Goal: Task Accomplishment & Management: Manage account settings

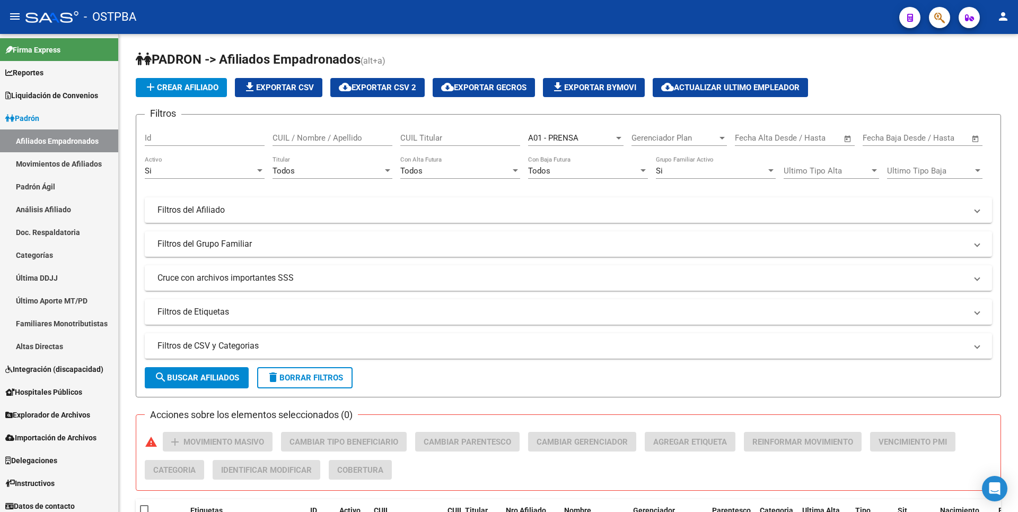
scroll to position [327, 0]
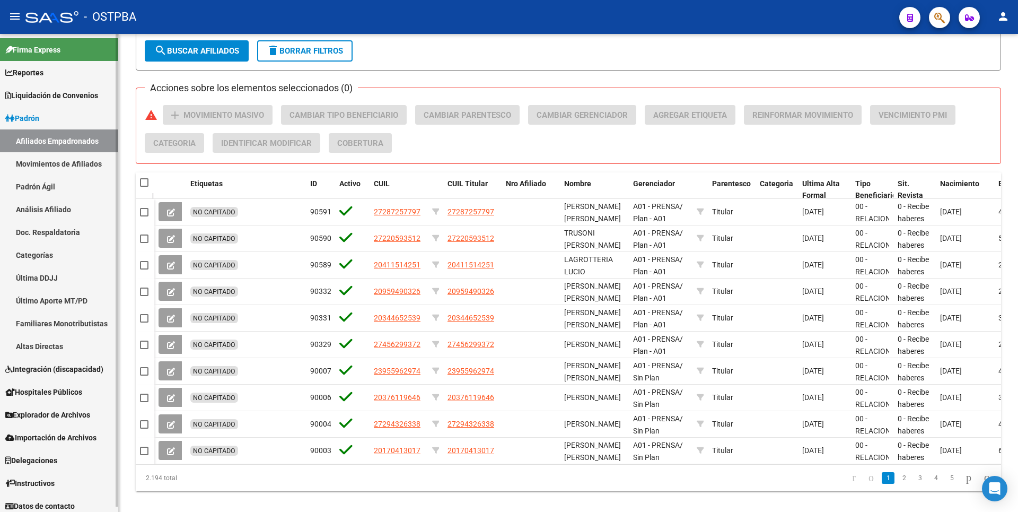
click at [69, 209] on link "Análisis Afiliado" at bounding box center [59, 209] width 118 height 23
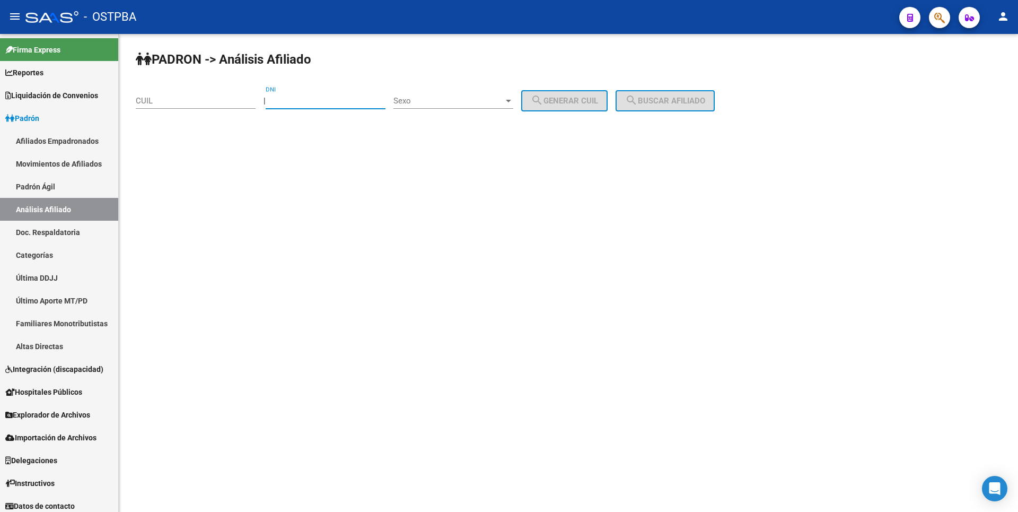
click at [284, 101] on input "DNI" at bounding box center [326, 101] width 120 height 10
click at [293, 99] on input "39985" at bounding box center [326, 101] width 120 height 10
type input "3985"
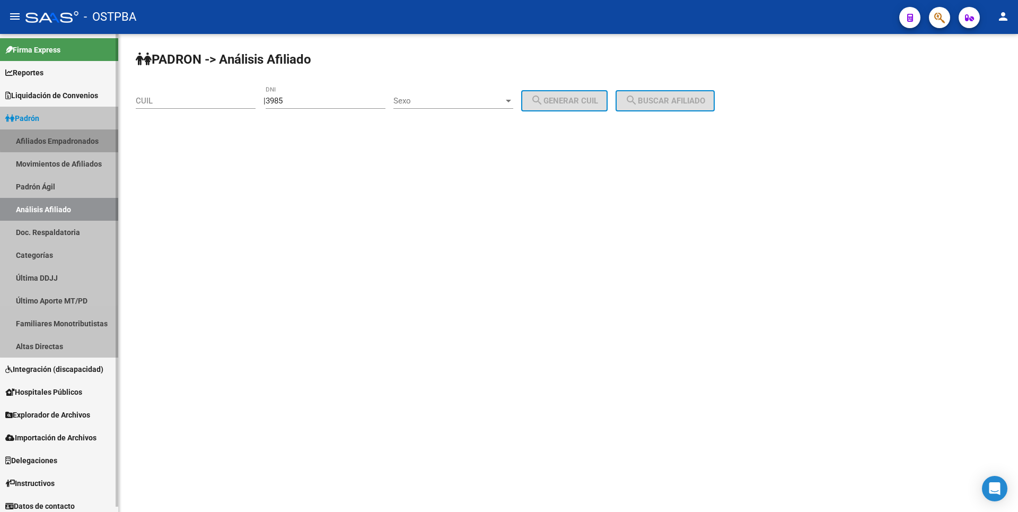
click at [86, 137] on link "Afiliados Empadronados" at bounding box center [59, 140] width 118 height 23
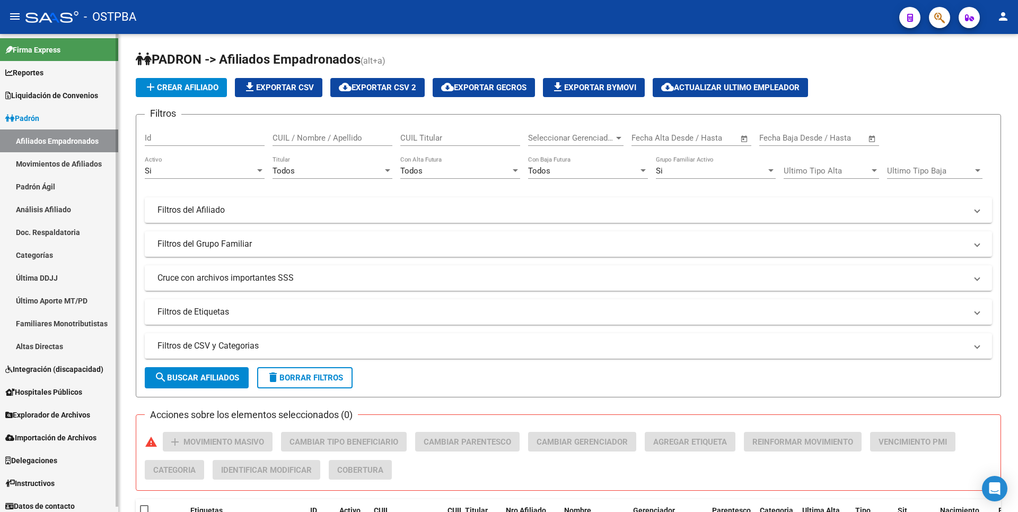
click at [40, 203] on link "Análisis Afiliado" at bounding box center [59, 209] width 118 height 23
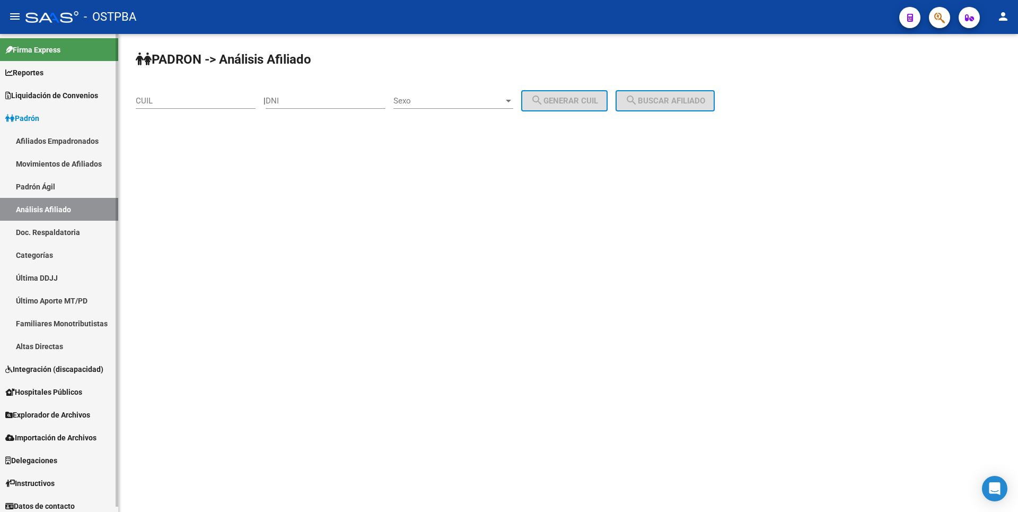
click at [64, 144] on link "Afiliados Empadronados" at bounding box center [59, 140] width 118 height 23
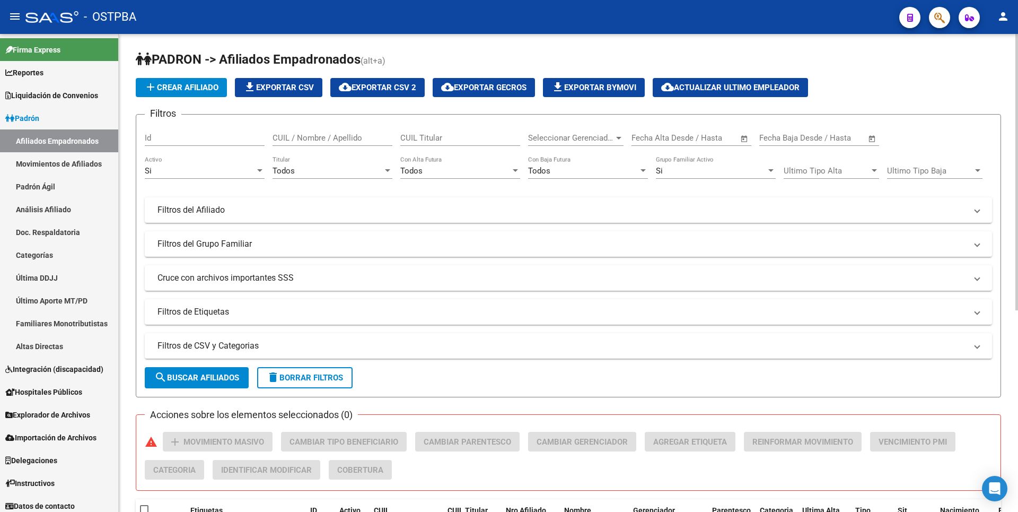
click at [205, 90] on span "add Crear Afiliado" at bounding box center [181, 88] width 74 height 10
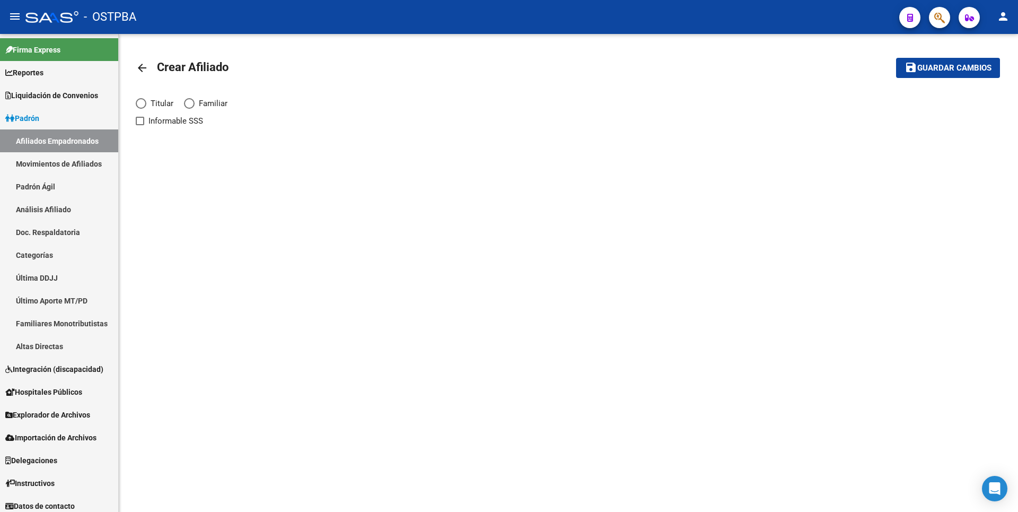
click at [143, 104] on span "Elija una opción" at bounding box center [141, 103] width 11 height 11
click at [143, 104] on input "Titular" at bounding box center [141, 103] width 11 height 11
radio input "true"
checkbox input "true"
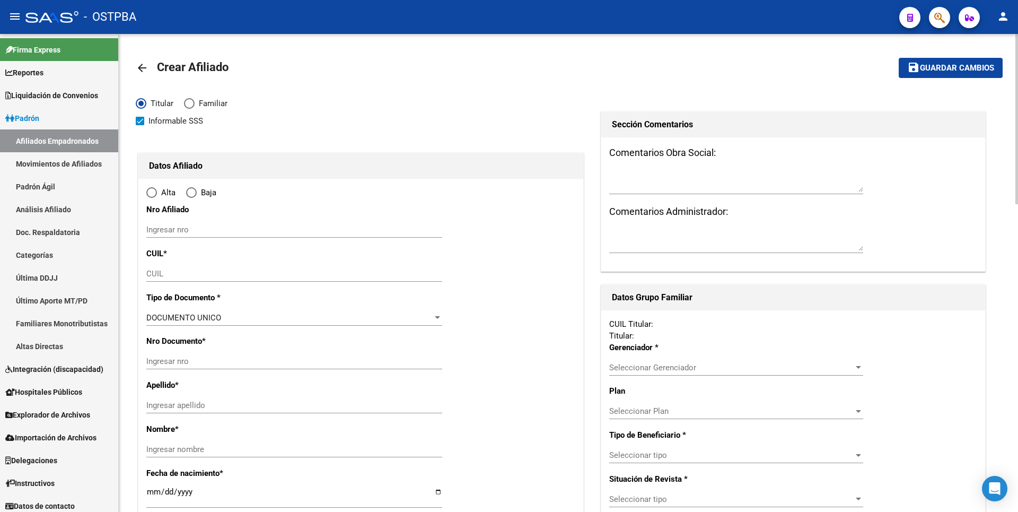
radio input "true"
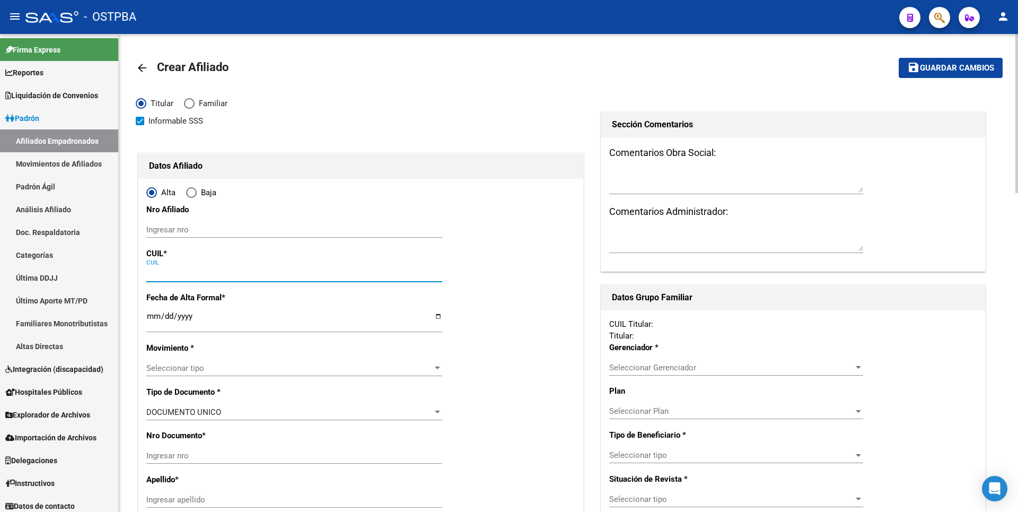
drag, startPoint x: 154, startPoint y: 276, endPoint x: 160, endPoint y: 277, distance: 6.0
click at [154, 276] on input "CUIL" at bounding box center [294, 274] width 296 height 10
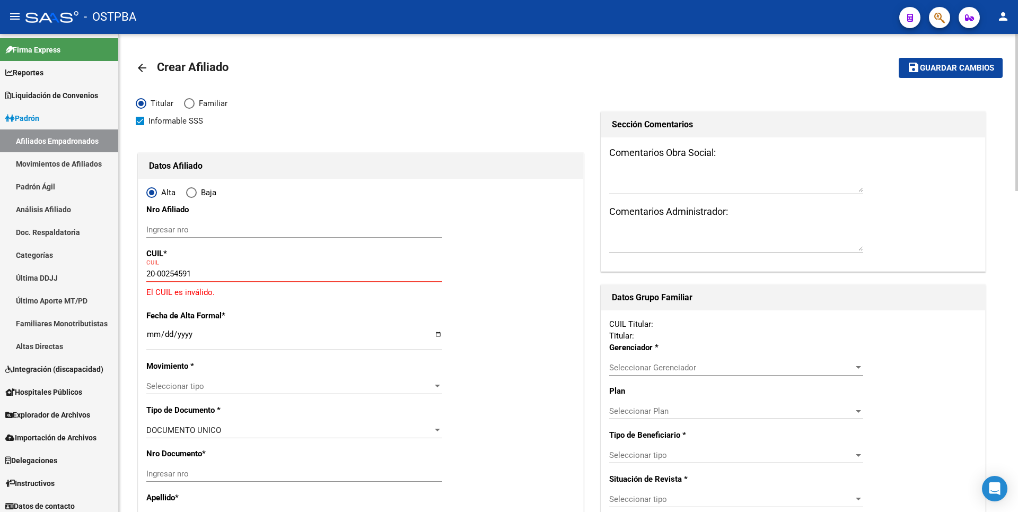
drag, startPoint x: 159, startPoint y: 269, endPoint x: 256, endPoint y: 280, distance: 98.2
click at [254, 280] on div "20-00254591 CUIL" at bounding box center [294, 274] width 296 height 16
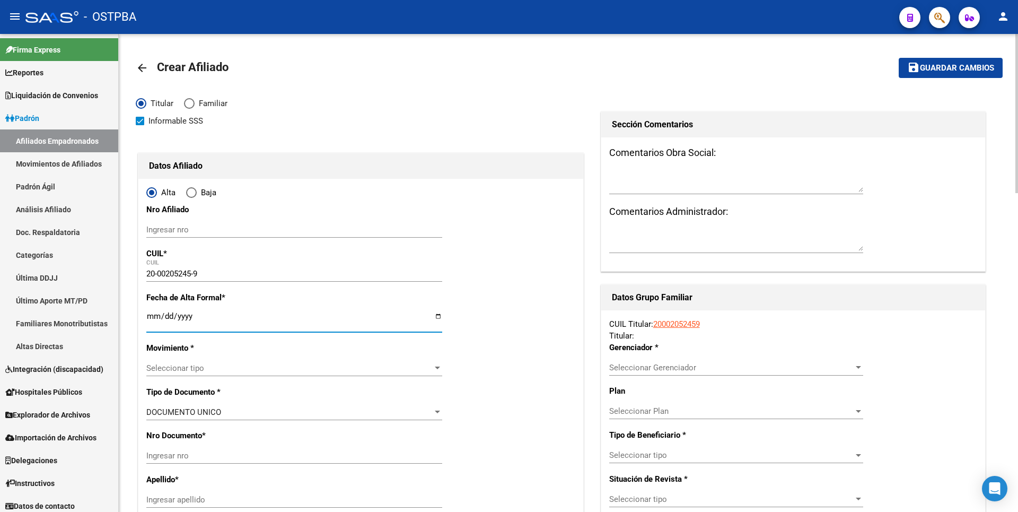
drag, startPoint x: 156, startPoint y: 319, endPoint x: 174, endPoint y: 318, distance: 18.0
click at [160, 318] on input "Ingresar fecha" at bounding box center [294, 320] width 296 height 17
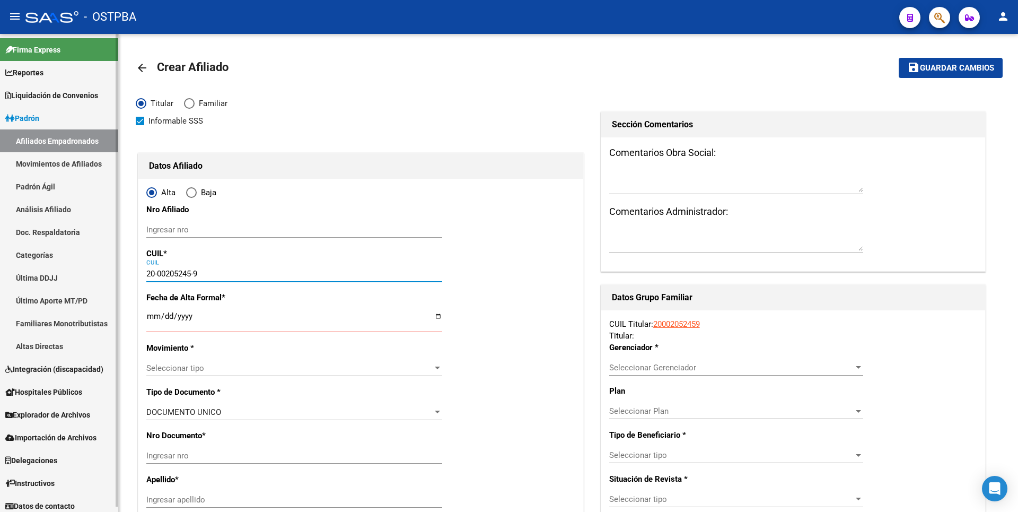
drag, startPoint x: 208, startPoint y: 275, endPoint x: 0, endPoint y: 205, distance: 219.9
click at [0, 205] on mat-sidenav-container "Firma Express Reportes Tablero de Control Ingresos Percibidos Análisis de todos…" at bounding box center [509, 273] width 1018 height 478
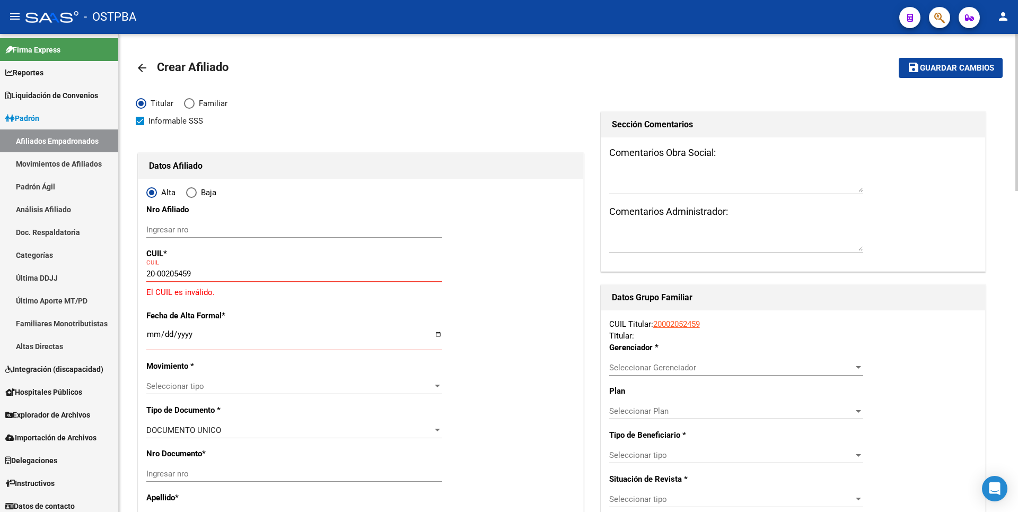
type input "20-00205459-1"
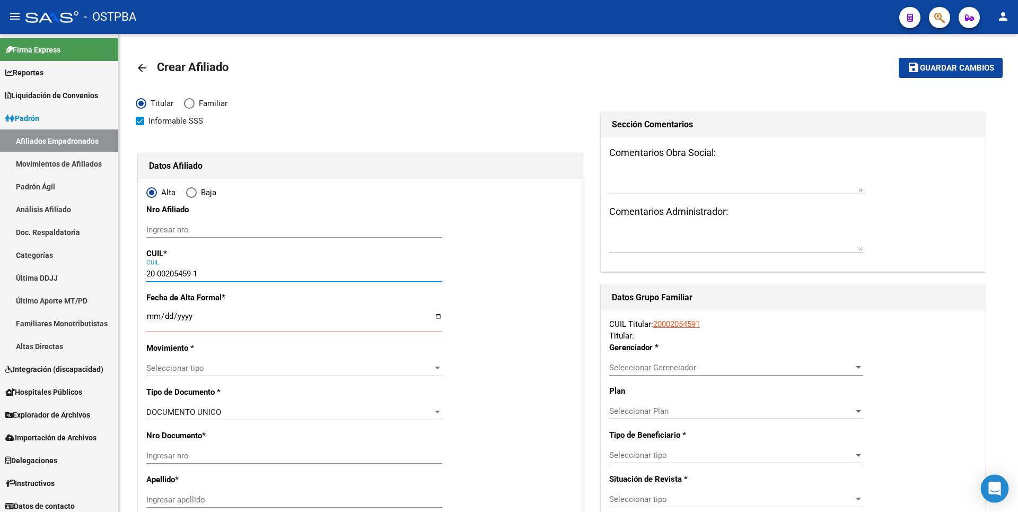
type input "205459"
type input "MALACALZA DOMINGO"
type input "1902-01-01"
type input "CABA"
type input "0000"
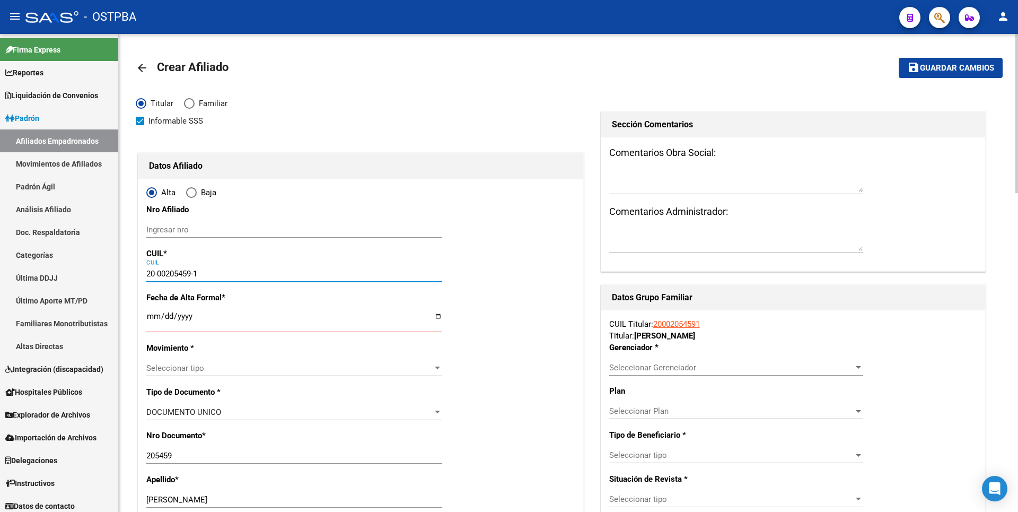
type input "20-00205459-1"
click at [161, 314] on input "Ingresar fecha" at bounding box center [294, 320] width 296 height 17
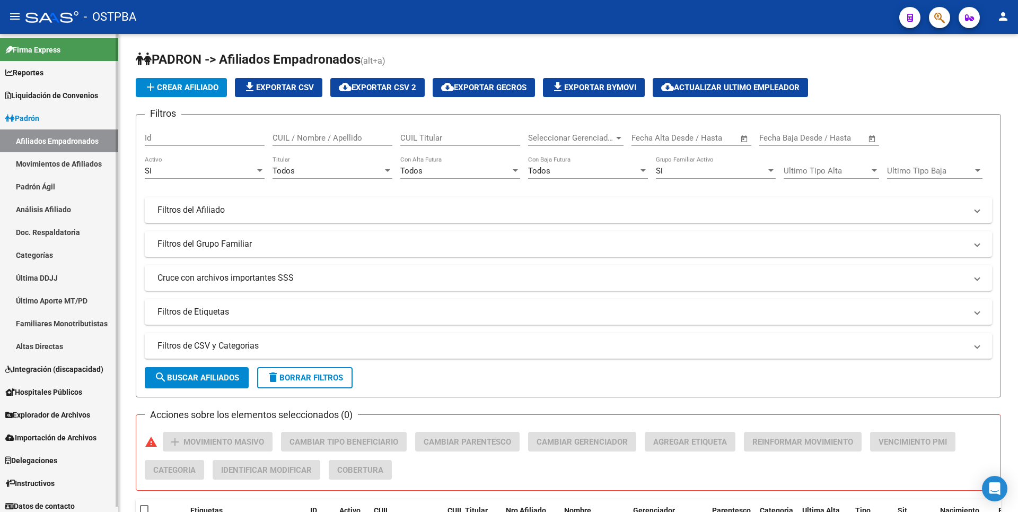
click at [46, 209] on link "Análisis Afiliado" at bounding box center [59, 209] width 118 height 23
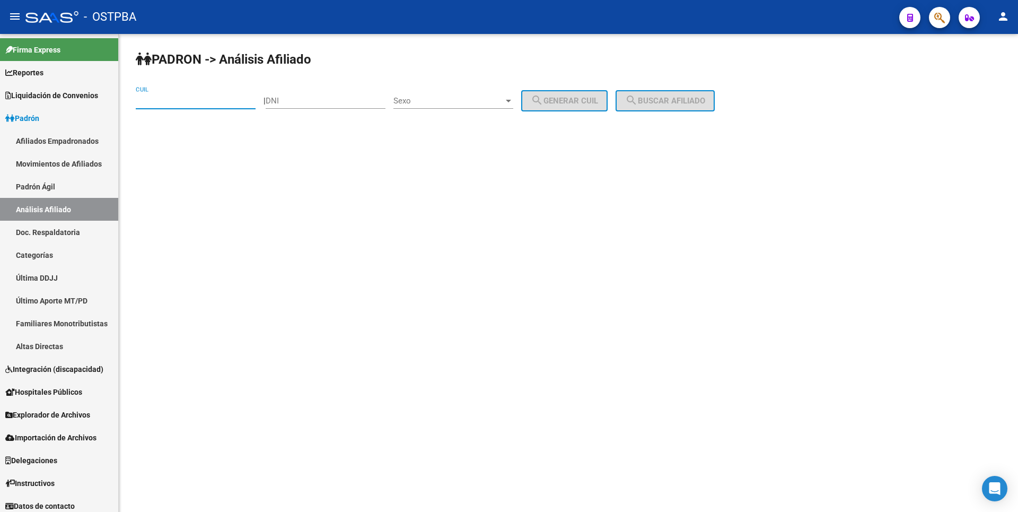
click at [153, 100] on input "CUIL" at bounding box center [196, 101] width 120 height 10
paste input "20-00205459-1"
type input "20-00205459-1"
click at [705, 100] on span "search Buscar afiliado" at bounding box center [665, 101] width 80 height 10
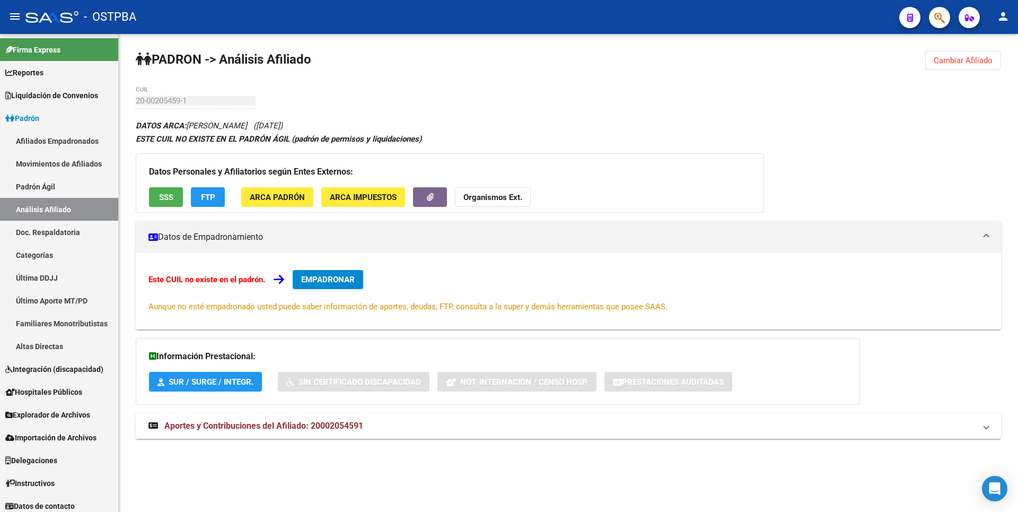
click at [271, 430] on span "Aportes y Contribuciones del Afiliado: 20002054591" at bounding box center [263, 426] width 199 height 10
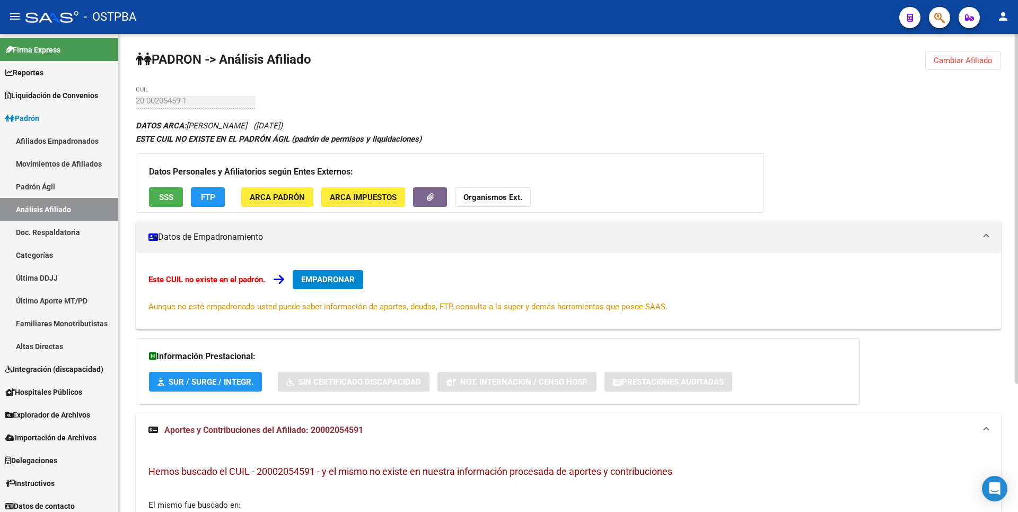
click at [174, 191] on button "SSS" at bounding box center [166, 197] width 34 height 20
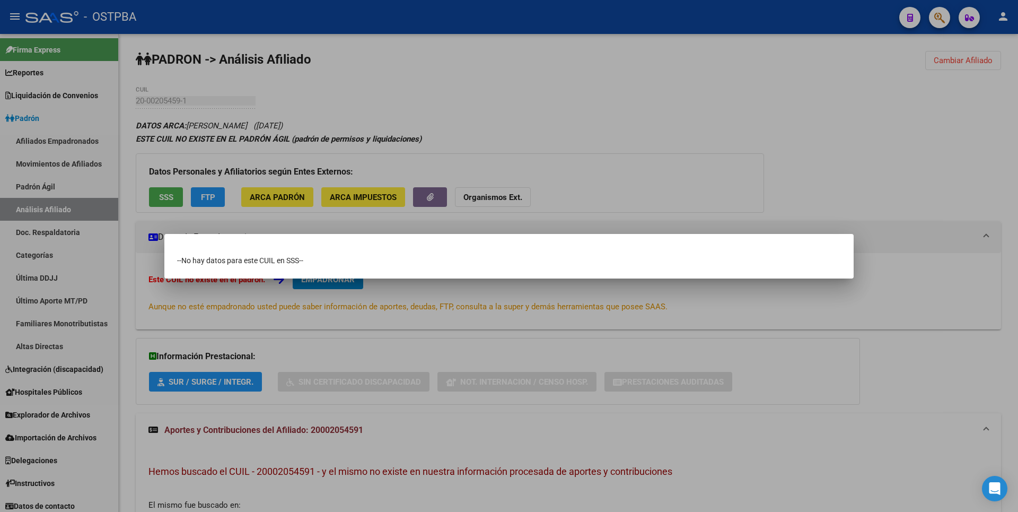
click at [528, 92] on div at bounding box center [509, 256] width 1018 height 512
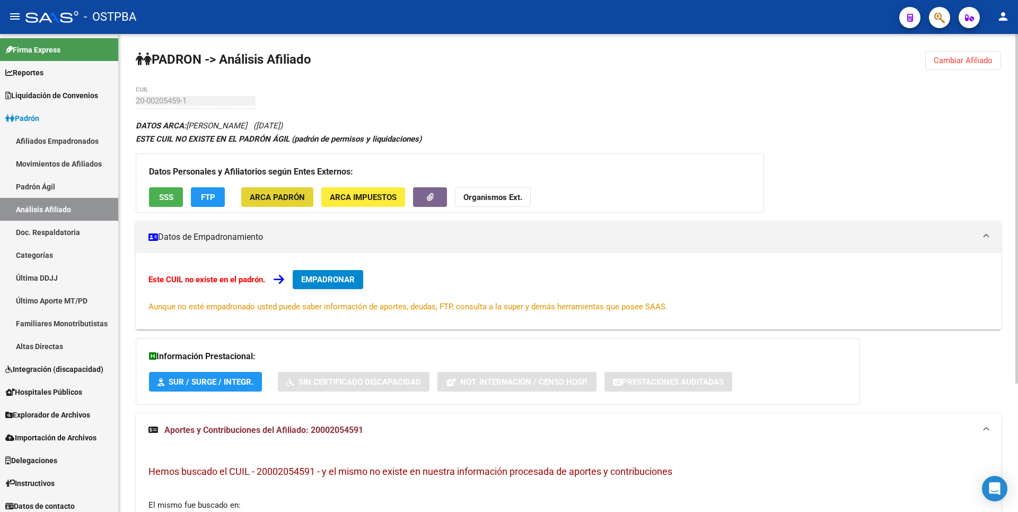
click at [274, 200] on span "ARCA Padrón" at bounding box center [277, 198] width 55 height 10
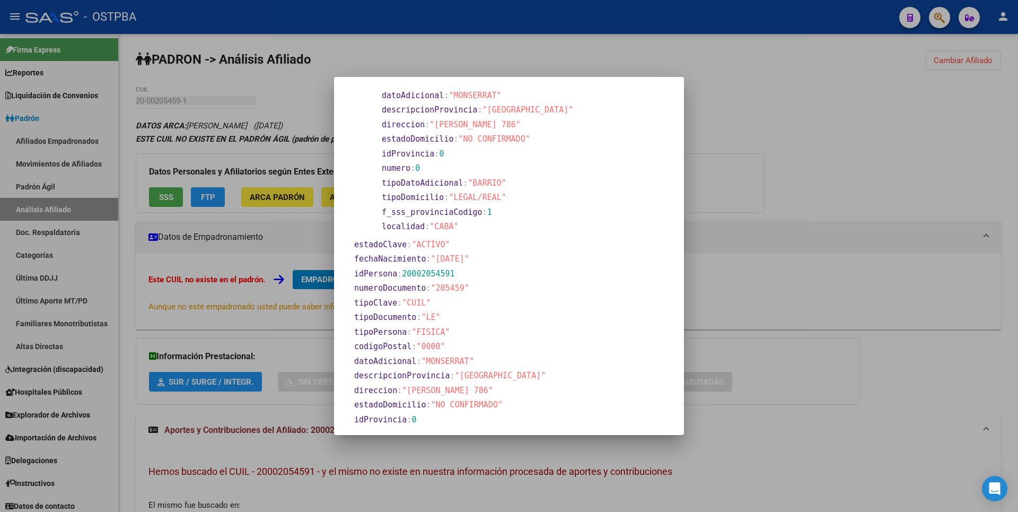
scroll to position [159, 0]
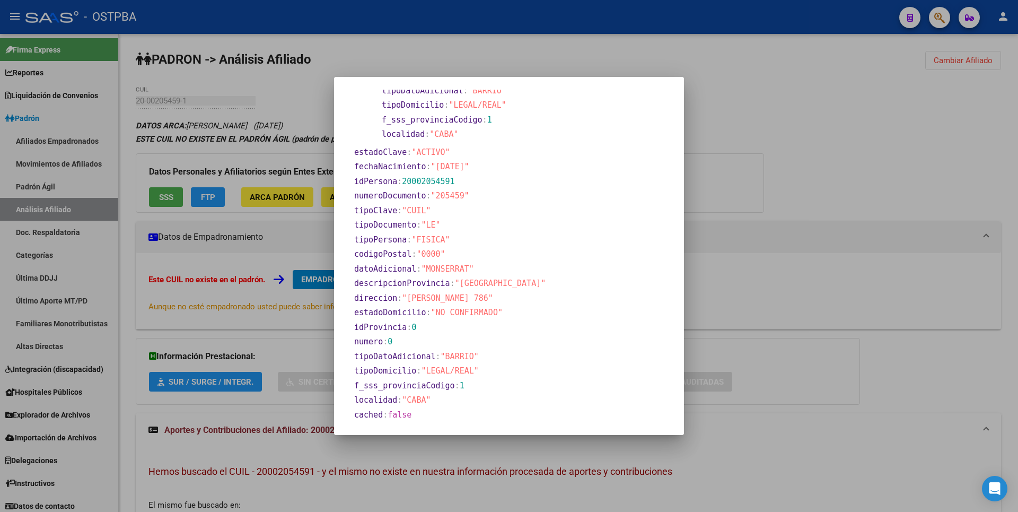
click at [731, 177] on div at bounding box center [509, 256] width 1018 height 512
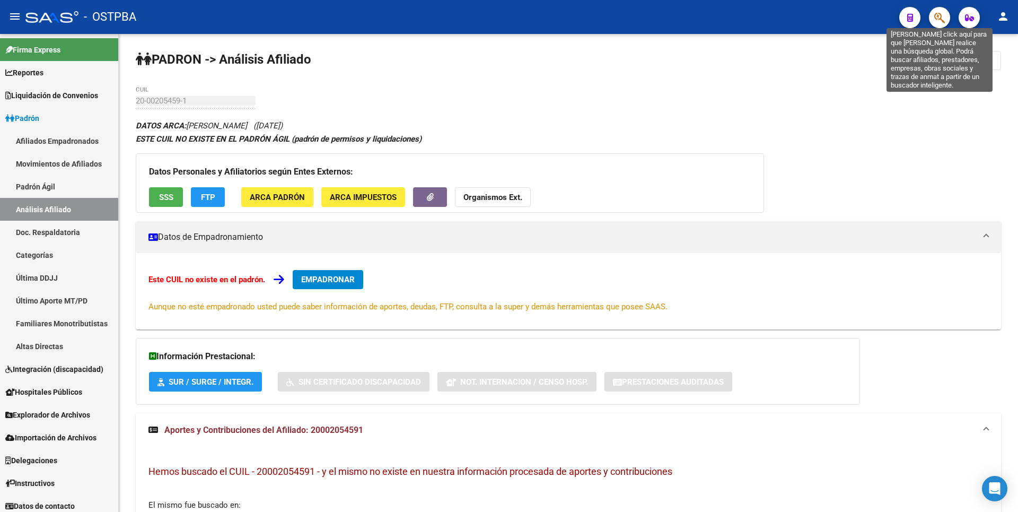
click at [938, 15] on icon "button" at bounding box center [939, 18] width 11 height 12
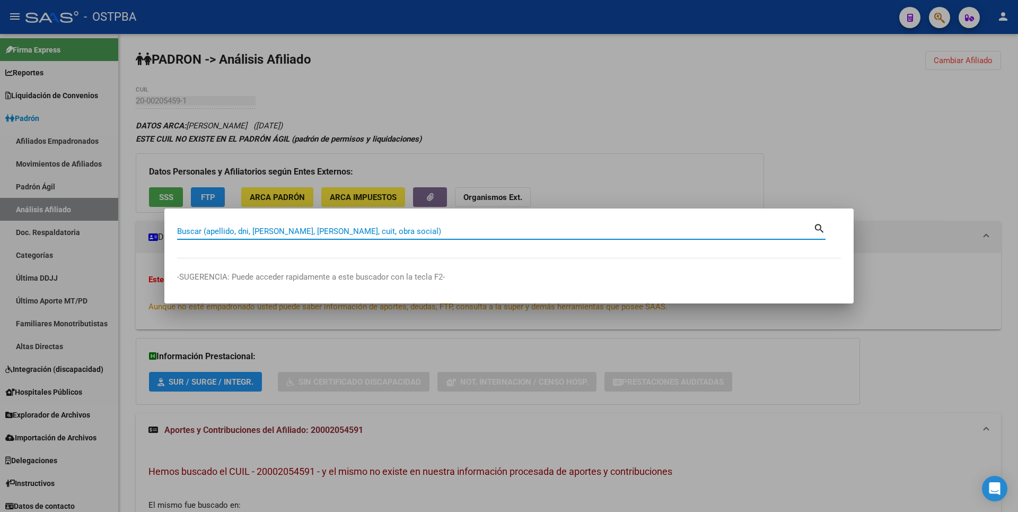
paste input "0"
type input "0"
paste input "HACTHOUN"
type input "HACTHOUN"
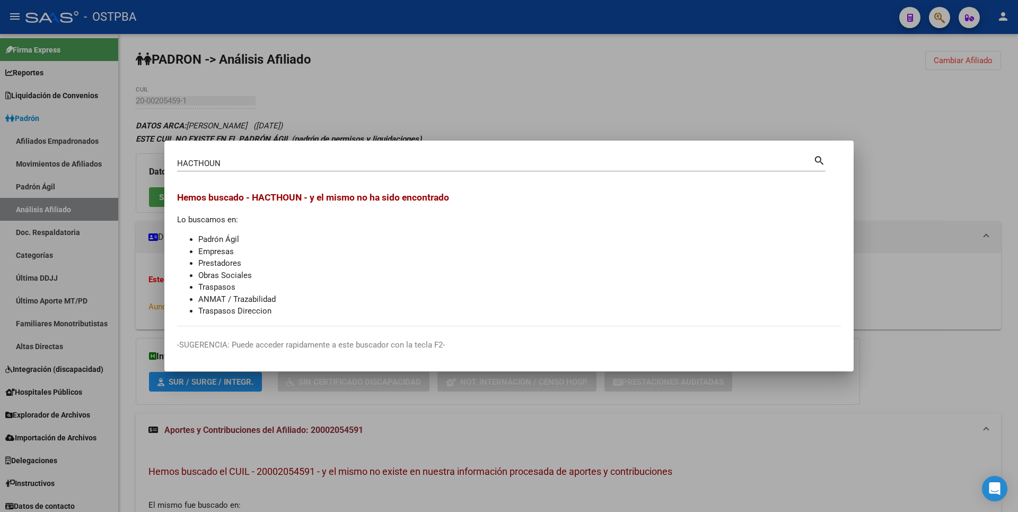
click at [923, 110] on div at bounding box center [509, 256] width 1018 height 512
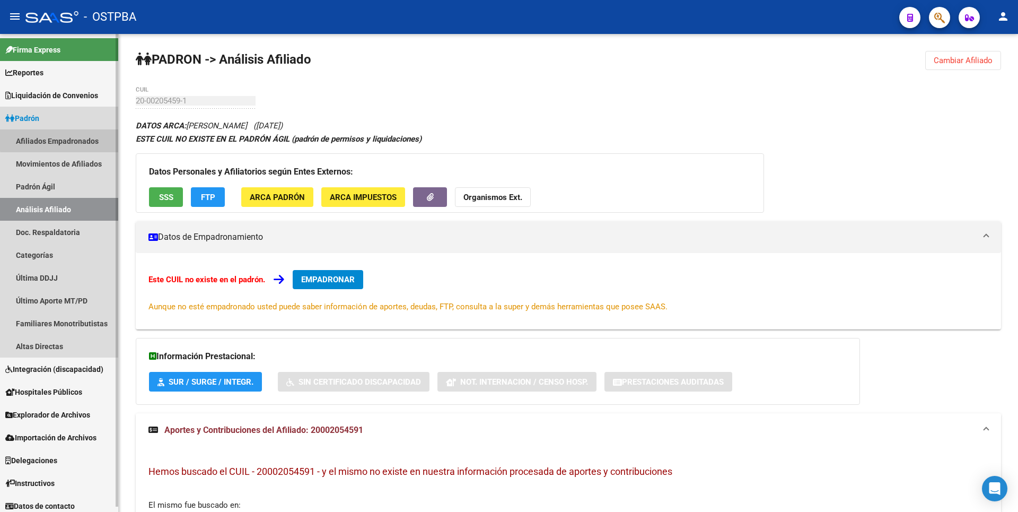
click at [70, 139] on link "Afiliados Empadronados" at bounding box center [59, 140] width 118 height 23
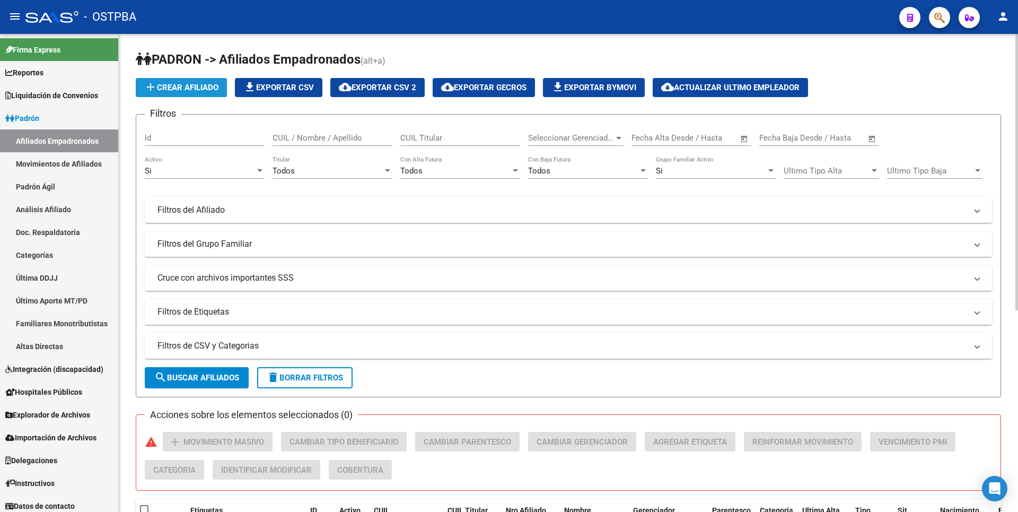
click at [204, 89] on span "add Crear Afiliado" at bounding box center [181, 88] width 74 height 10
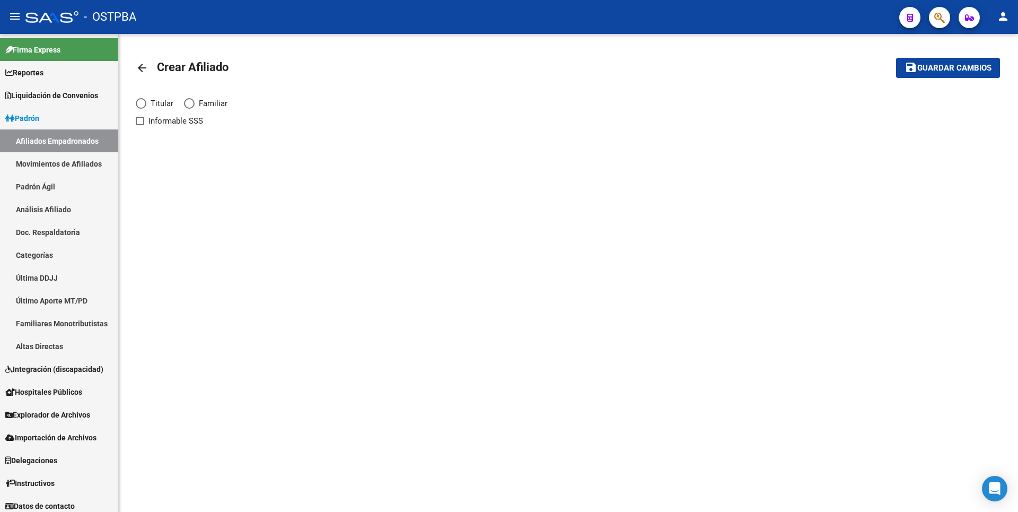
click at [140, 104] on span "Elija una opción" at bounding box center [141, 103] width 11 height 11
click at [140, 104] on input "Titular" at bounding box center [141, 103] width 11 height 11
radio input "true"
checkbox input "true"
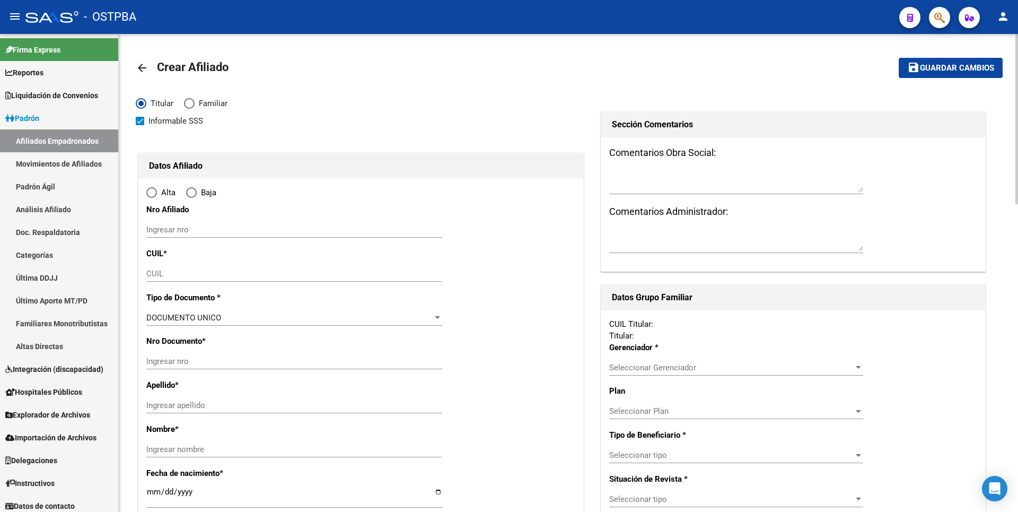
radio input "true"
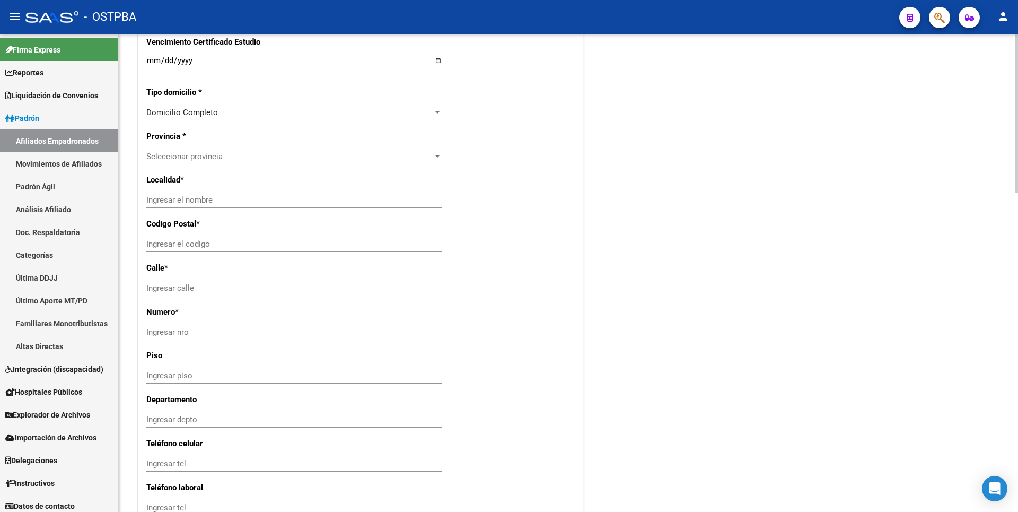
scroll to position [955, 0]
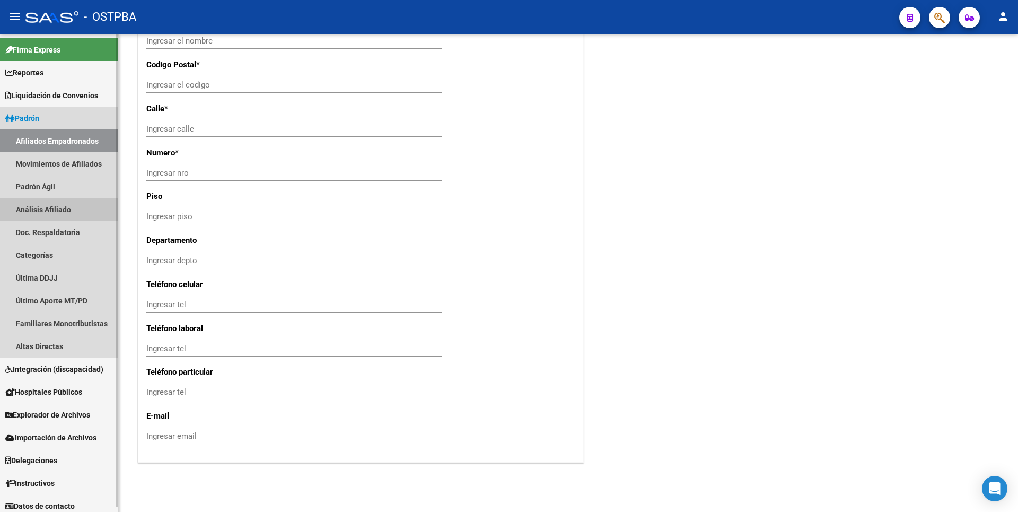
click at [54, 204] on link "Análisis Afiliado" at bounding box center [59, 209] width 118 height 23
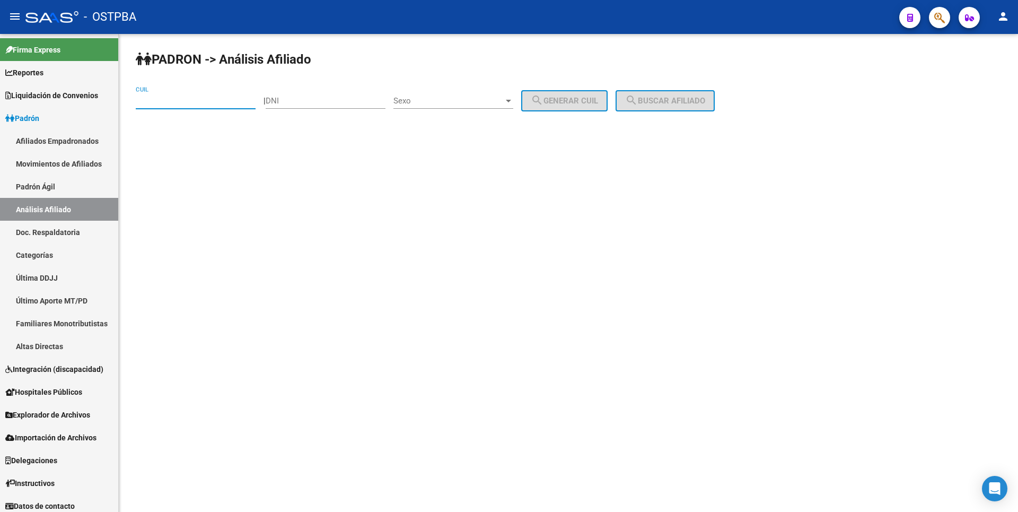
click at [160, 100] on input "CUIL" at bounding box center [196, 101] width 120 height 10
type input "20-95956823-6"
click at [682, 95] on button "search Buscar afiliado" at bounding box center [665, 100] width 99 height 21
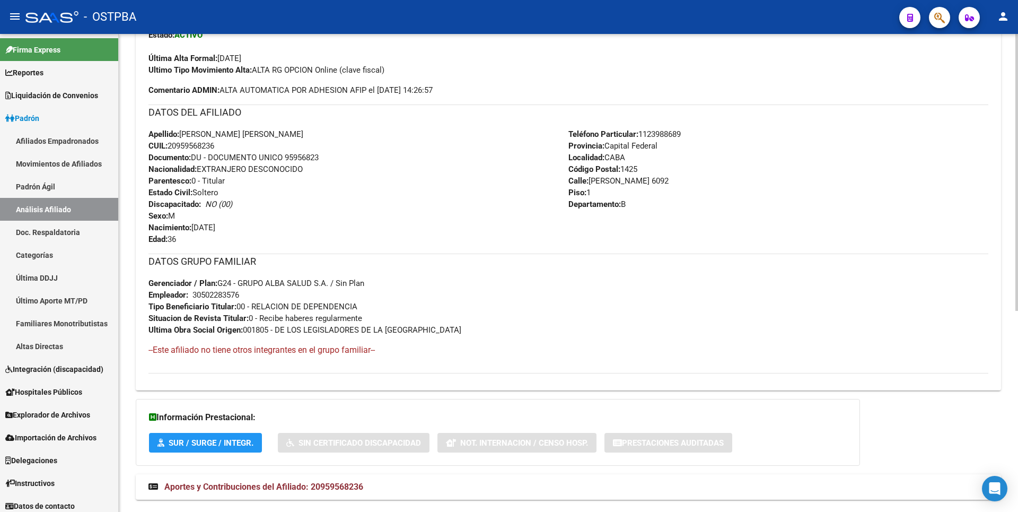
scroll to position [346, 0]
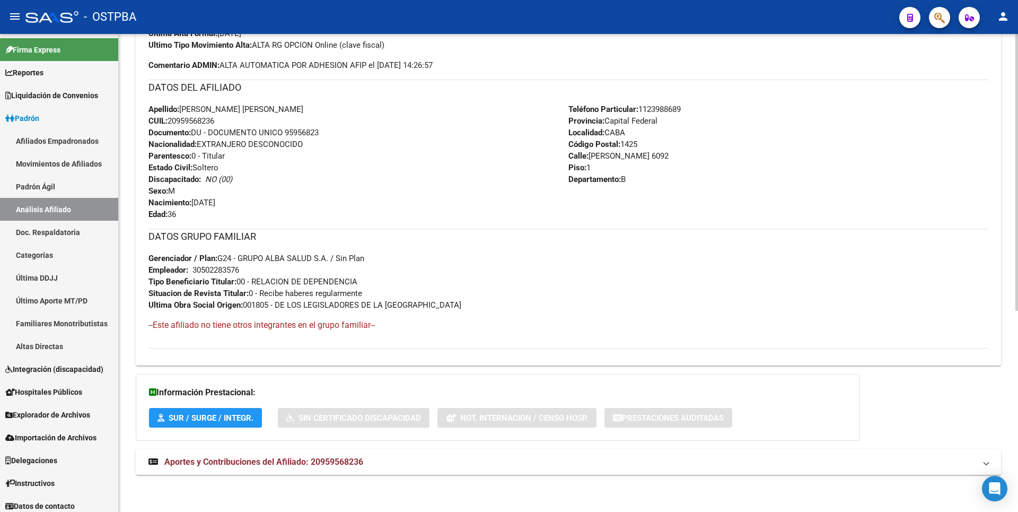
click at [335, 467] on strong "Aportes y Contribuciones del Afiliado: 20959568236" at bounding box center [255, 462] width 215 height 12
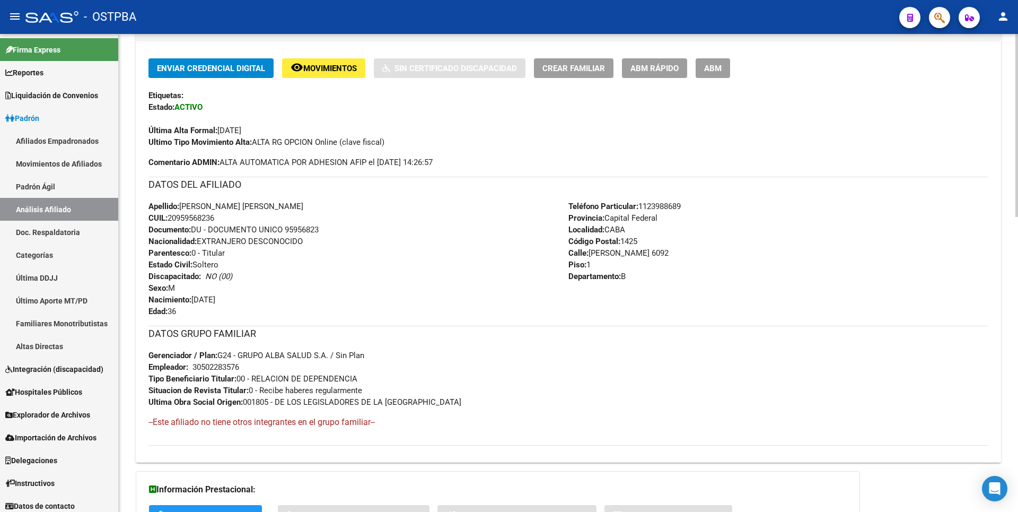
scroll to position [0, 0]
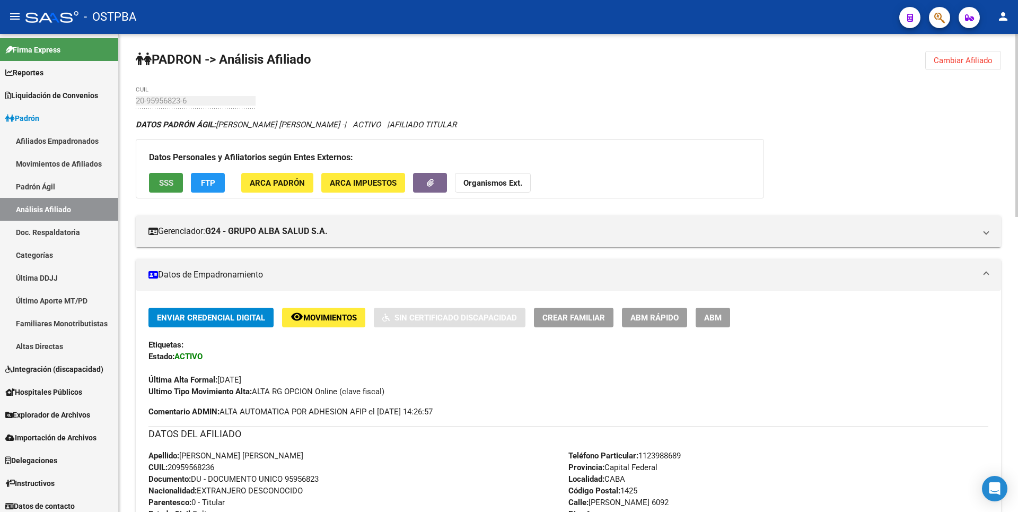
click at [161, 181] on span "SSS" at bounding box center [166, 183] width 14 height 10
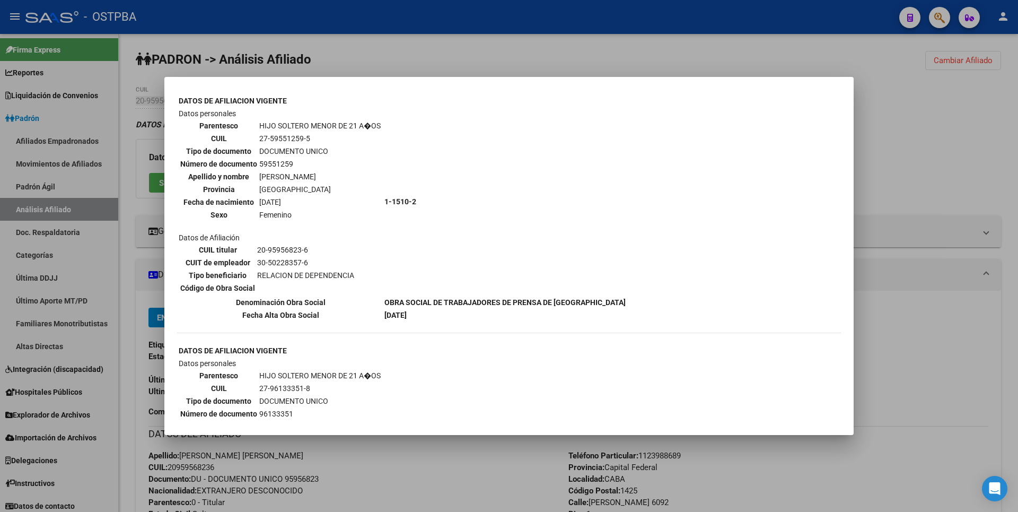
scroll to position [689, 0]
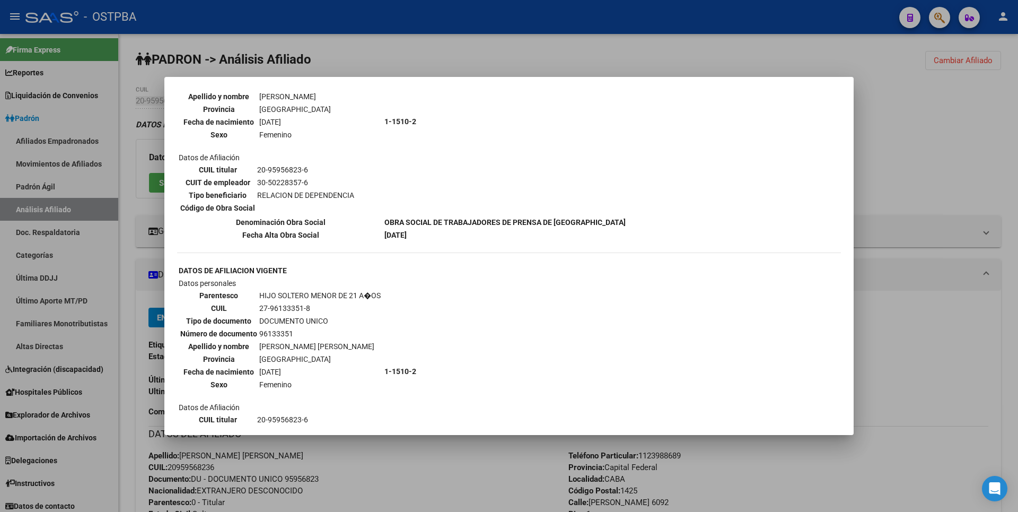
drag, startPoint x: 259, startPoint y: 305, endPoint x: 312, endPoint y: 305, distance: 53.6
click at [312, 305] on td "27-96133351-8" at bounding box center [320, 308] width 123 height 12
copy td "27-96133351-8"
click at [902, 178] on div at bounding box center [509, 256] width 1018 height 512
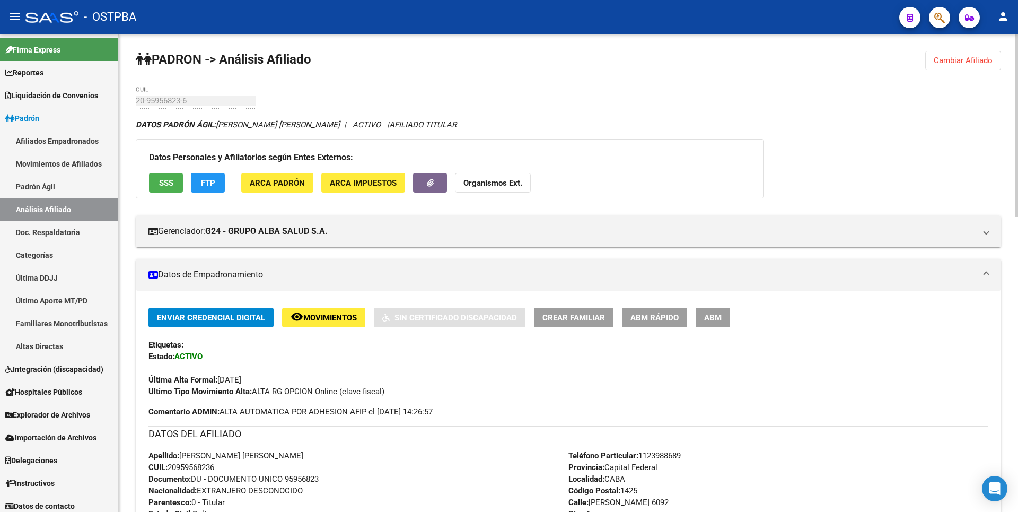
click at [712, 316] on span "ABM" at bounding box center [713, 318] width 18 height 10
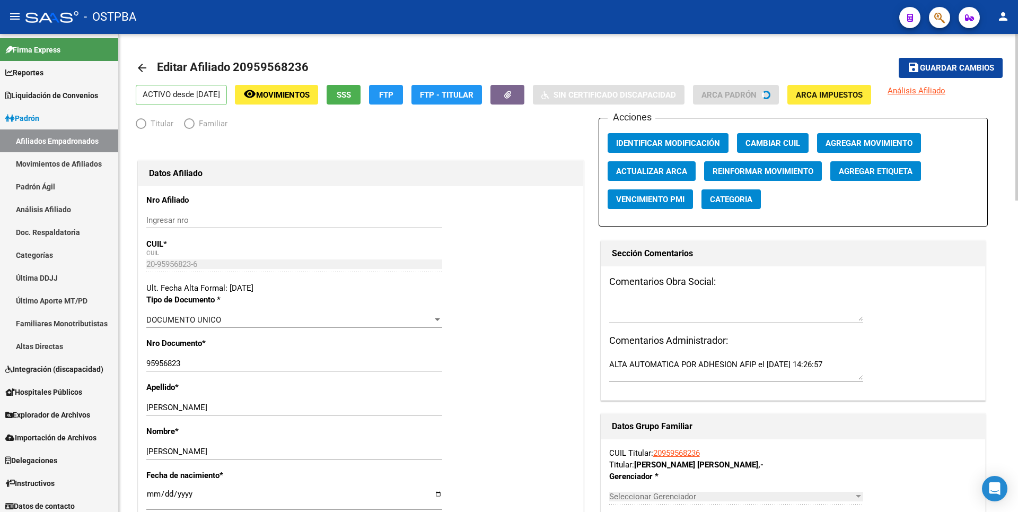
radio input "true"
type input "30-50228357-6"
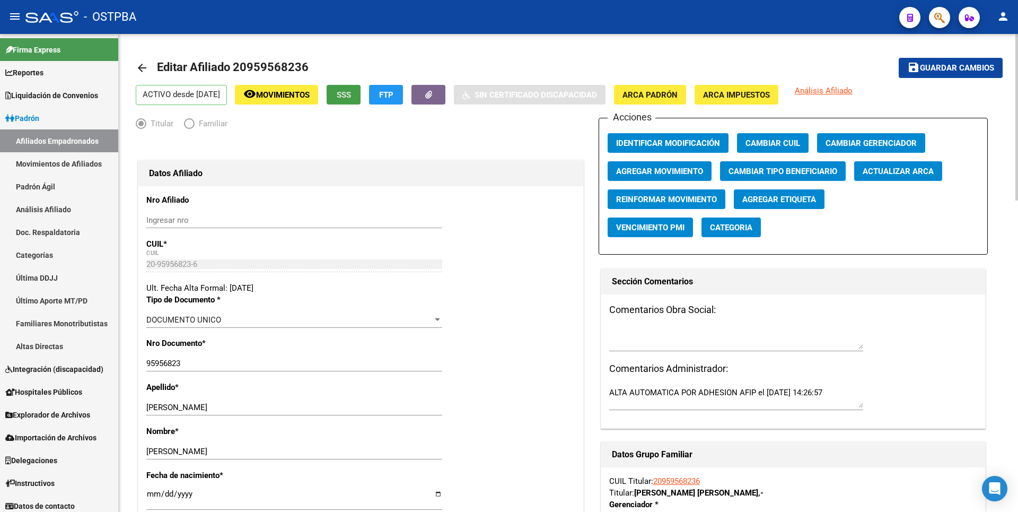
click at [351, 93] on span "SSS" at bounding box center [344, 95] width 14 height 10
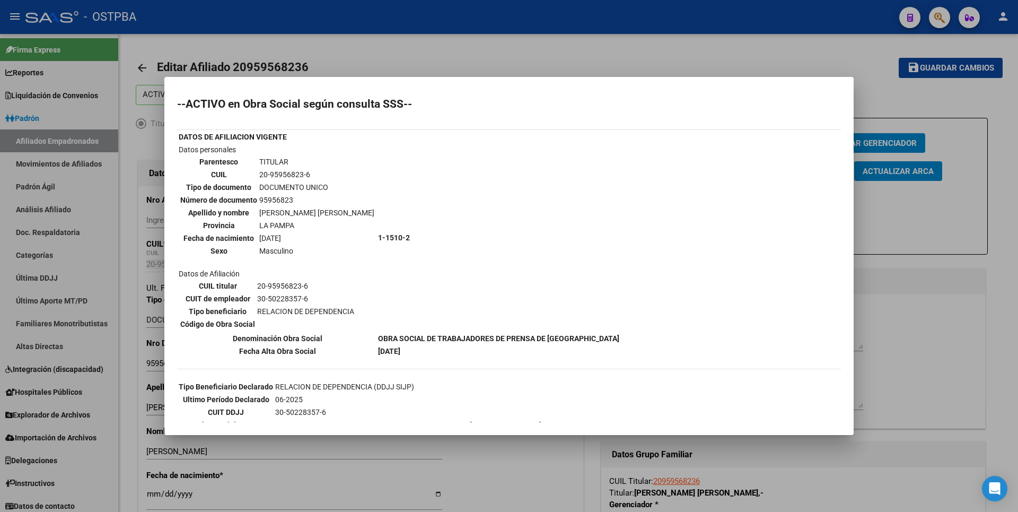
click at [526, 49] on div at bounding box center [509, 256] width 1018 height 512
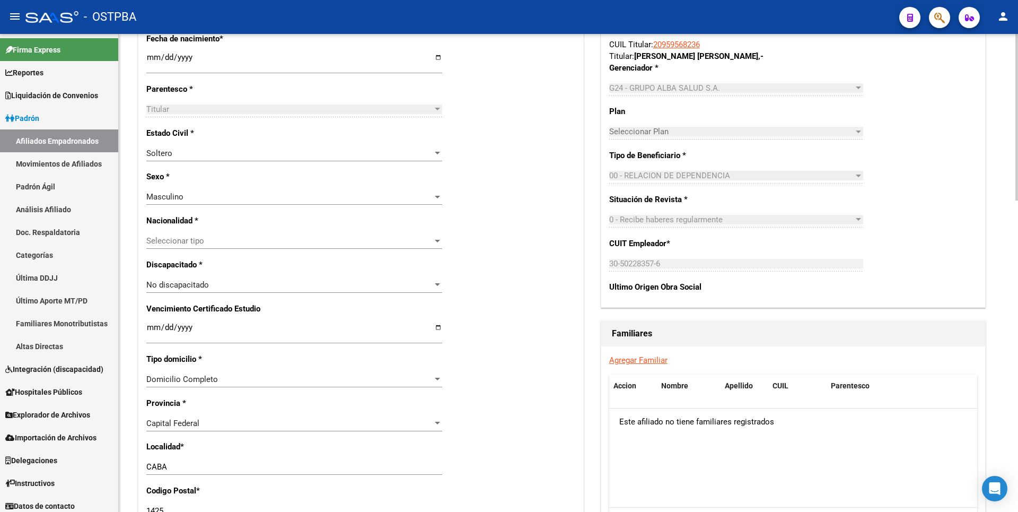
scroll to position [530, 0]
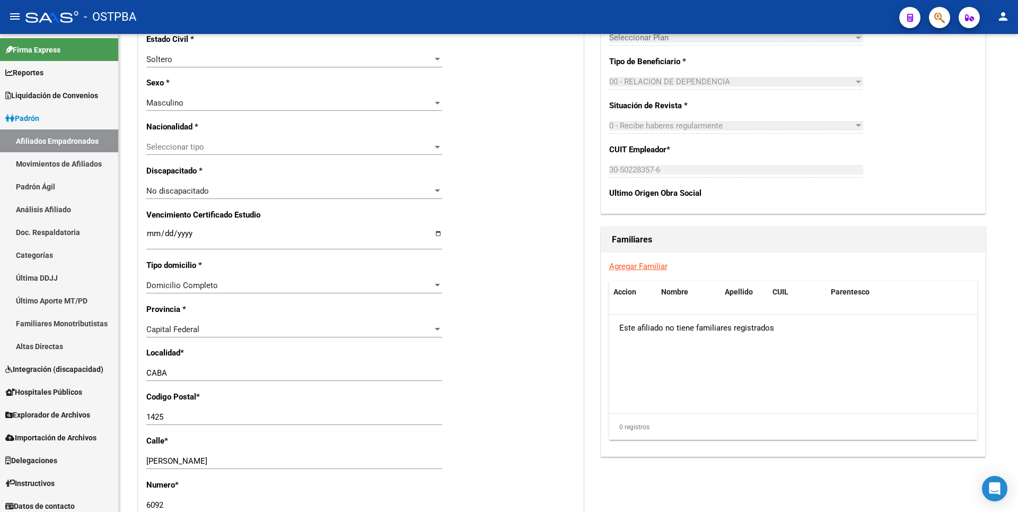
click at [656, 267] on link "Agregar Familiar" at bounding box center [638, 266] width 58 height 10
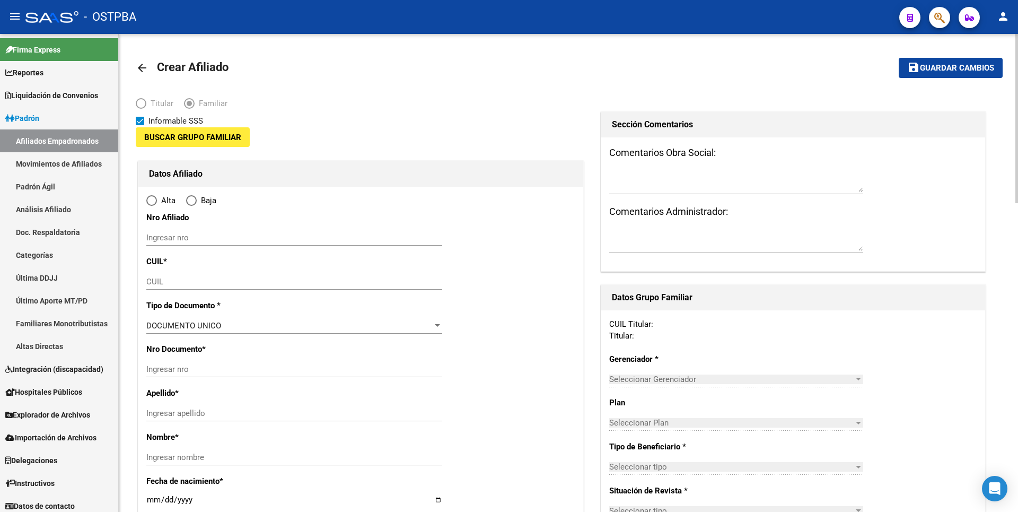
type input "30-50228357-6"
type input "CABA"
type input "1425"
type input "SOLER"
type input "6092"
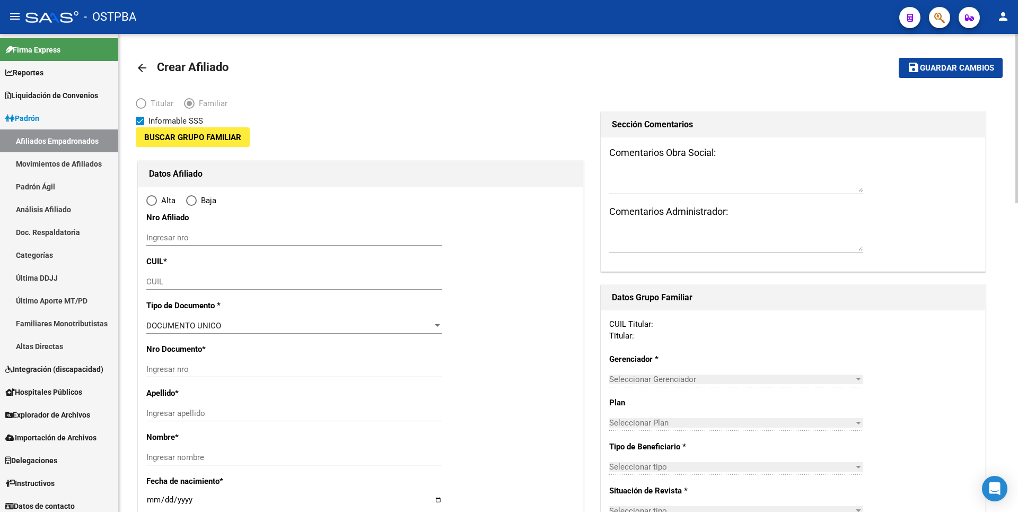
type input "1"
type input "B"
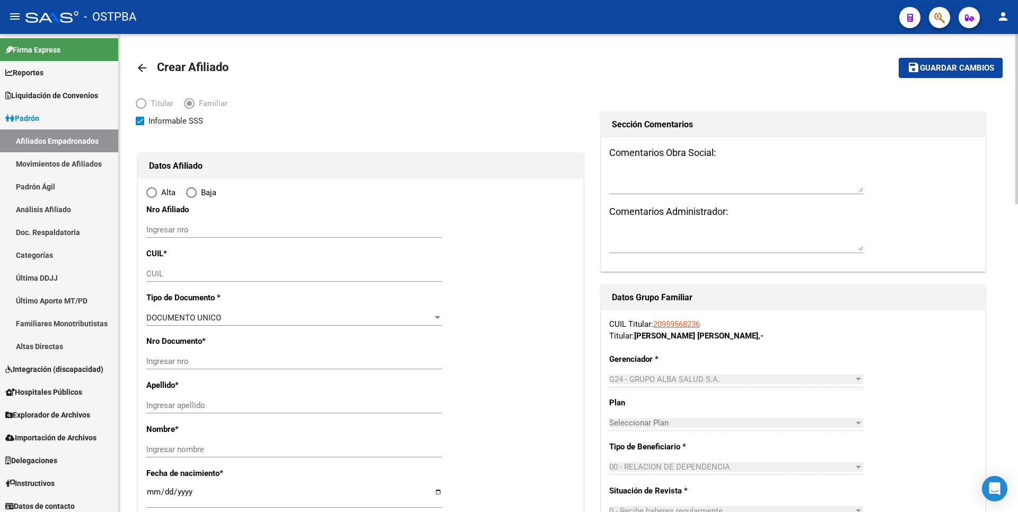
radio input "true"
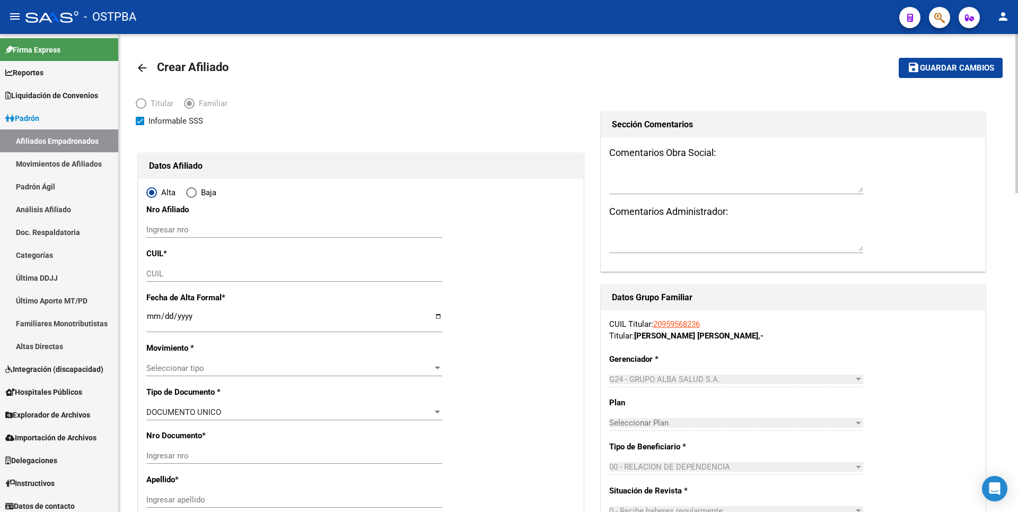
type input "30-50228357-6"
click at [156, 271] on input "CUIL" at bounding box center [294, 274] width 296 height 10
paste input "27-96133351-8"
type input "27-96133351-8"
type input "96133351"
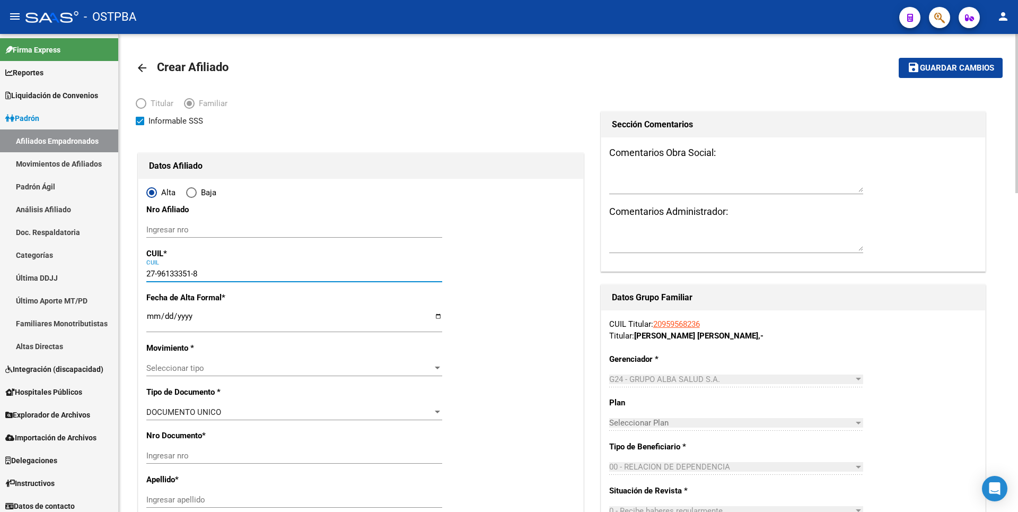
type input "LEONETT CARDOSO"
type input "ANDREA VALENTINA"
type input "2013-07-02"
type input "VILLA JUAN MART"
type input "1650"
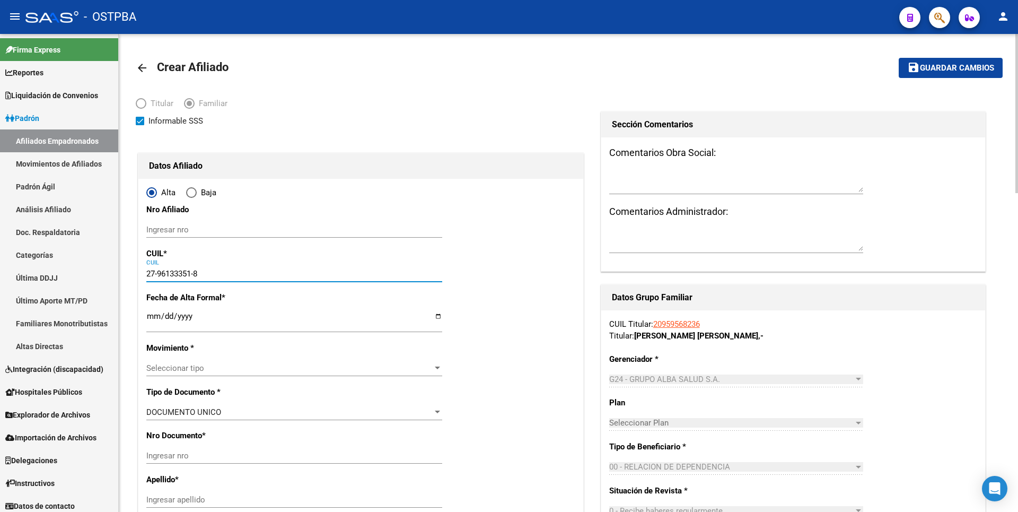
type input "VICENTE LOPEZ Y PLAN"
type input "5236"
type input "27-96133351-8"
click at [153, 319] on input "Ingresar fecha" at bounding box center [294, 320] width 296 height 17
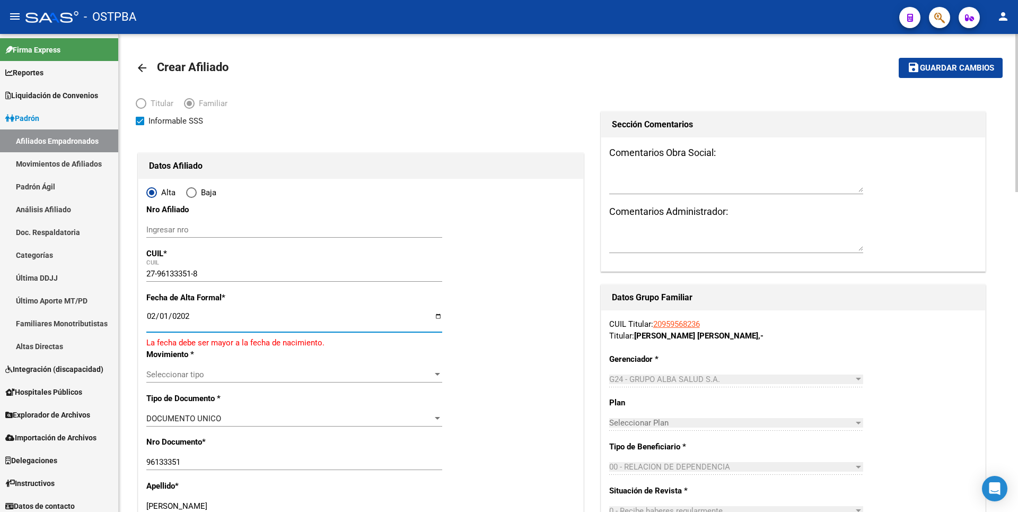
type input "2025-02-01"
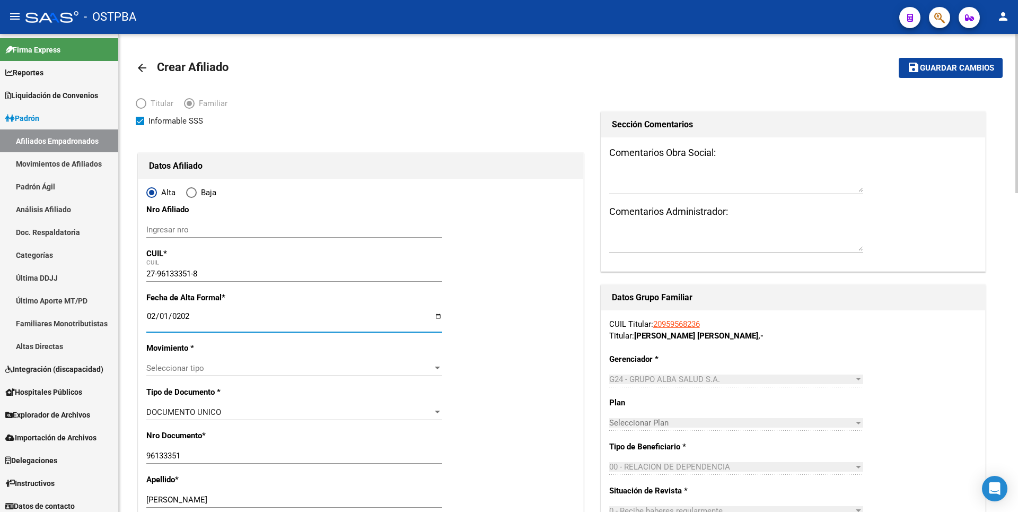
scroll to position [159, 0]
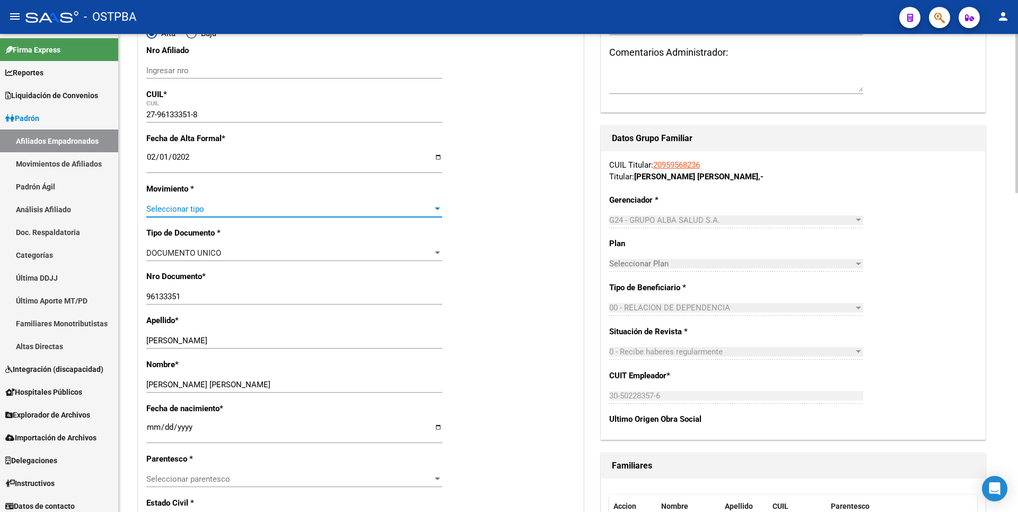
click at [434, 207] on div at bounding box center [438, 209] width 10 height 8
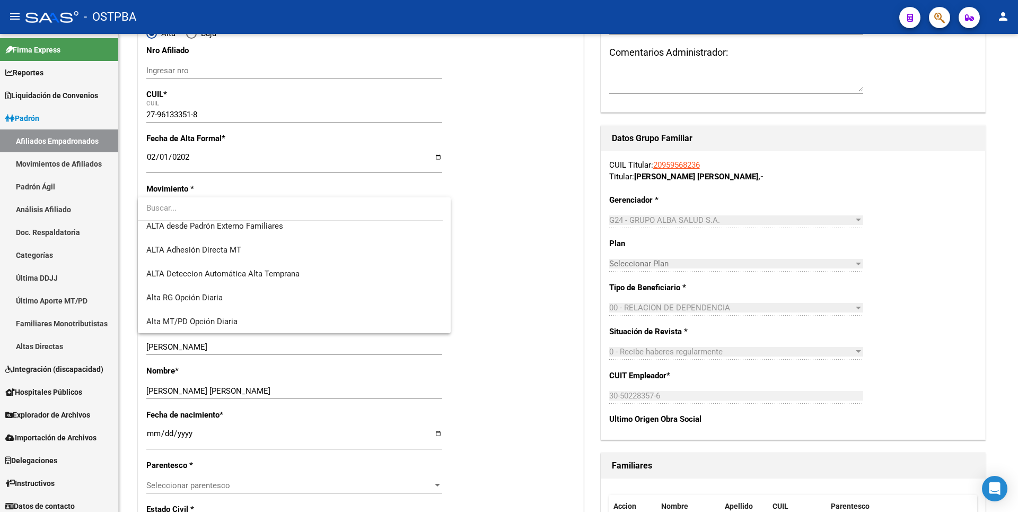
scroll to position [365, 0]
click at [275, 225] on span "ALTA desde Padrón Externo Familiares" at bounding box center [214, 226] width 137 height 10
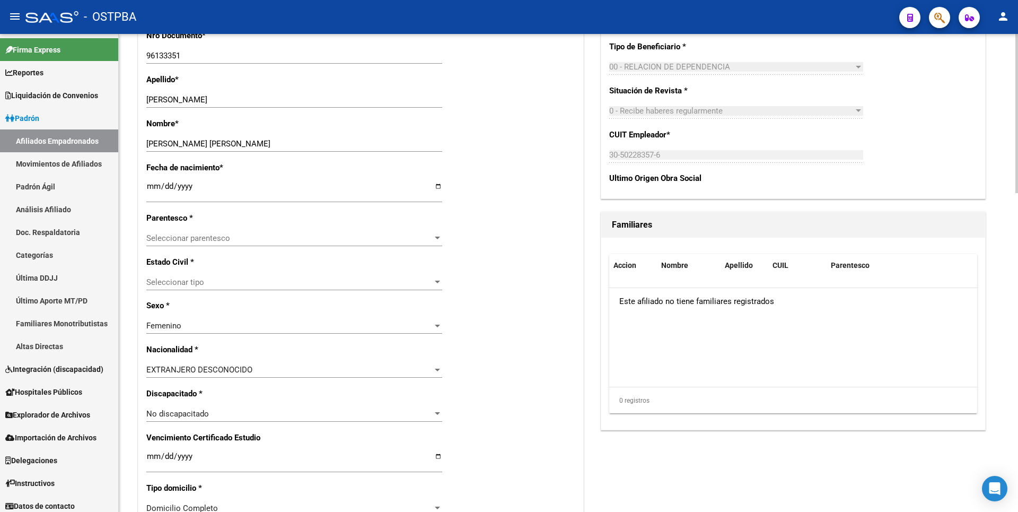
scroll to position [424, 0]
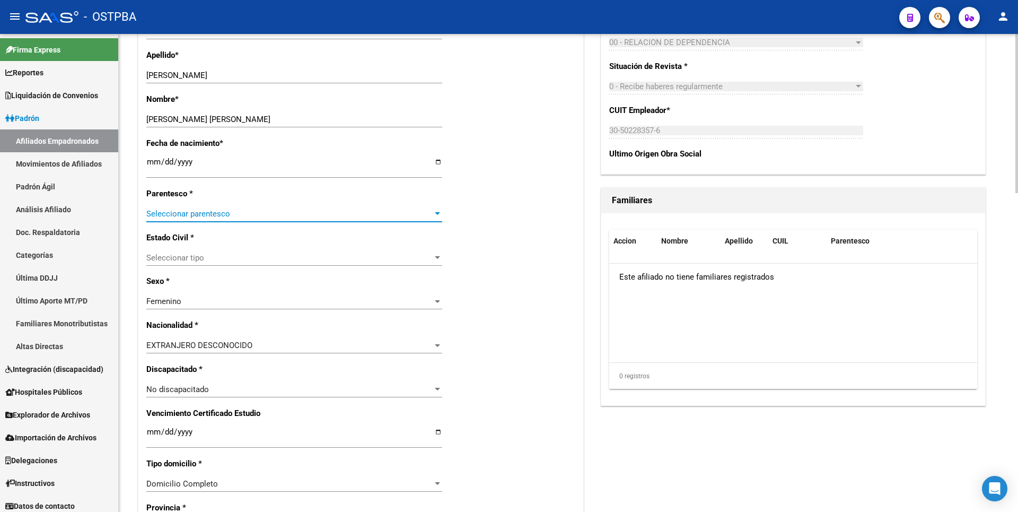
click at [434, 216] on div at bounding box center [438, 213] width 10 height 8
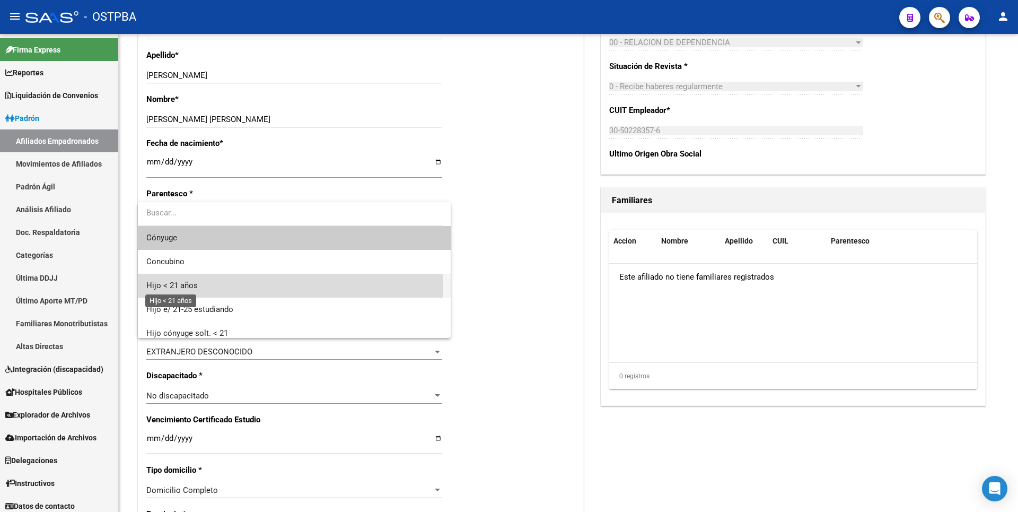
click at [186, 287] on span "Hijo < 21 años" at bounding box center [171, 286] width 51 height 10
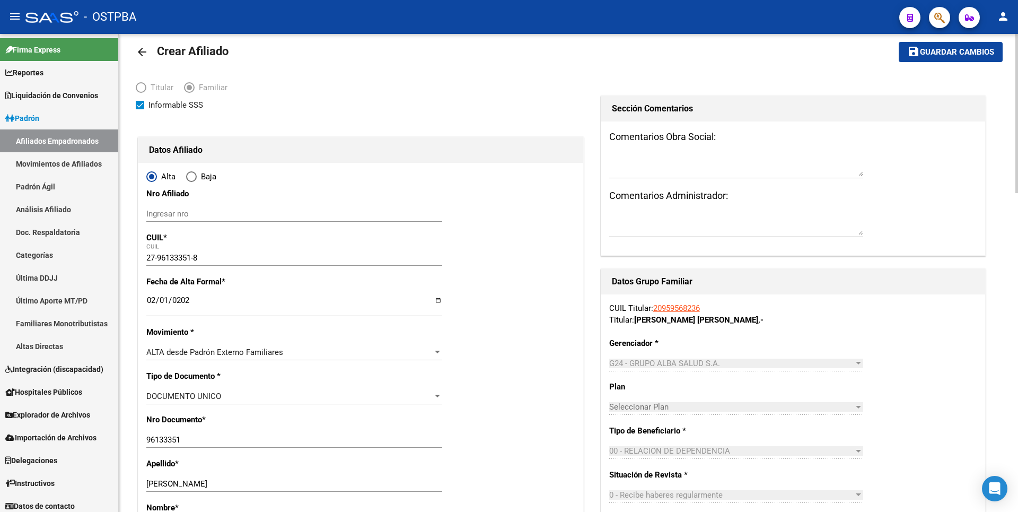
scroll to position [0, 0]
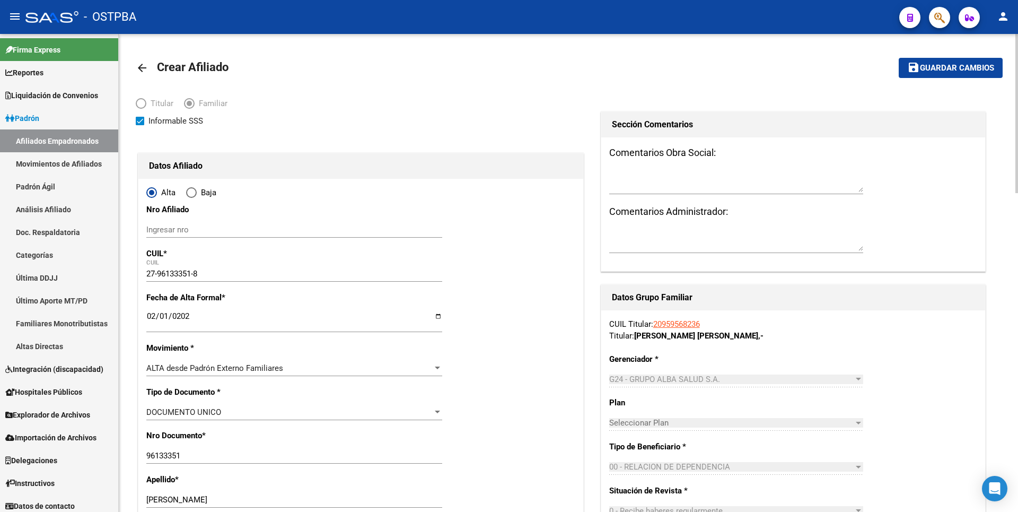
click at [955, 69] on span "Guardar cambios" at bounding box center [957, 69] width 74 height 10
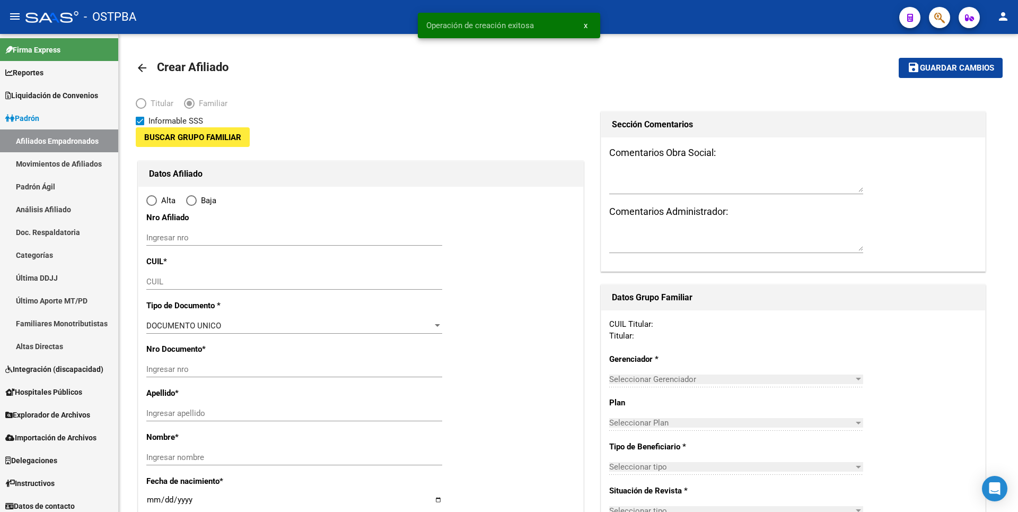
type input "30-50228357-6"
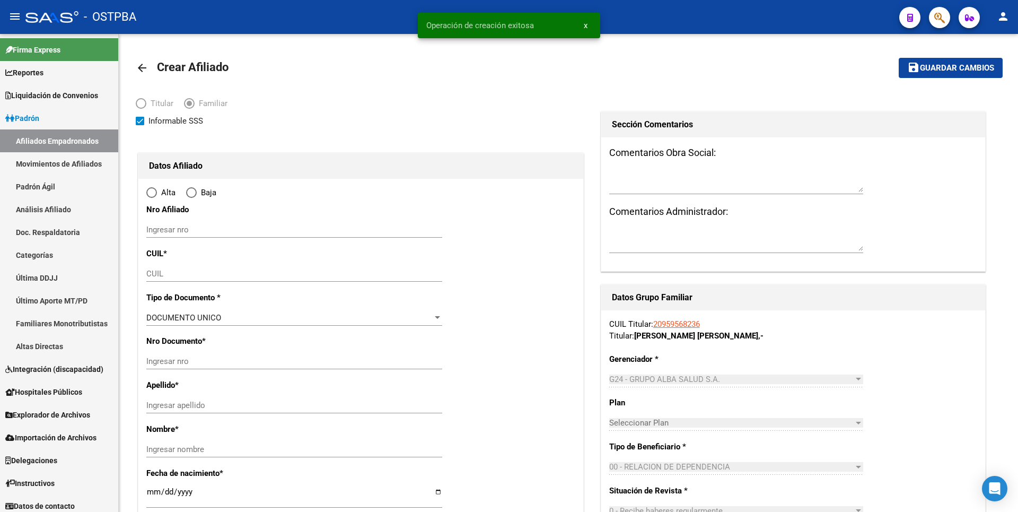
type input "CABA"
type input "1425"
type input "SOLER"
type input "6092"
type input "1"
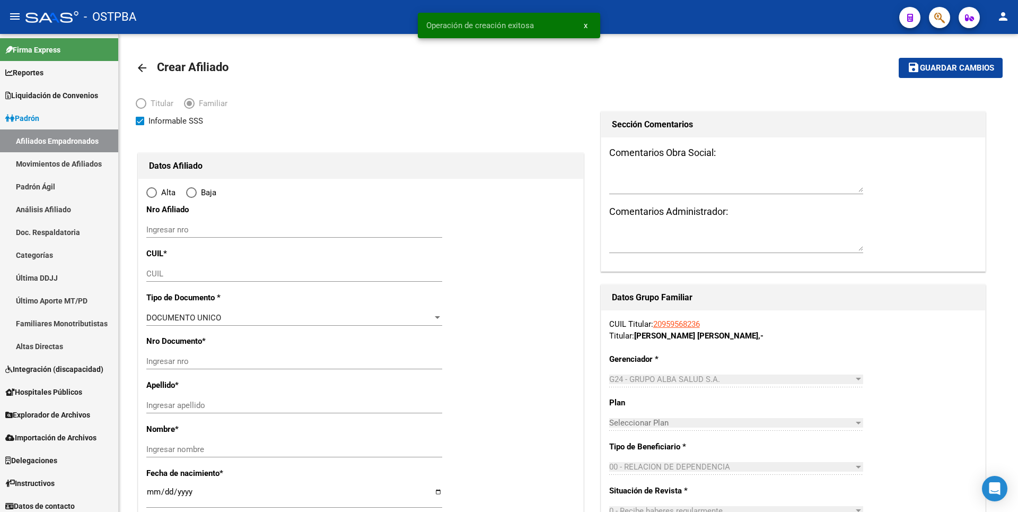
type input "B"
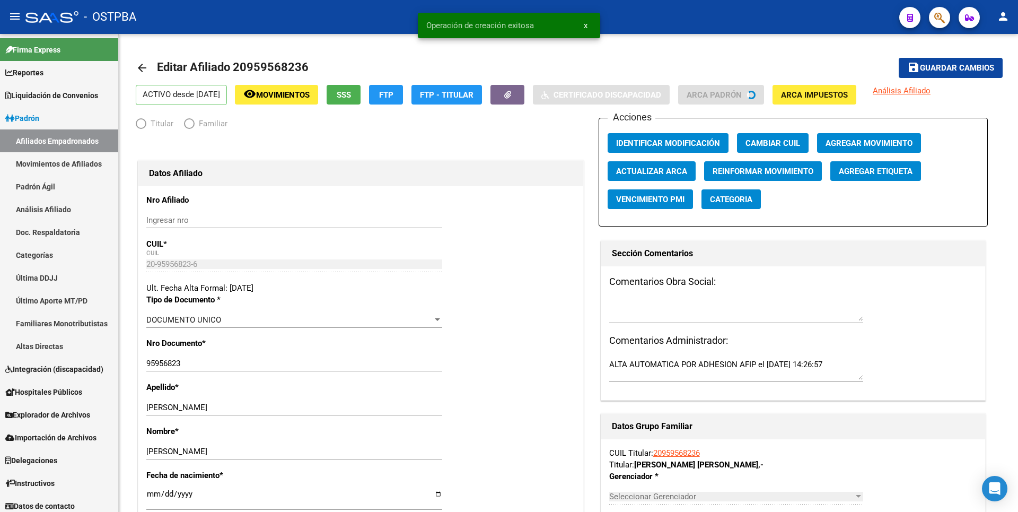
radio input "true"
type input "30-50228357-6"
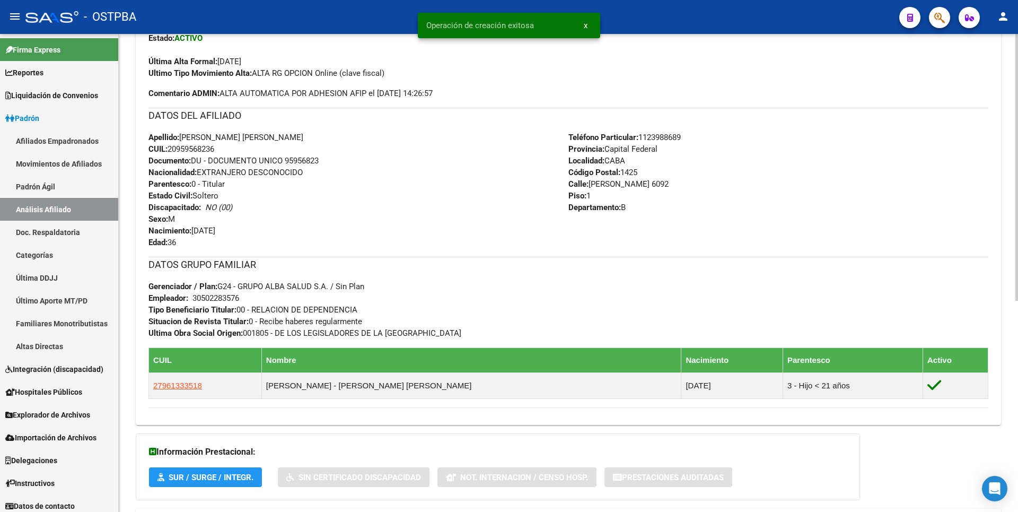
scroll to position [378, 0]
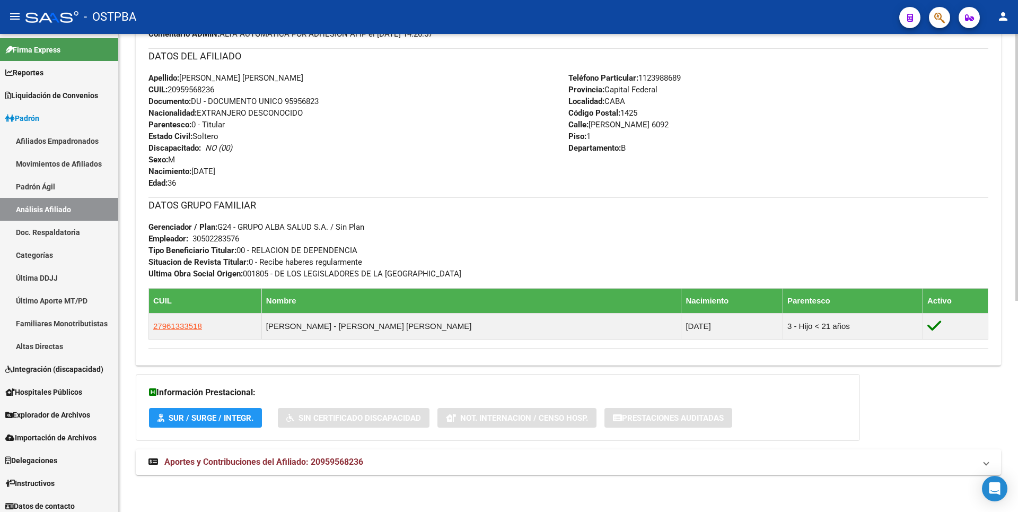
click at [355, 459] on span "Aportes y Contribuciones del Afiliado: 20959568236" at bounding box center [263, 462] width 199 height 10
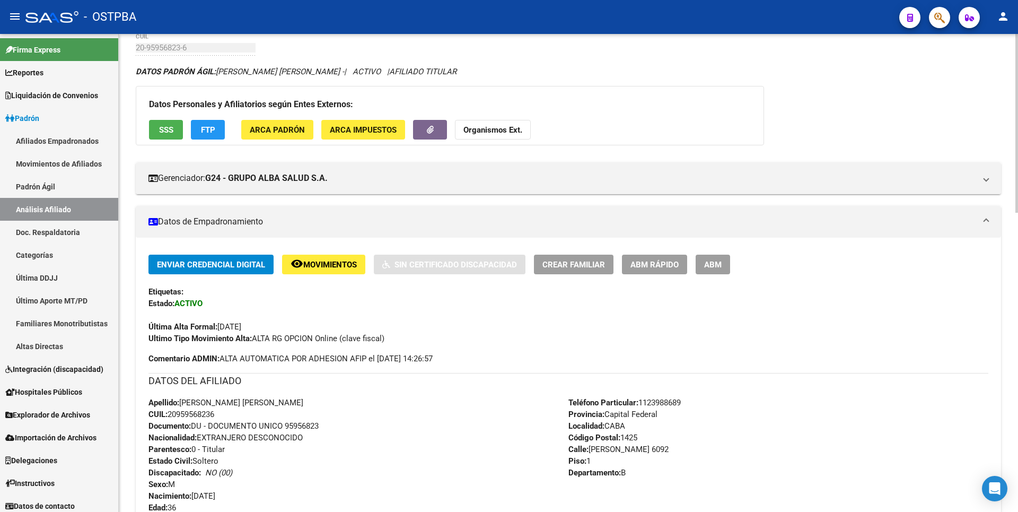
scroll to position [0, 0]
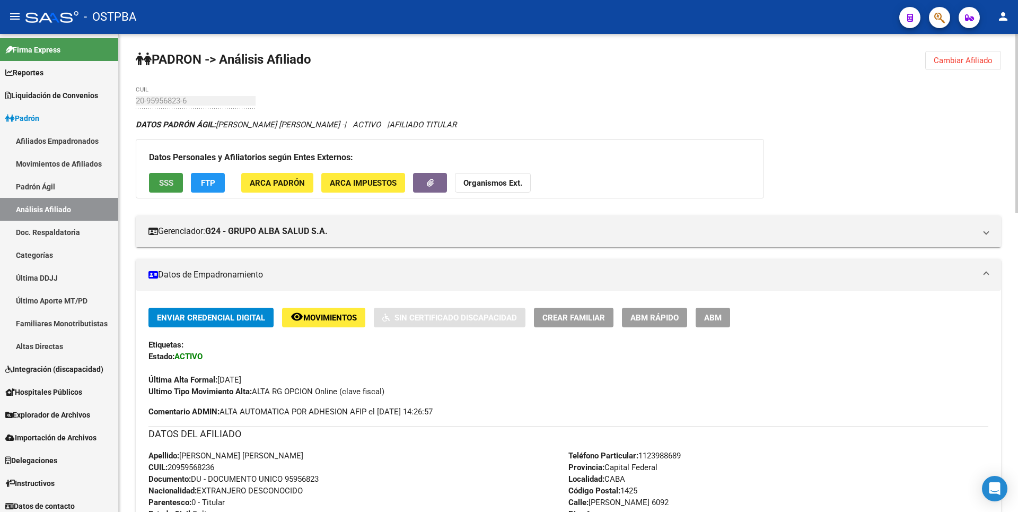
click at [166, 185] on span "SSS" at bounding box center [166, 183] width 14 height 10
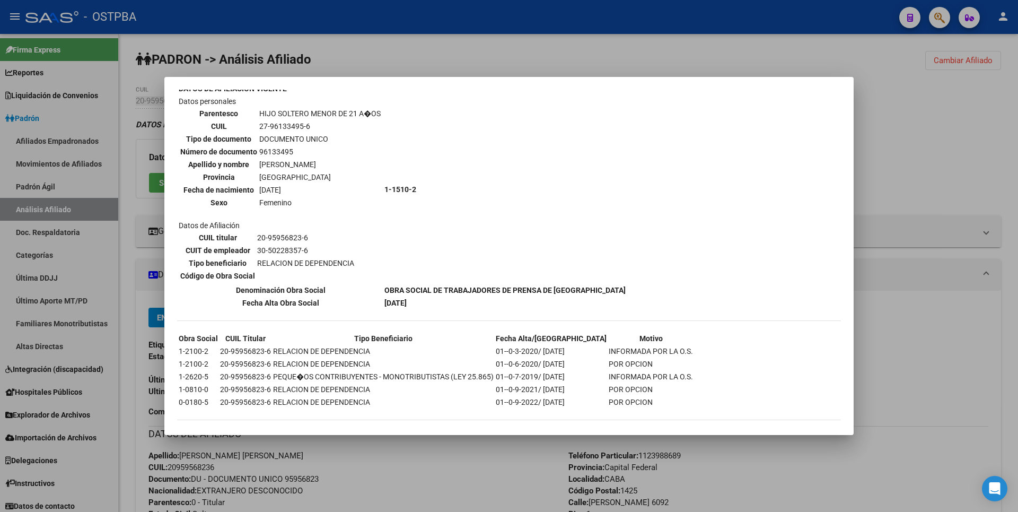
scroll to position [1130, 0]
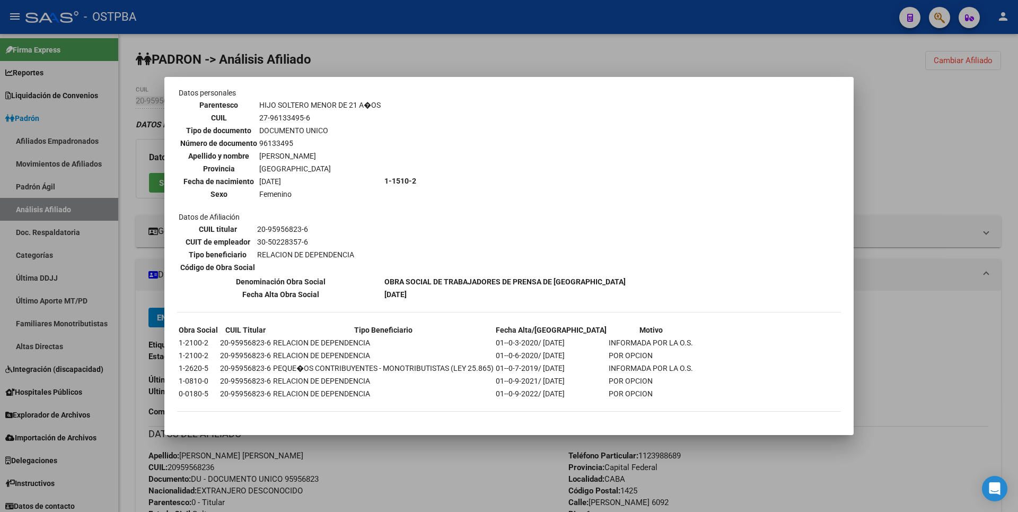
click at [969, 102] on div at bounding box center [509, 256] width 1018 height 512
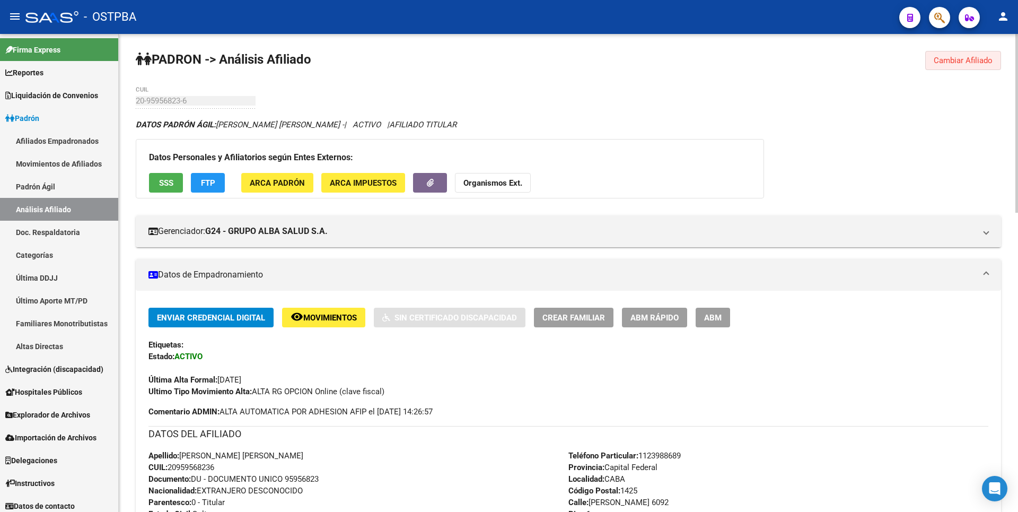
click at [991, 59] on span "Cambiar Afiliado" at bounding box center [963, 61] width 59 height 10
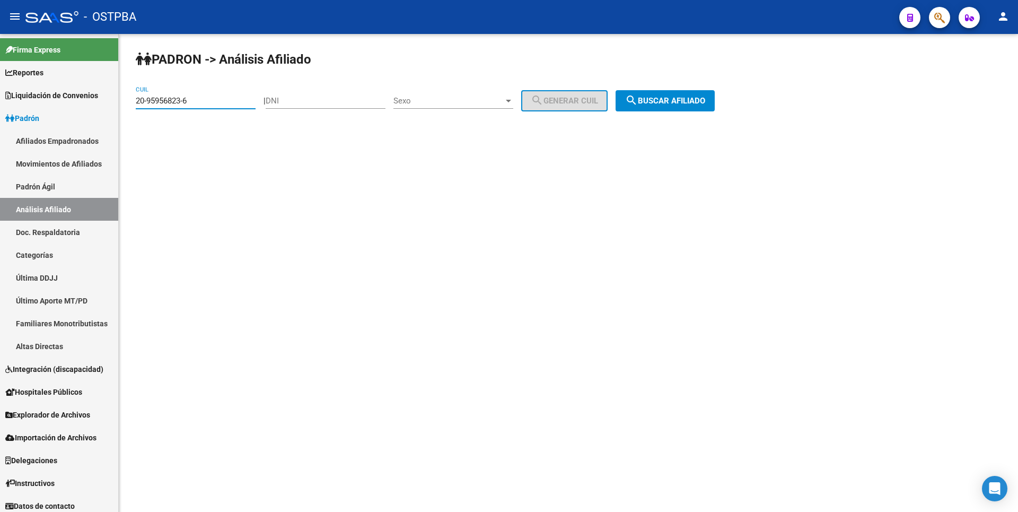
drag, startPoint x: 197, startPoint y: 102, endPoint x: 0, endPoint y: 27, distance: 210.5
click at [0, 27] on div "menu - OSTPBA person Firma Express Reportes Tablero de Control Ingresos Percibi…" at bounding box center [509, 256] width 1018 height 512
type input "20-26566241-3"
click at [692, 99] on span "search Buscar afiliado" at bounding box center [665, 101] width 80 height 10
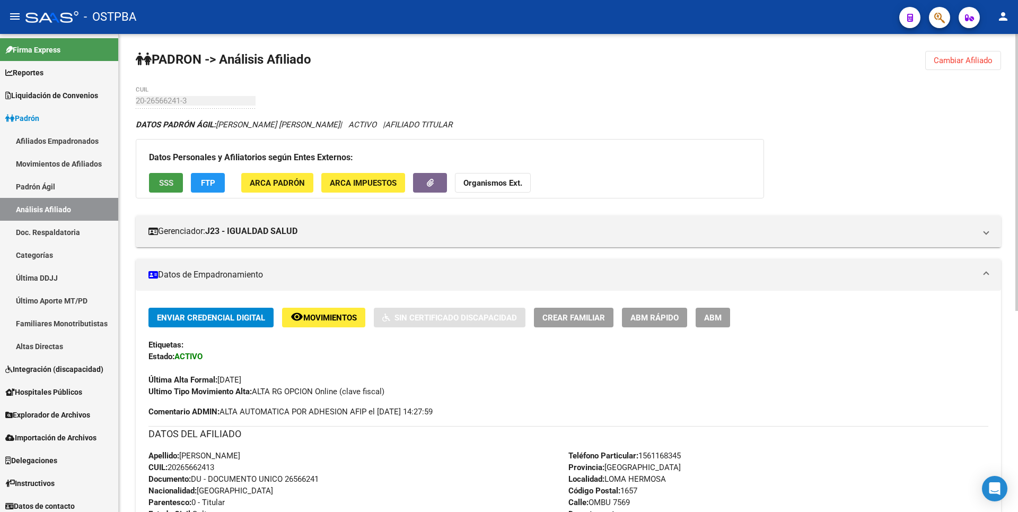
click at [173, 183] on button "SSS" at bounding box center [166, 183] width 34 height 20
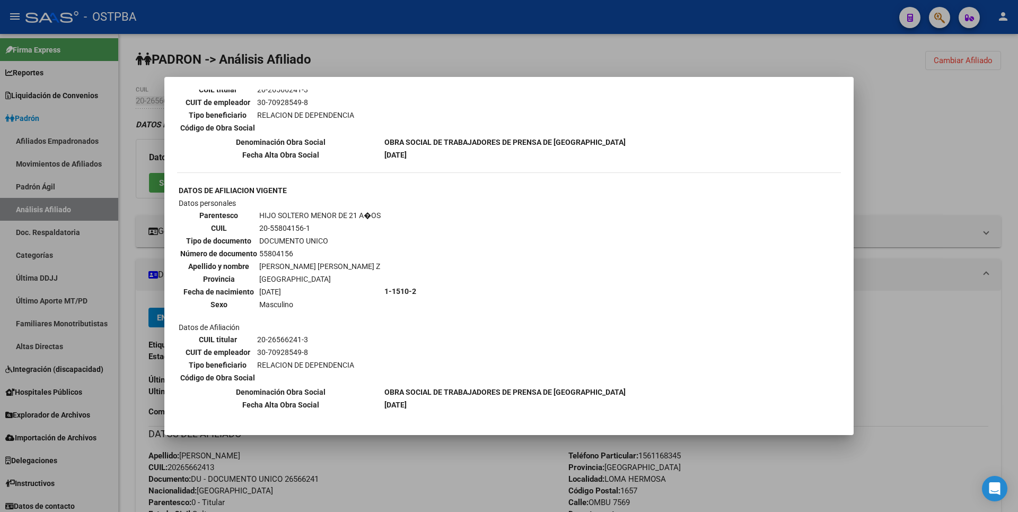
scroll to position [849, 0]
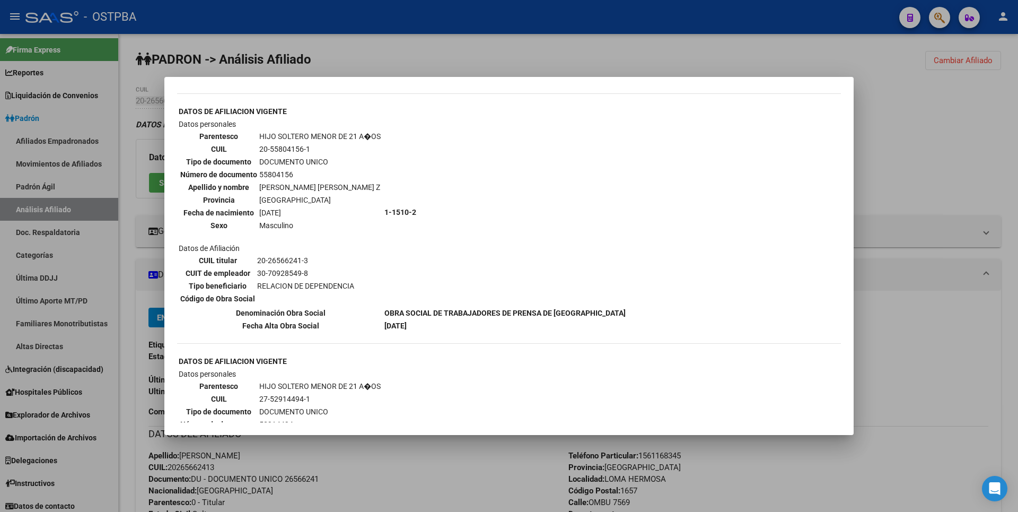
copy td "20-55804156-1"
drag, startPoint x: 260, startPoint y: 147, endPoint x: 317, endPoint y: 151, distance: 56.9
click at [317, 151] on td "20-55804156-1" at bounding box center [320, 149] width 123 height 12
click at [926, 101] on div at bounding box center [509, 256] width 1018 height 512
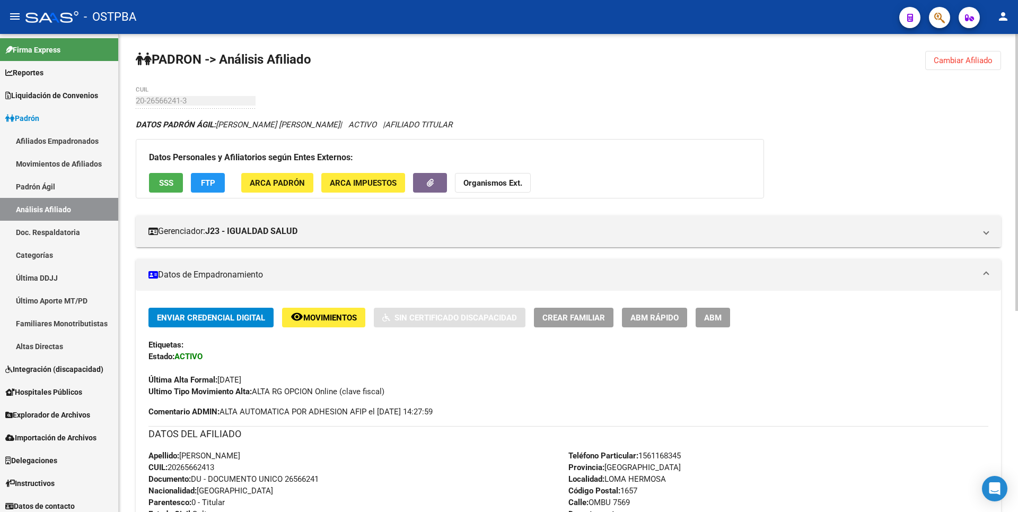
click at [180, 180] on button "SSS" at bounding box center [166, 183] width 34 height 20
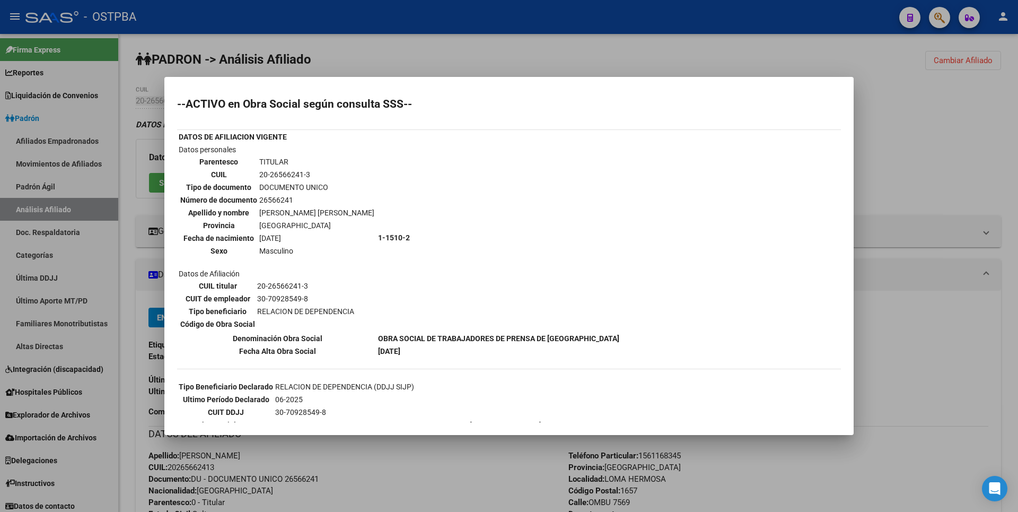
click at [930, 164] on div at bounding box center [509, 256] width 1018 height 512
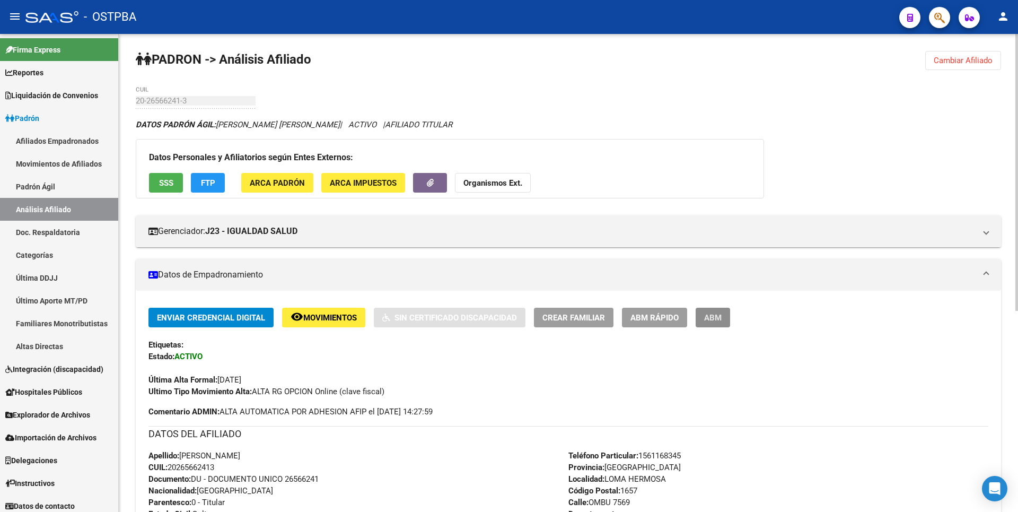
click at [718, 318] on span "ABM" at bounding box center [713, 318] width 18 height 10
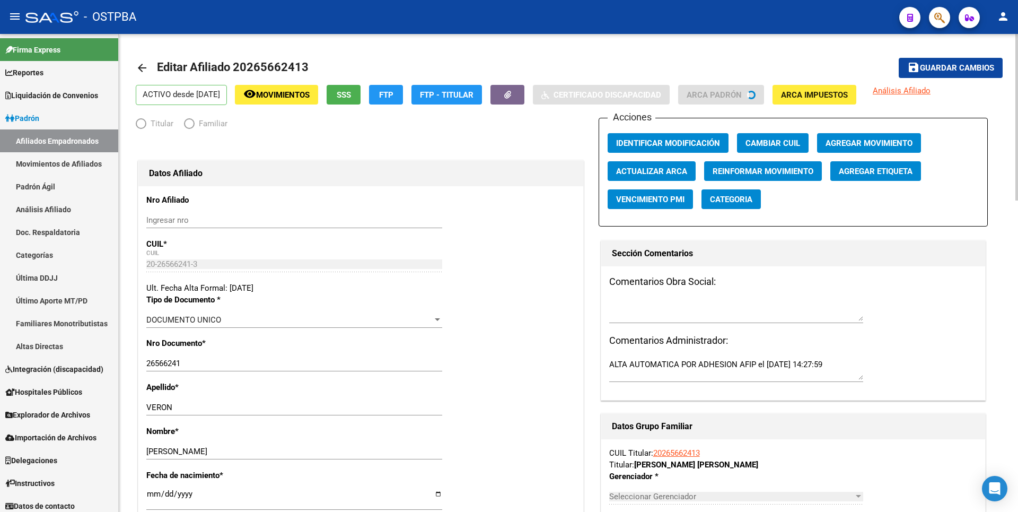
radio input "true"
type input "30-70928549-8"
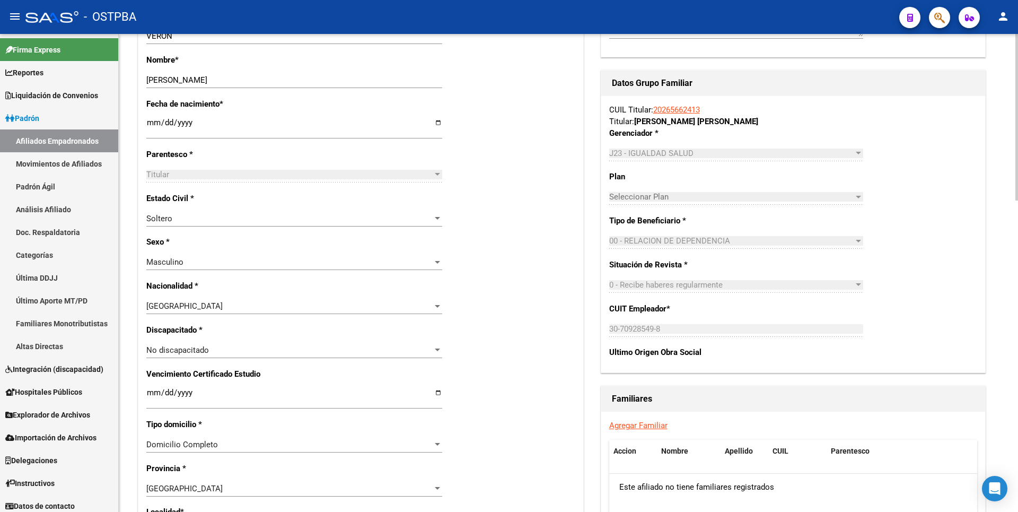
scroll to position [636, 0]
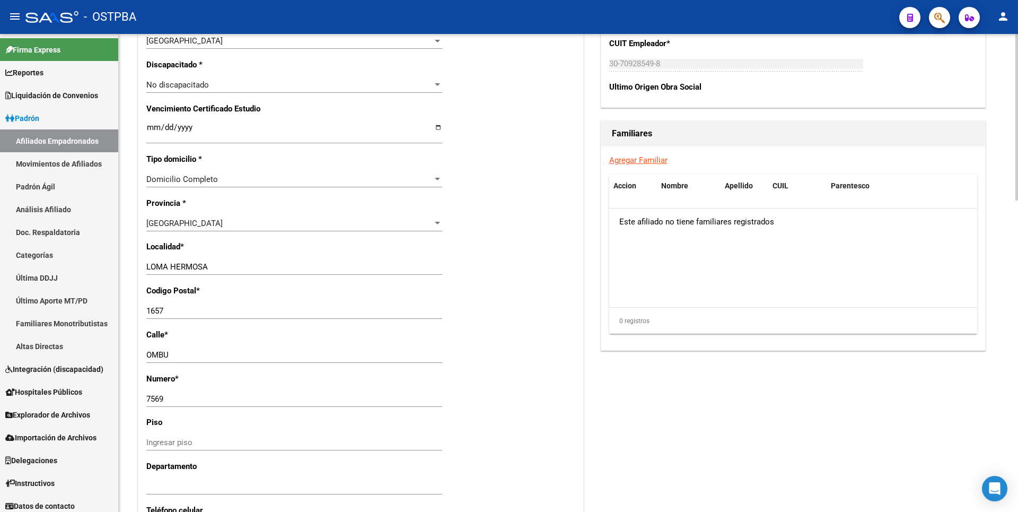
click at [651, 159] on link "Agregar Familiar" at bounding box center [638, 160] width 58 height 10
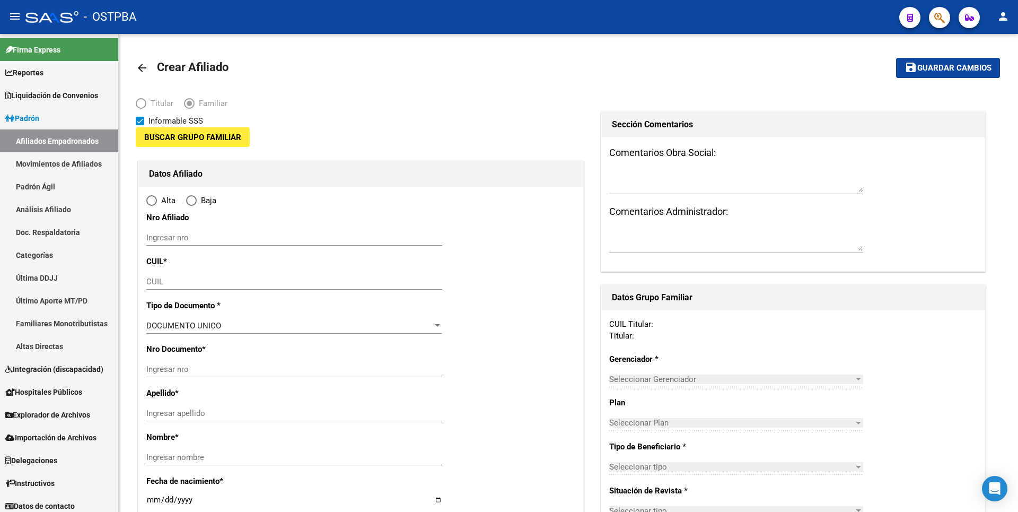
type input "30-70928549-8"
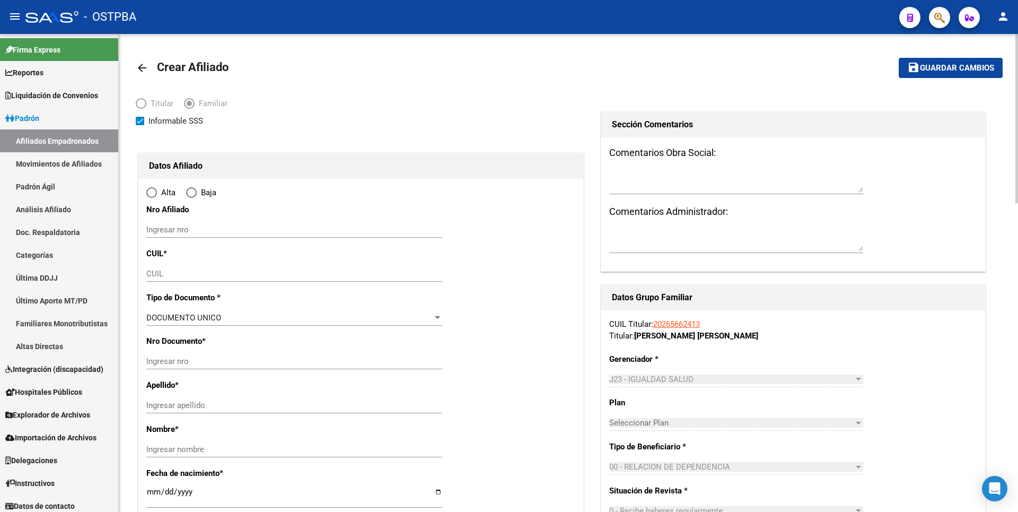
type input "LOMA HERMOSA"
type input "1657"
type input "OMBU"
type input "7569"
radio input "true"
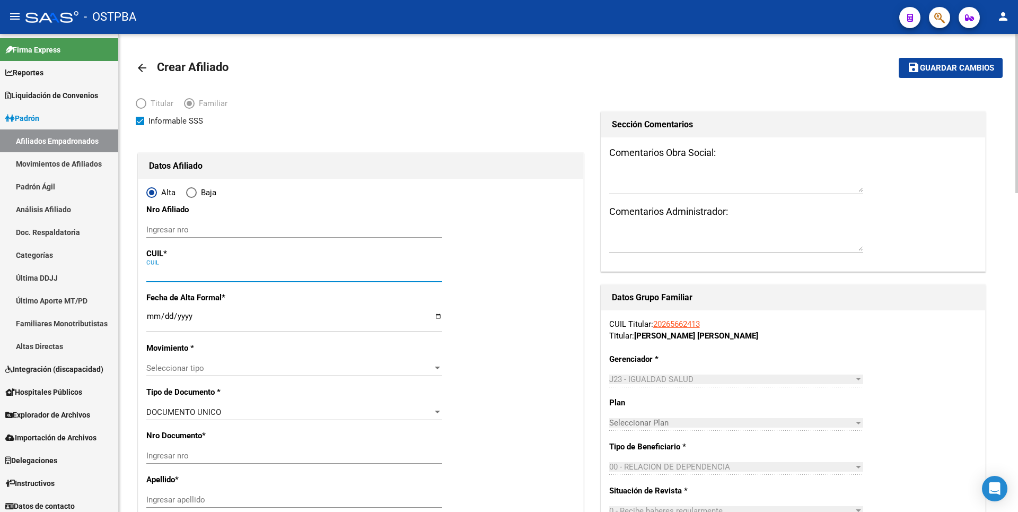
click at [156, 275] on input "CUIL" at bounding box center [294, 274] width 296 height 10
type input "30-70928549-8"
paste input "20-55804156-1"
type input "20-55804156-1"
type input "55804156"
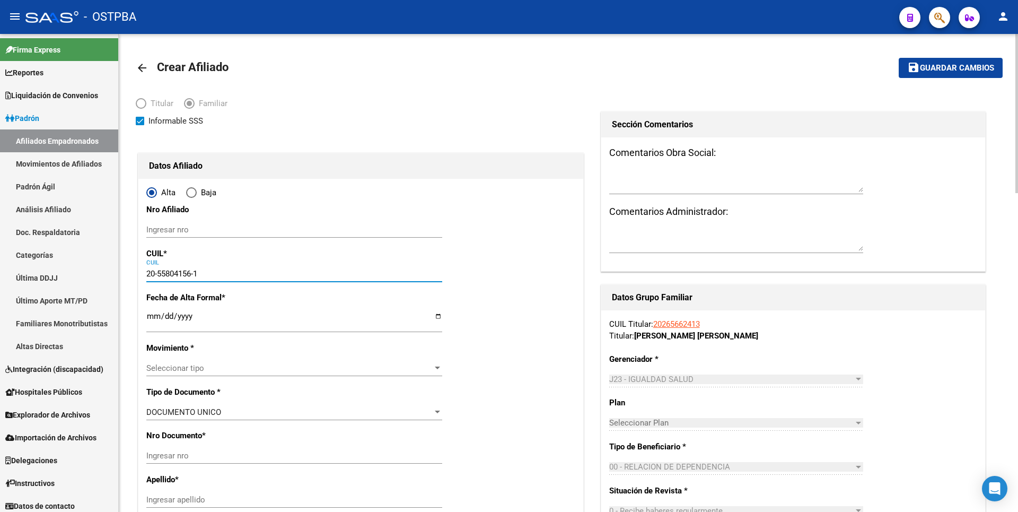
type input "VERON ALTAMIRANO"
type input "FRANCHESCO ZLATAN"
type input "2016-10-03"
type input "BARRIO LIBERTAD"
type input "1655"
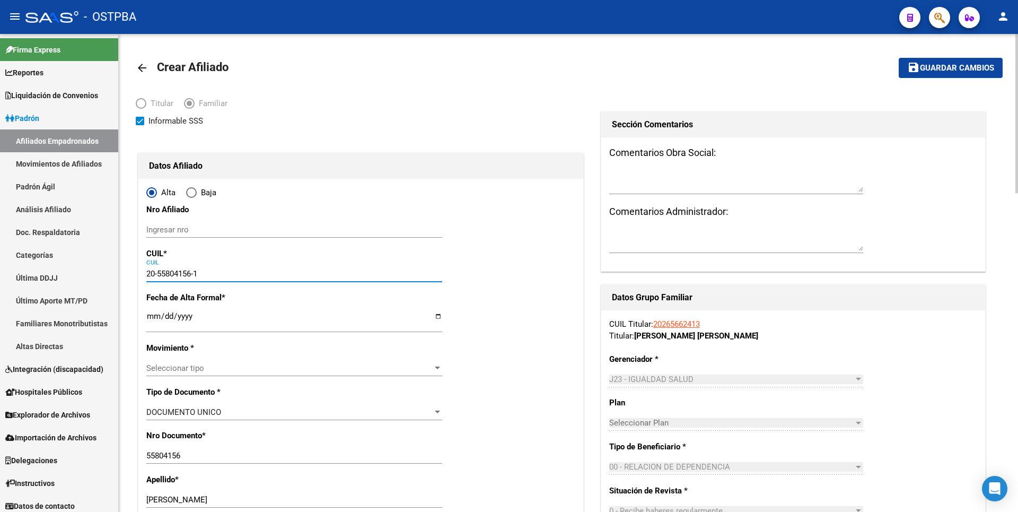
type input "20-55804156-1"
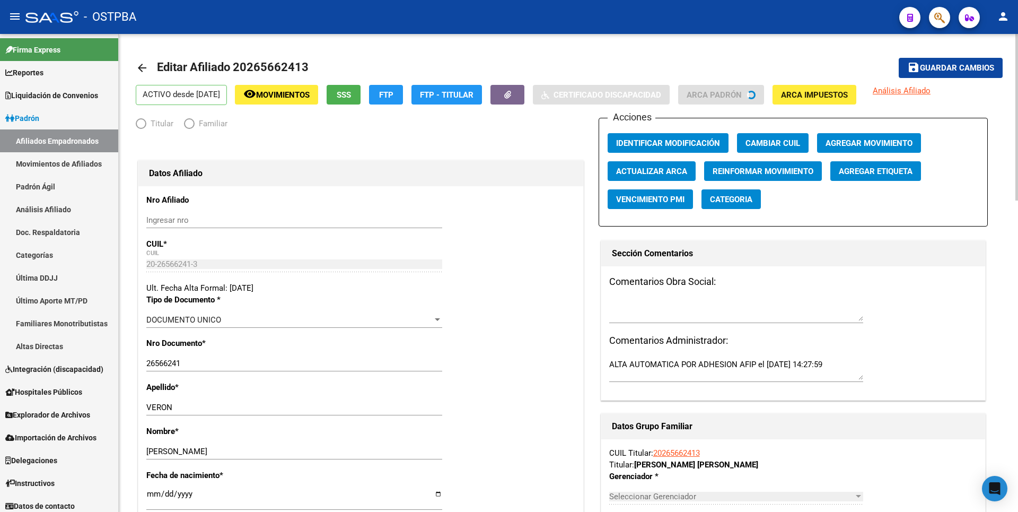
radio input "true"
type input "30-70928549-8"
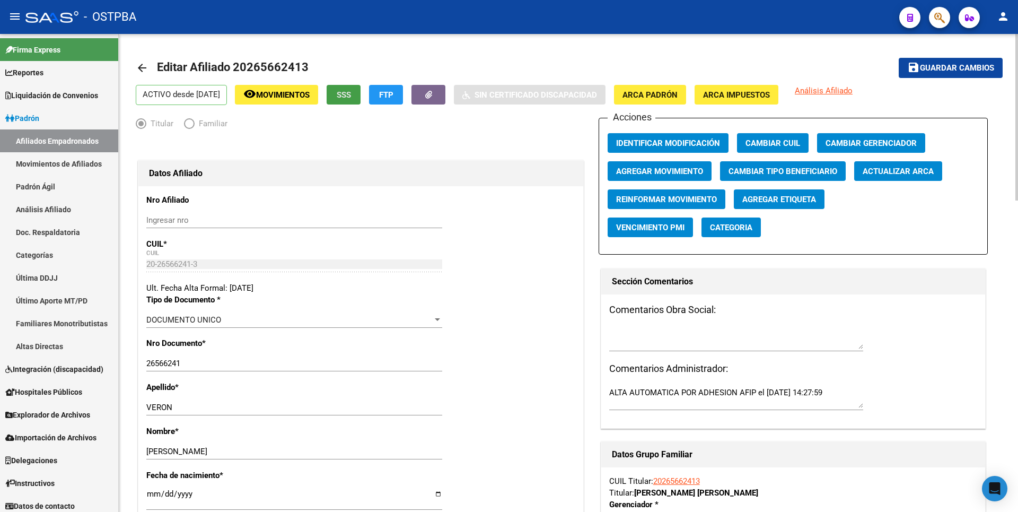
click at [351, 94] on span "SSS" at bounding box center [344, 95] width 14 height 10
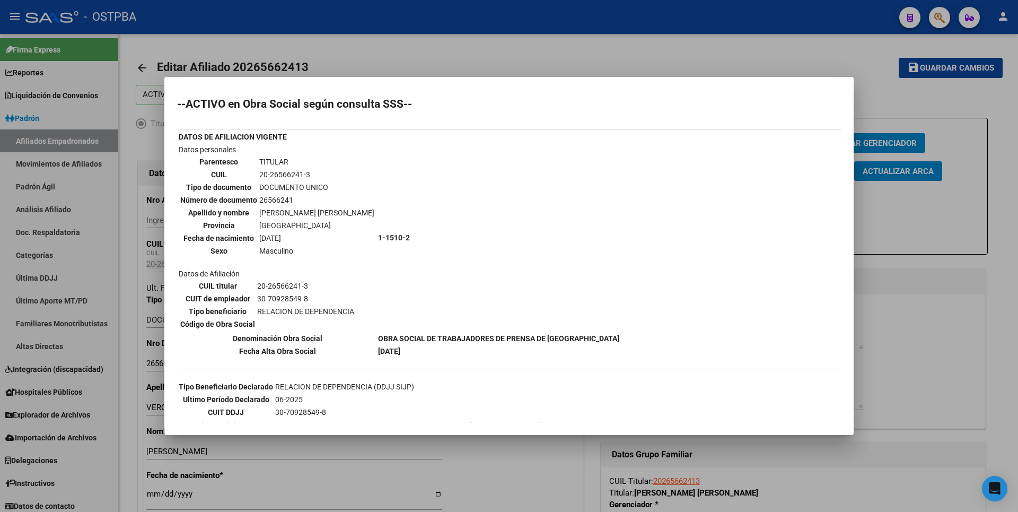
click at [955, 152] on div at bounding box center [509, 256] width 1018 height 512
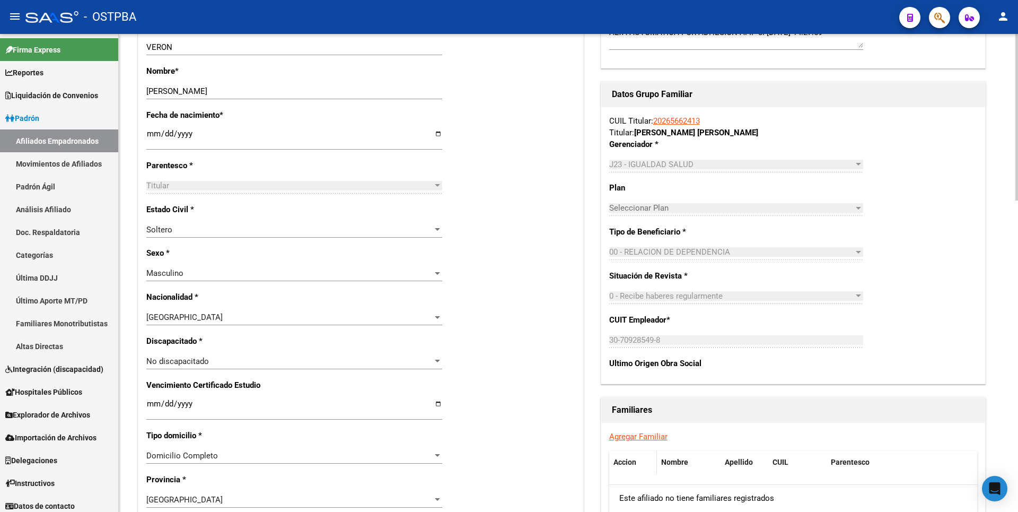
scroll to position [477, 0]
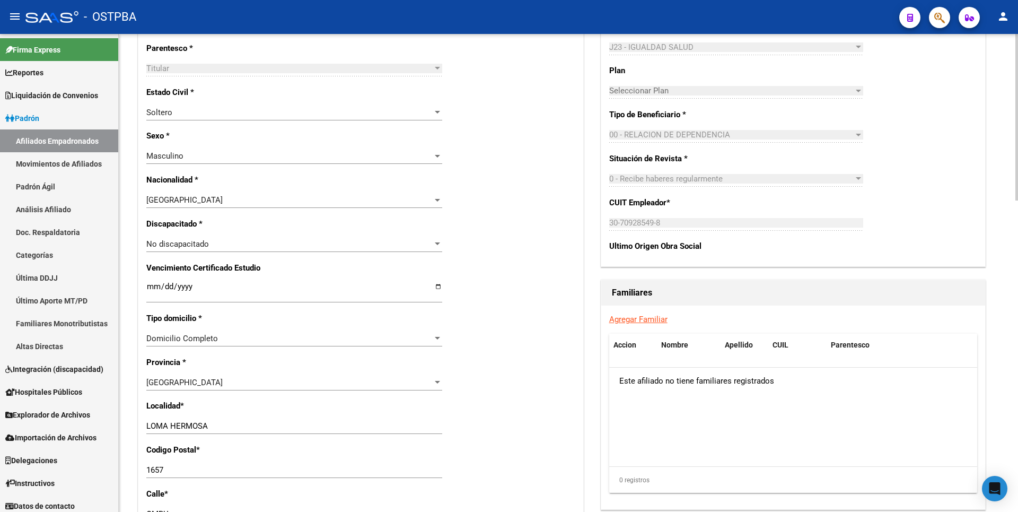
click at [629, 318] on link "Agregar Familiar" at bounding box center [638, 319] width 58 height 10
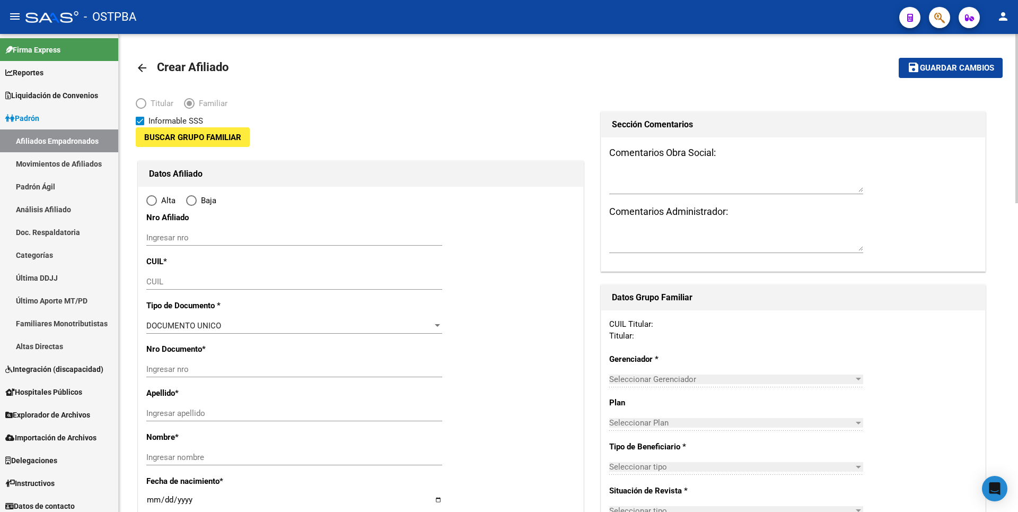
type input "30-70928549-8"
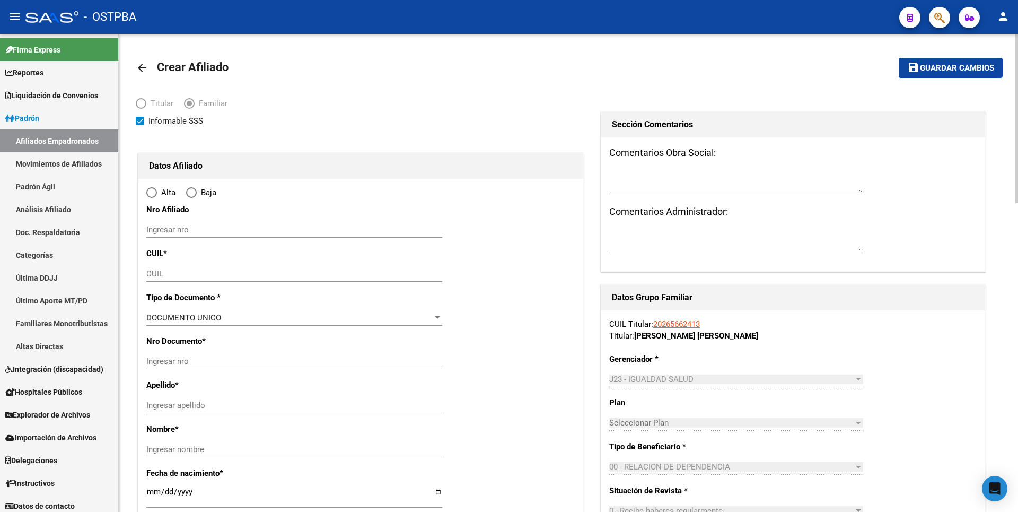
type input "LOMA HERMOSA"
type input "1657"
type input "OMBU"
type input "7569"
radio input "true"
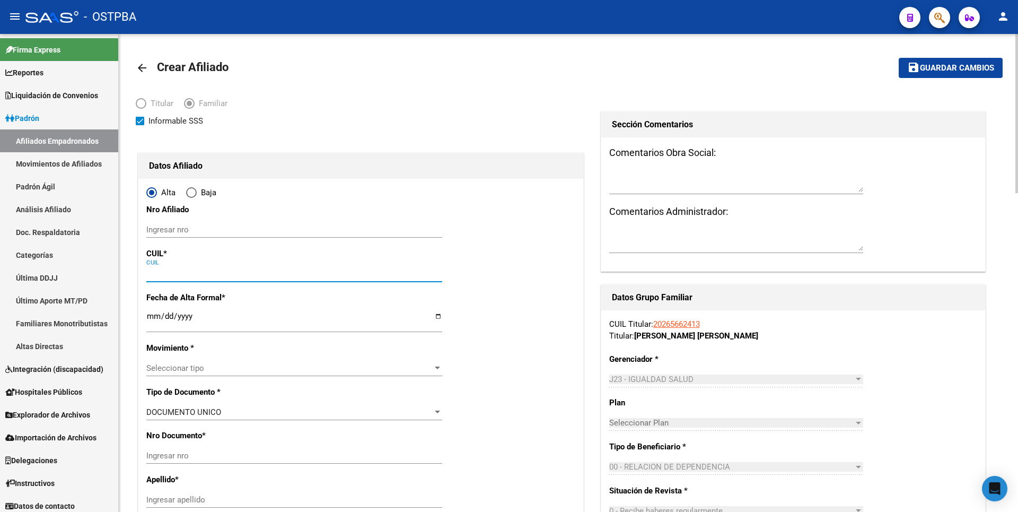
click at [161, 272] on input "CUIL" at bounding box center [294, 274] width 296 height 10
type input "30-70928549-8"
paste input "2"
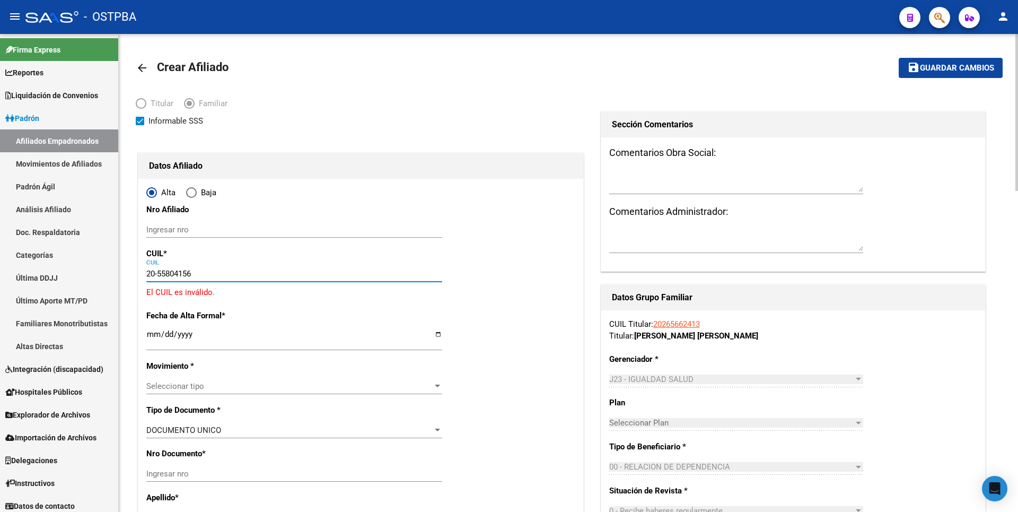
type input "20-55804156-1"
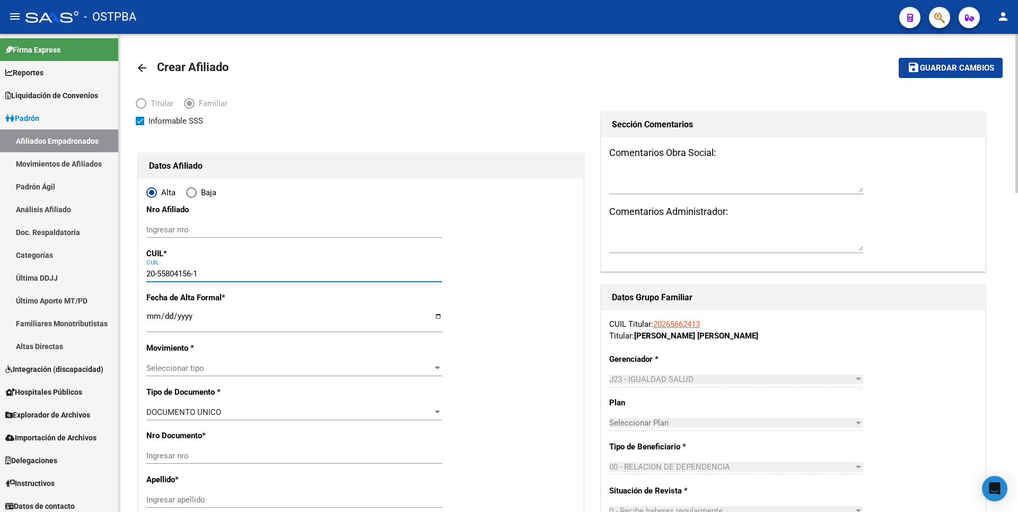
type input "55804156"
type input "VERON ALTAMIRANO"
type input "FRANCHESCO ZLATAN"
type input "2016-10-03"
type input "BARRIO LIBERTAD"
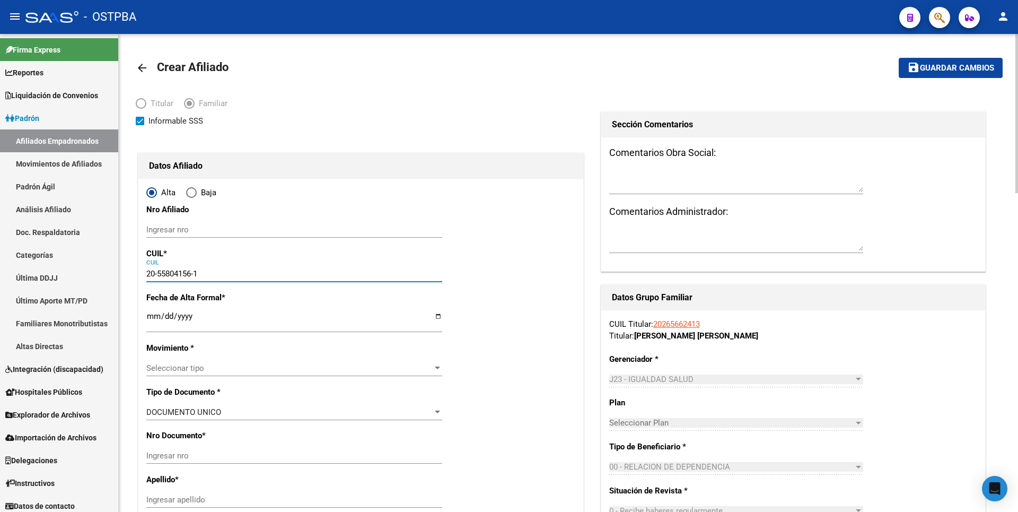
type input "1655"
type input "20-55804156-1"
click at [149, 316] on input "Ingresar fecha" at bounding box center [294, 320] width 296 height 17
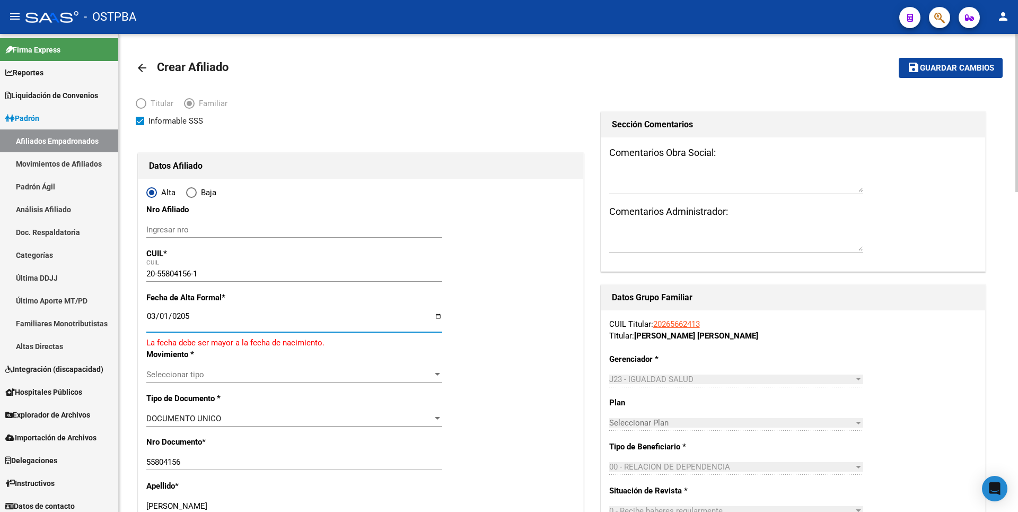
type input "2056-03-01"
type input "2025-03-01"
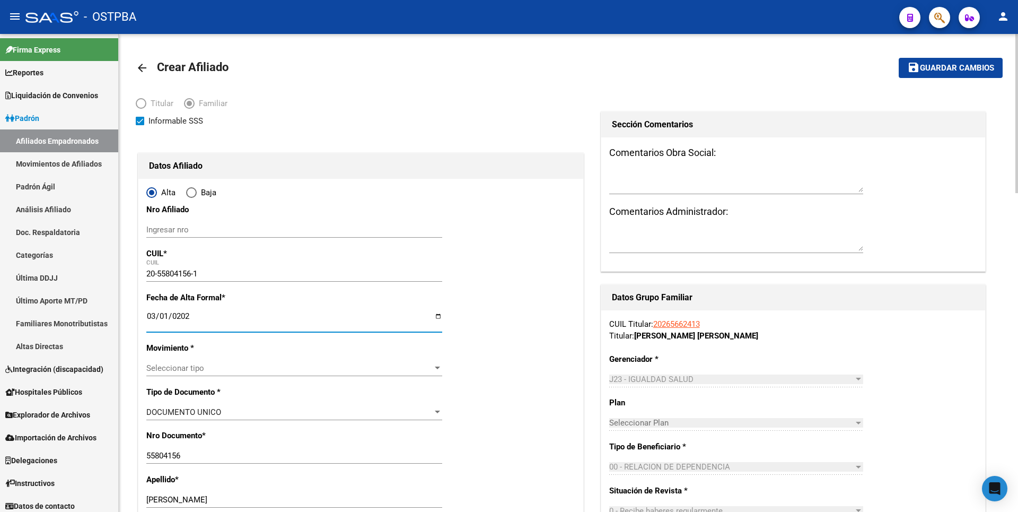
click at [425, 368] on span "Seleccionar tipo" at bounding box center [289, 368] width 286 height 10
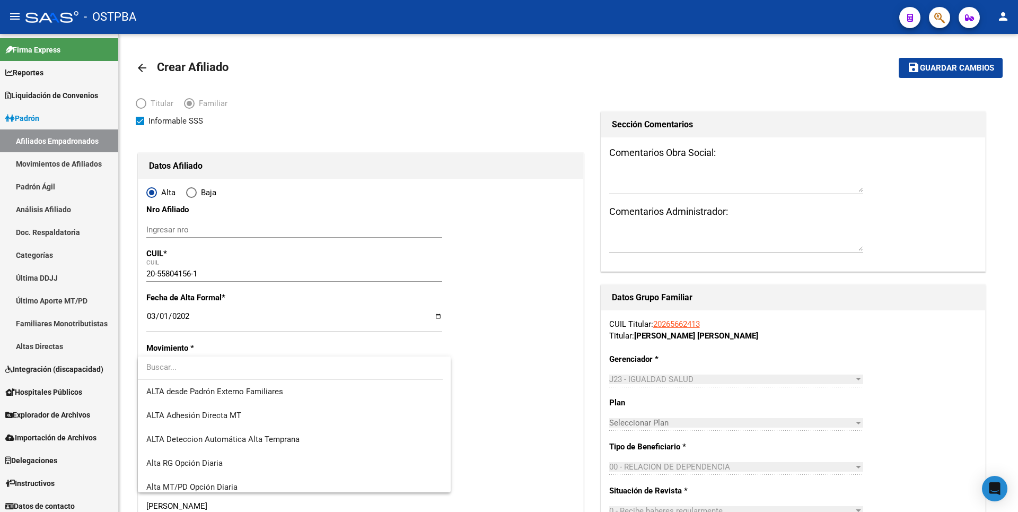
scroll to position [365, 0]
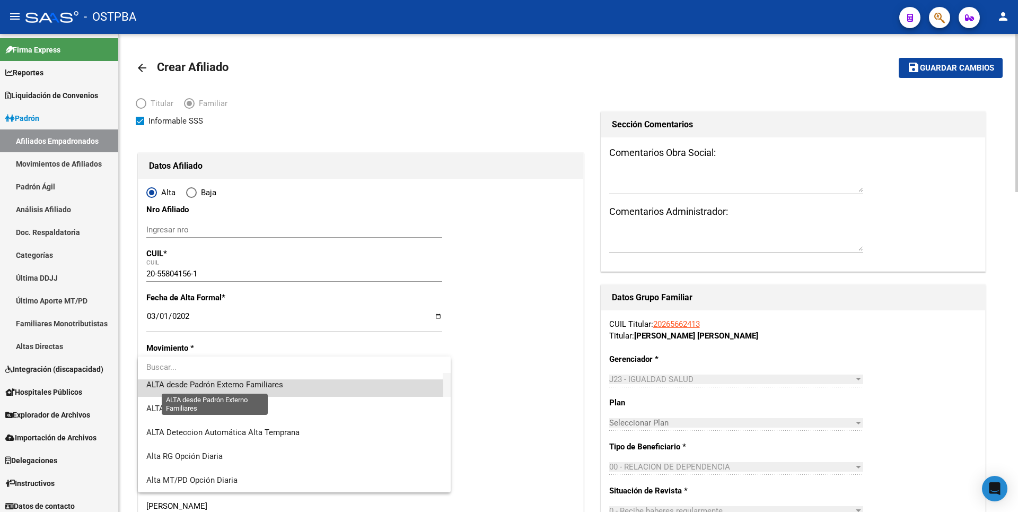
click at [260, 388] on span "ALTA desde Padrón Externo Familiares" at bounding box center [214, 385] width 137 height 10
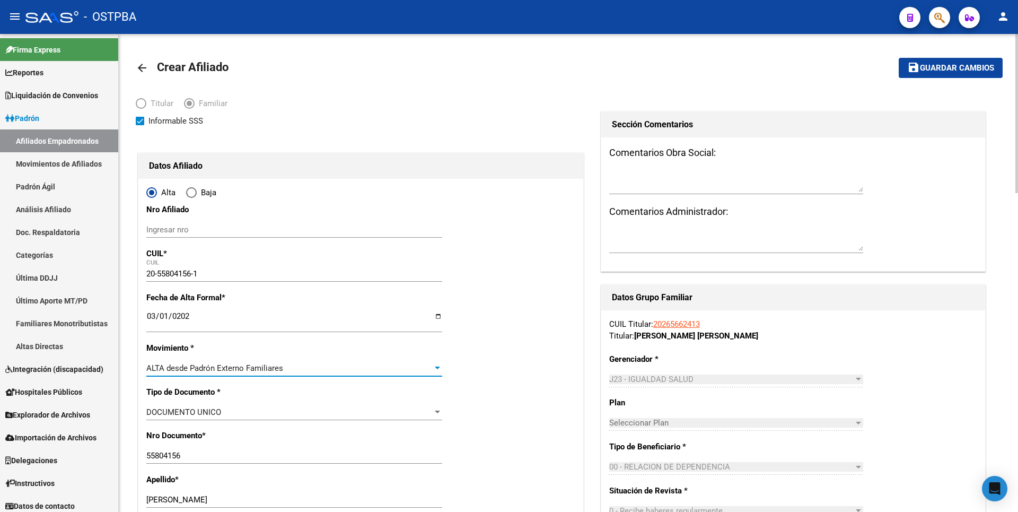
scroll to position [265, 0]
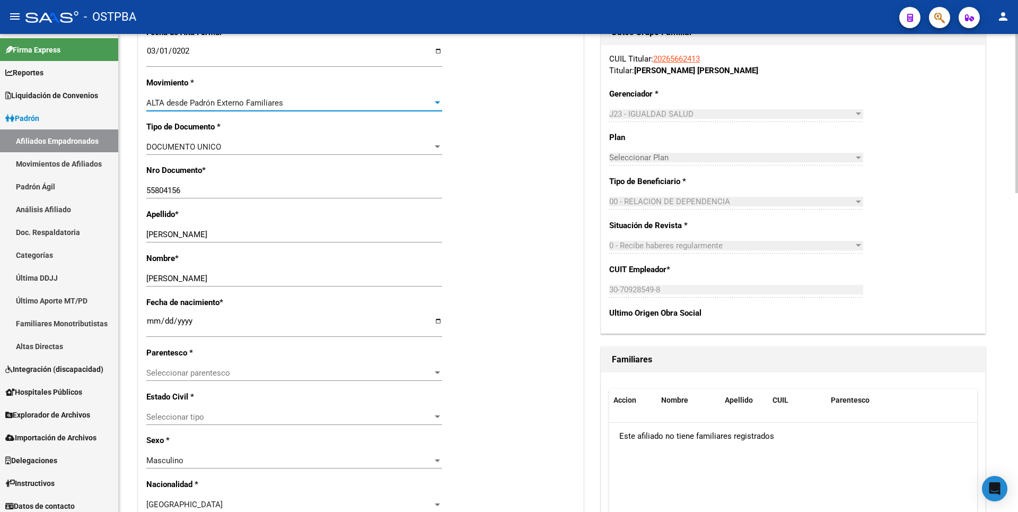
click at [433, 375] on div at bounding box center [438, 373] width 10 height 8
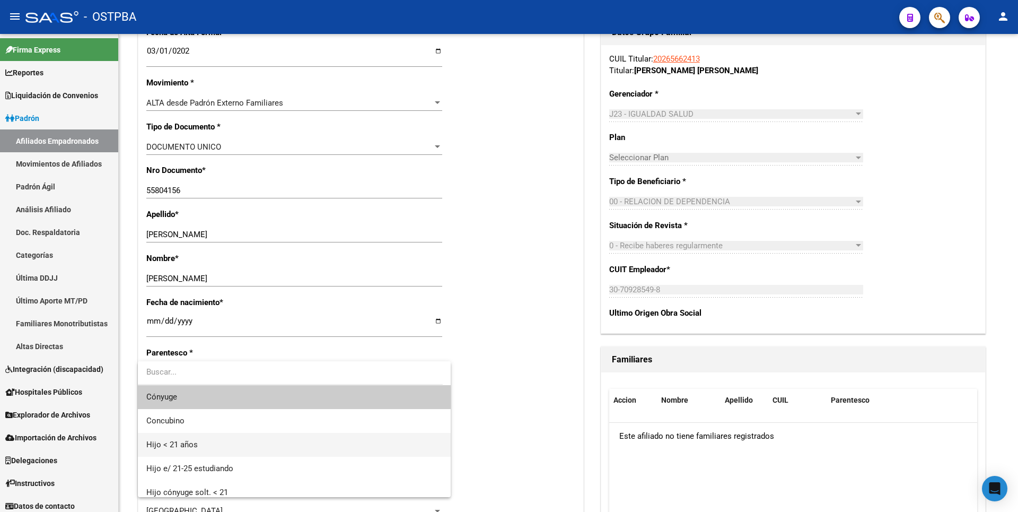
drag, startPoint x: 193, startPoint y: 451, endPoint x: 196, endPoint y: 445, distance: 6.9
click at [193, 450] on span "Hijo < 21 años" at bounding box center [294, 445] width 296 height 24
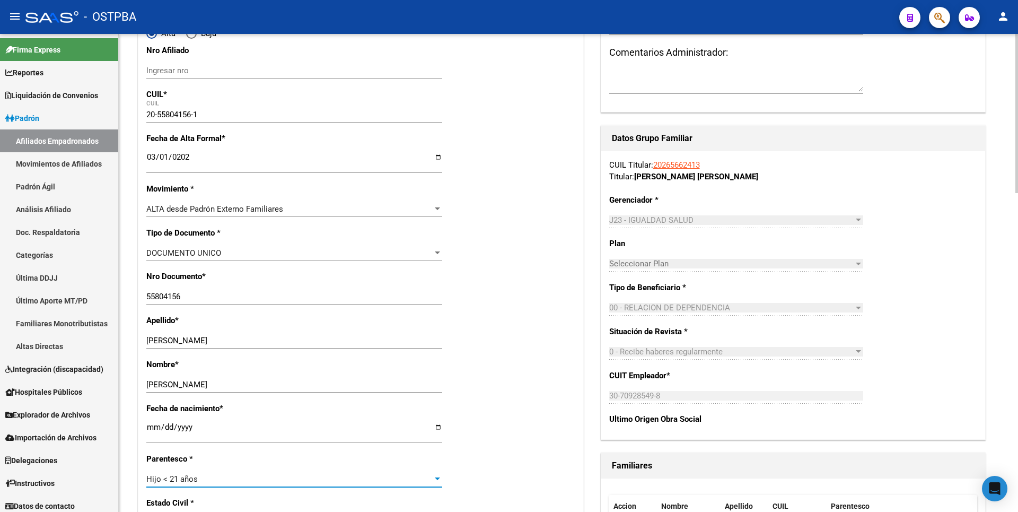
scroll to position [0, 0]
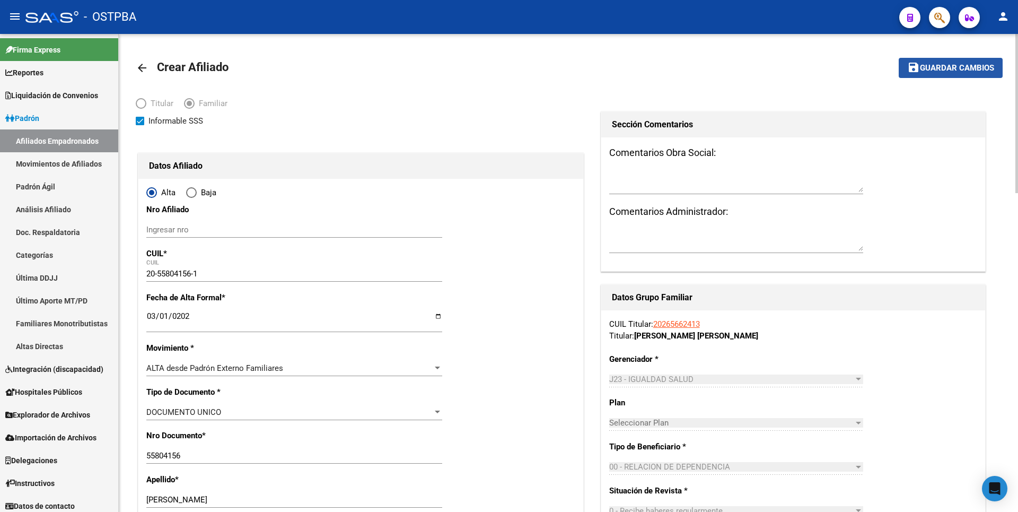
click at [966, 62] on button "save Guardar cambios" at bounding box center [951, 68] width 104 height 20
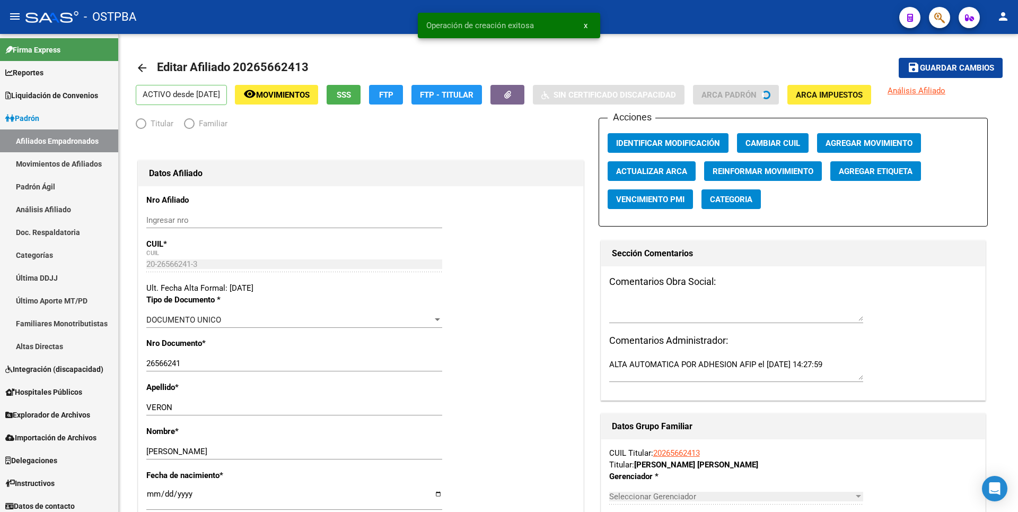
radio input "true"
type input "30-70928549-8"
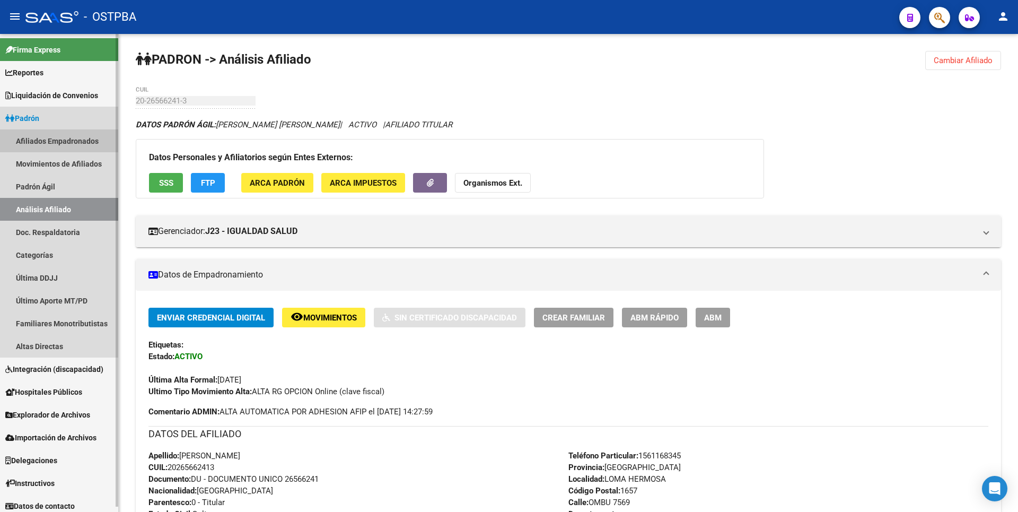
click at [77, 135] on link "Afiliados Empadronados" at bounding box center [59, 140] width 118 height 23
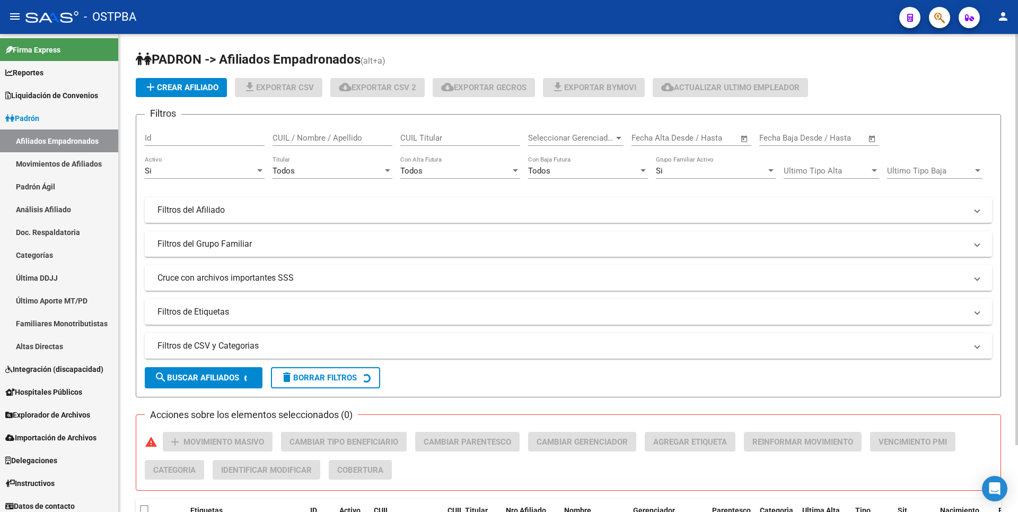
scroll to position [77, 0]
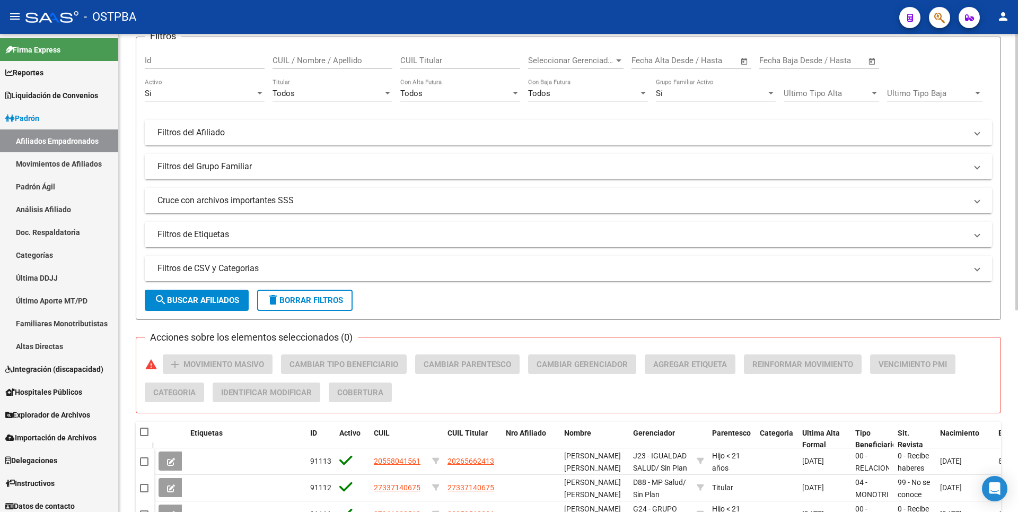
click at [301, 260] on mat-expansion-panel-header "Filtros de CSV y Categorias" at bounding box center [568, 268] width 847 height 25
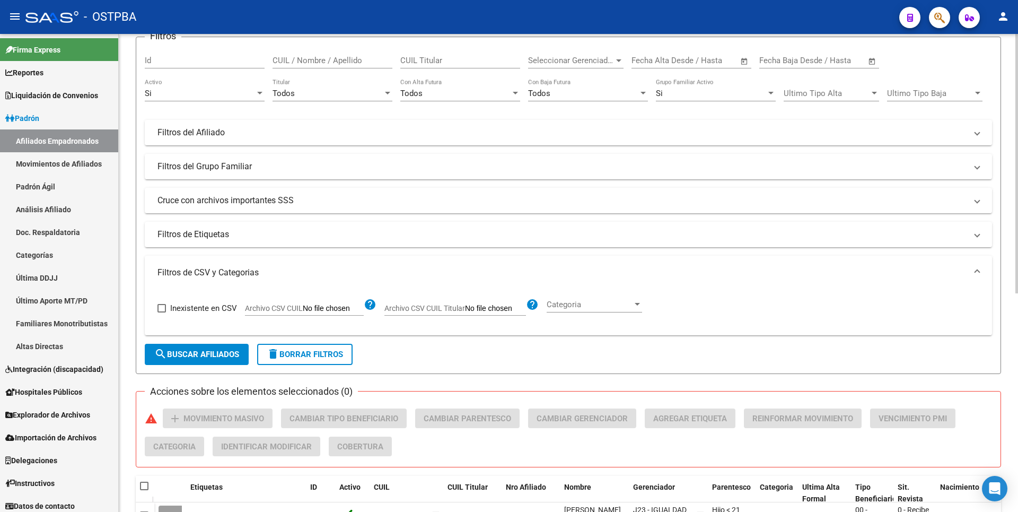
click at [345, 309] on input "Archivo CSV CUIL" at bounding box center [333, 309] width 61 height 10
type input "C:\fakepath\RECLASIFICACIONALTASIGUALDAD08.csv"
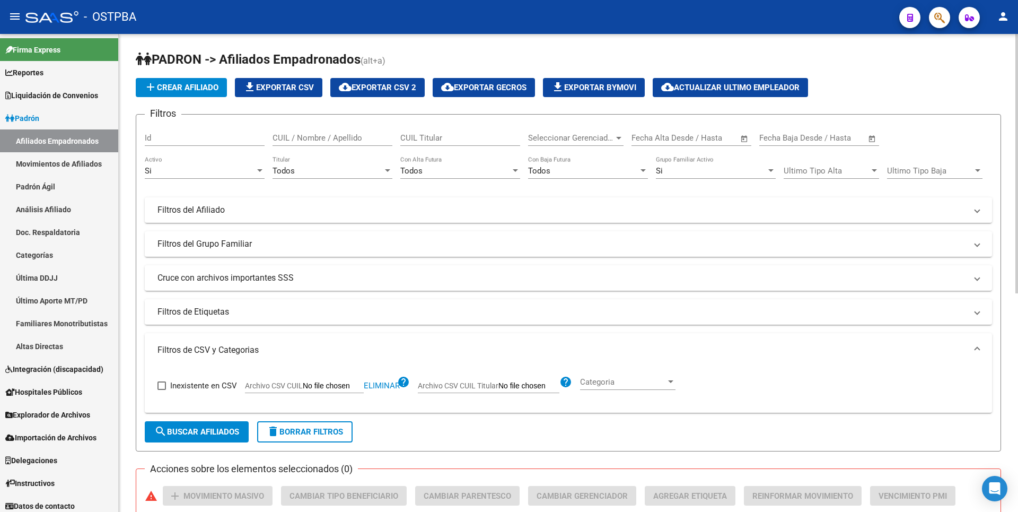
click at [386, 170] on div at bounding box center [387, 170] width 5 height 3
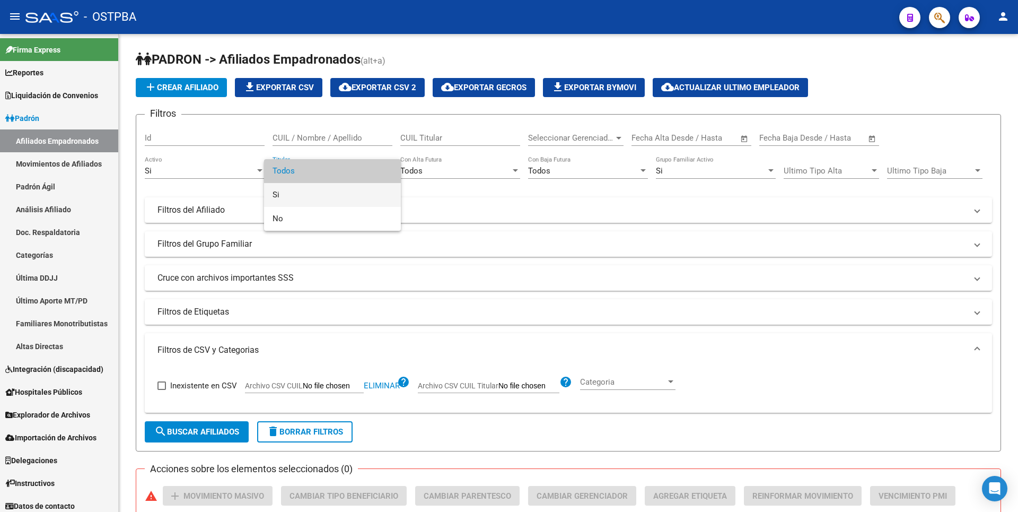
click at [282, 193] on span "Si" at bounding box center [333, 195] width 120 height 24
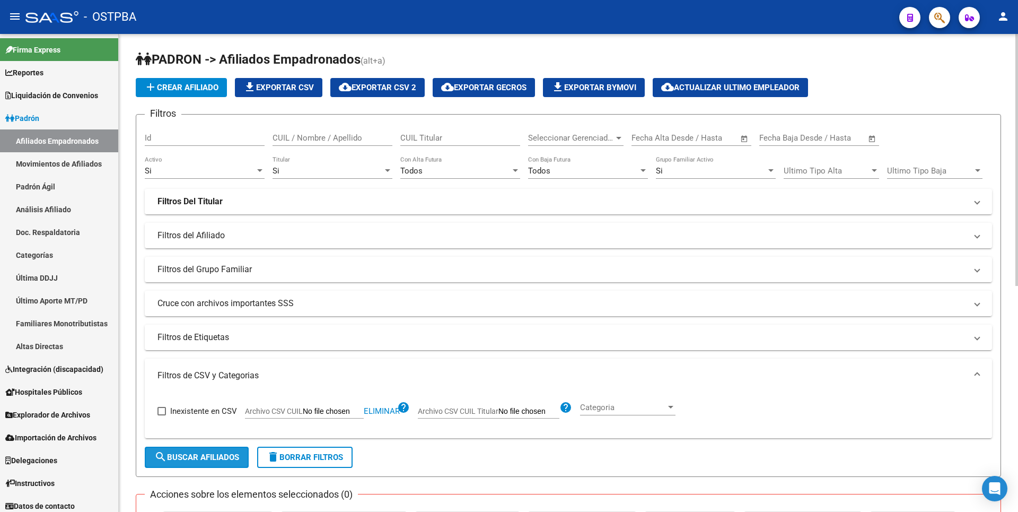
drag, startPoint x: 221, startPoint y: 464, endPoint x: 232, endPoint y: 455, distance: 14.3
click at [222, 464] on button "search Buscar Afiliados" at bounding box center [197, 457] width 104 height 21
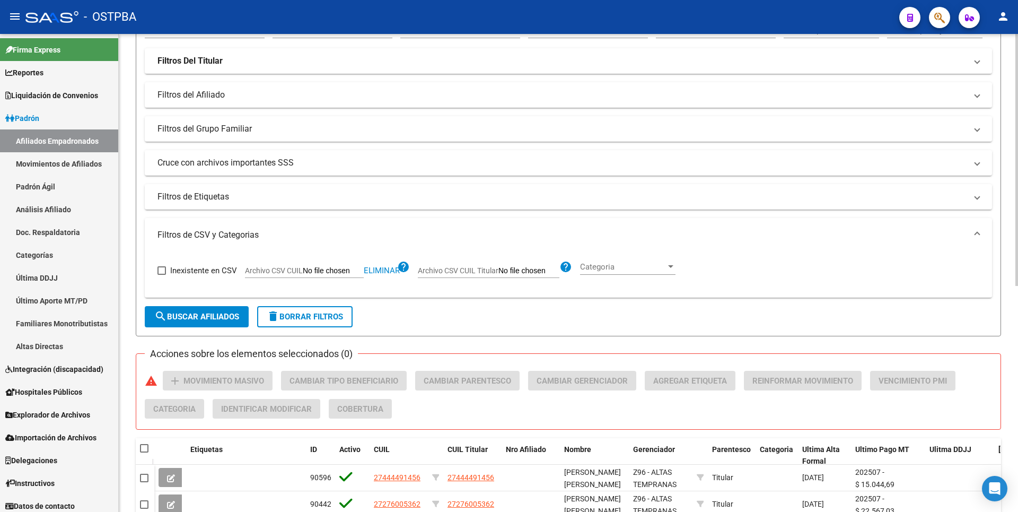
scroll to position [159, 0]
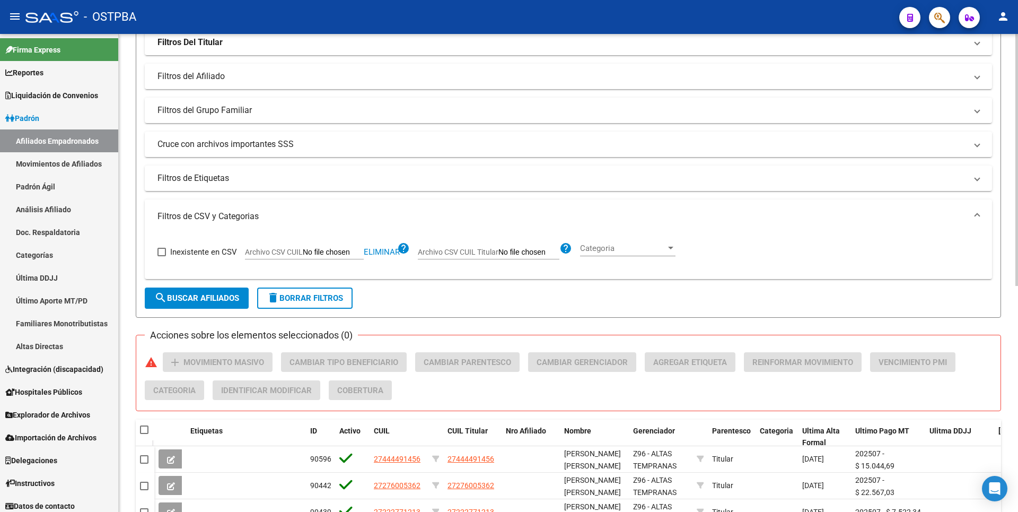
click at [143, 432] on span at bounding box center [144, 429] width 8 height 8
click at [144, 434] on input "checkbox" at bounding box center [144, 434] width 1 height 1
checkbox input "true"
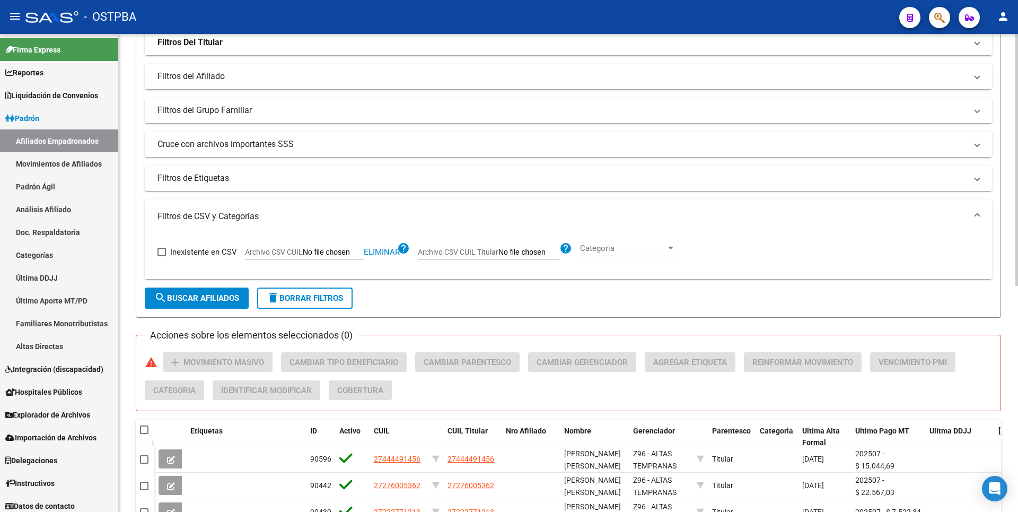
checkbox input "true"
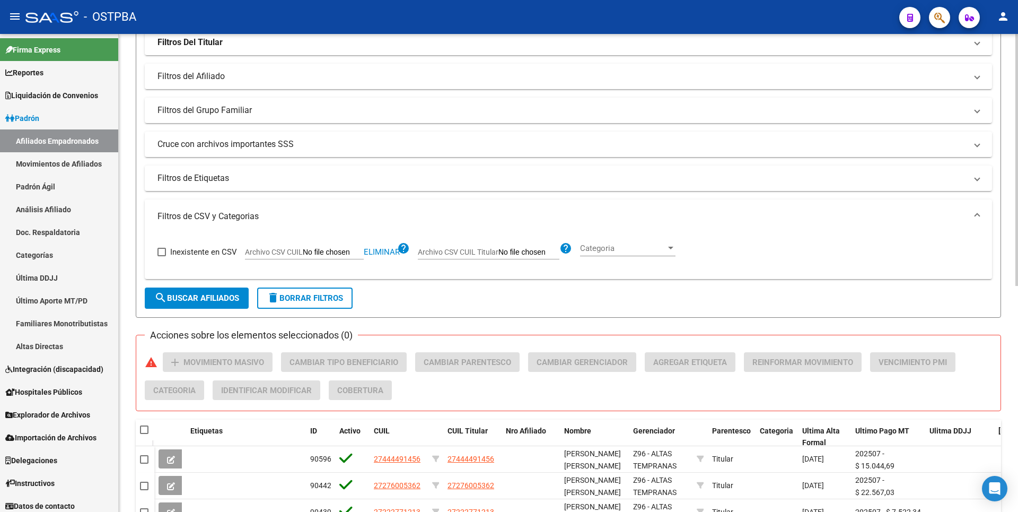
checkbox input "true"
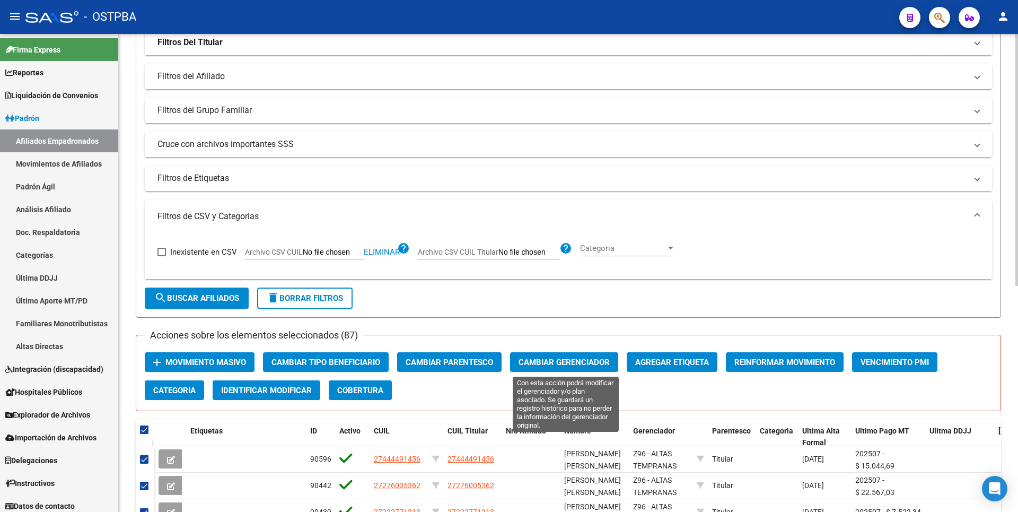
click at [580, 359] on span "Cambiar Gerenciador" at bounding box center [564, 362] width 91 height 10
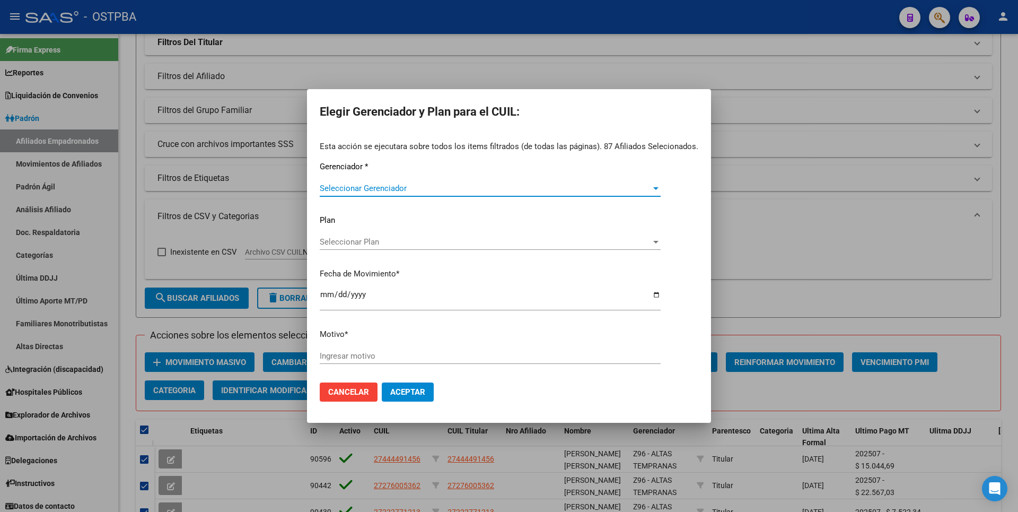
click at [651, 190] on div at bounding box center [656, 188] width 10 height 8
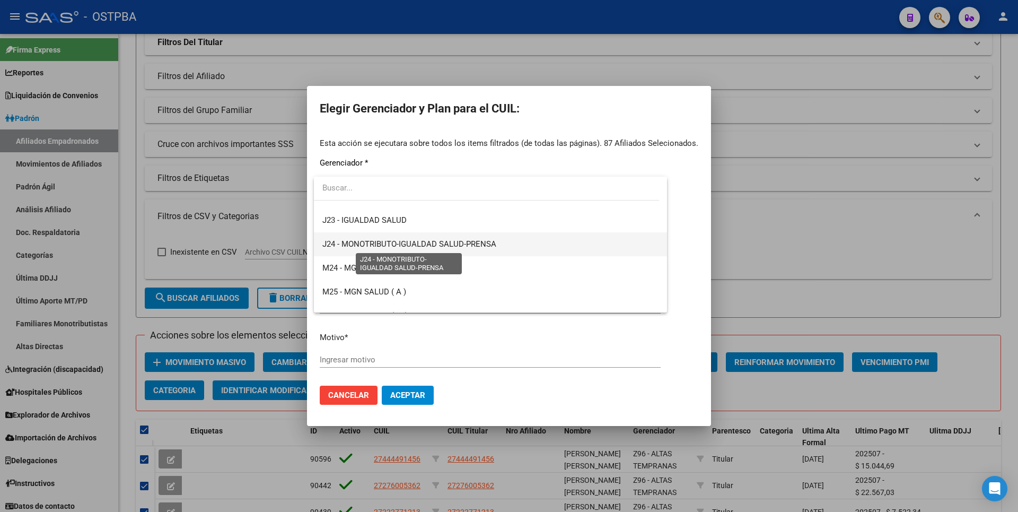
click at [436, 247] on span "J24 - MONOTRIBUTO-IGUALDAD SALUD-PRENSA" at bounding box center [409, 244] width 174 height 10
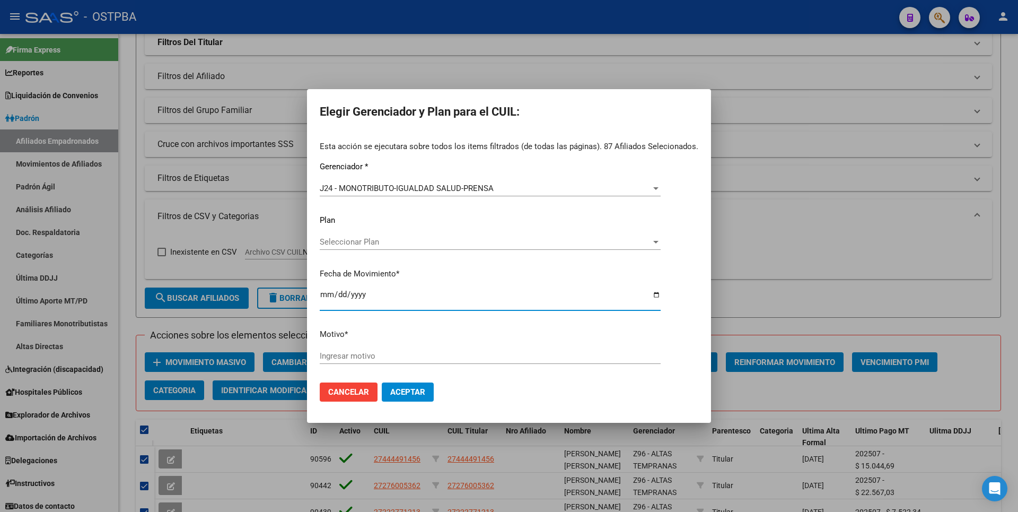
click at [329, 295] on input "2025-08-12" at bounding box center [490, 298] width 341 height 17
type input "2025-08-01"
type input "0252-08-01"
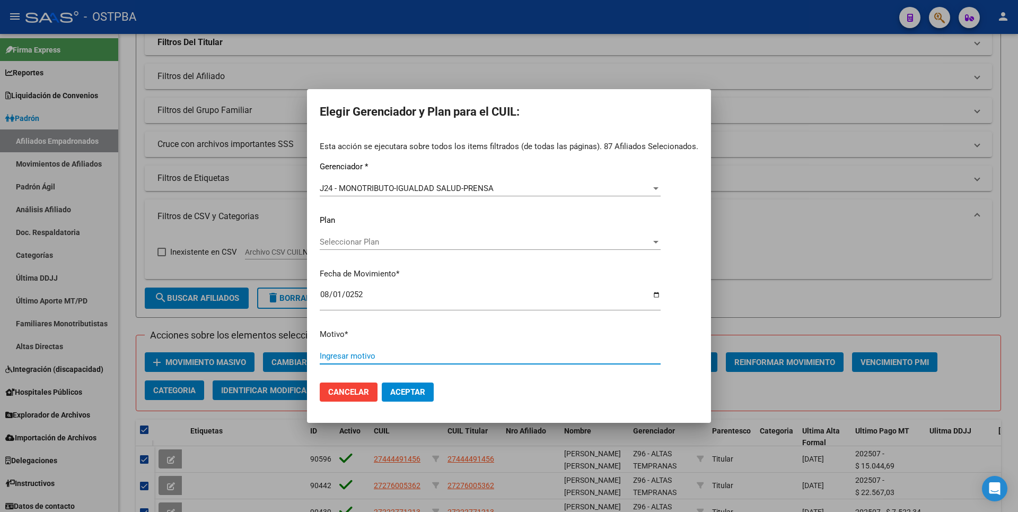
click at [330, 352] on input "Ingresar motivo" at bounding box center [490, 356] width 341 height 10
type input "RECLASIFICACION"
click at [412, 392] on span "Aceptar" at bounding box center [407, 392] width 35 height 10
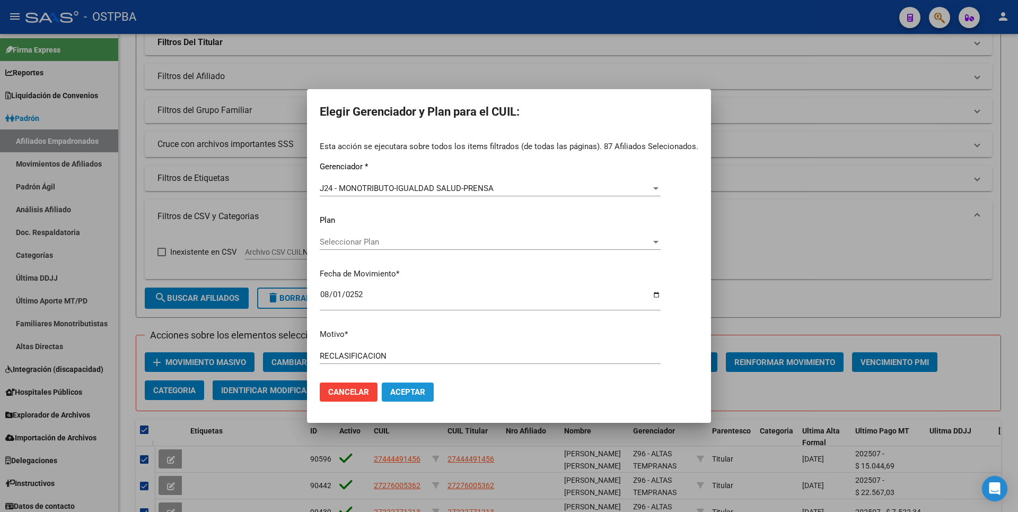
click at [412, 392] on span "Aceptar" at bounding box center [407, 392] width 35 height 10
click at [415, 394] on span "Aceptar" at bounding box center [407, 392] width 35 height 10
click at [415, 389] on span "Aceptar" at bounding box center [407, 392] width 35 height 10
click at [808, 229] on div at bounding box center [509, 256] width 1018 height 512
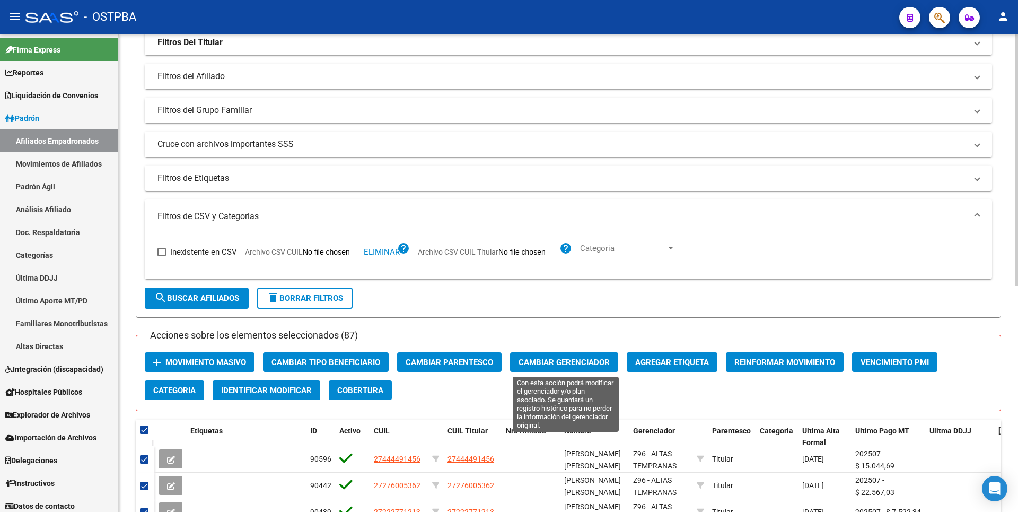
click at [575, 366] on span "Cambiar Gerenciador" at bounding box center [564, 362] width 91 height 10
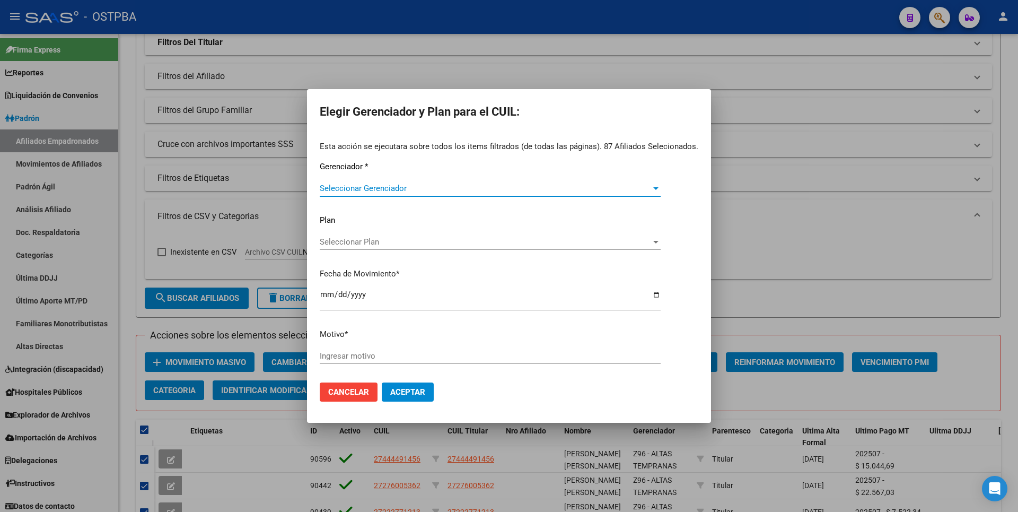
click at [650, 183] on div "Seleccionar Gerenciador" at bounding box center [490, 188] width 341 height 10
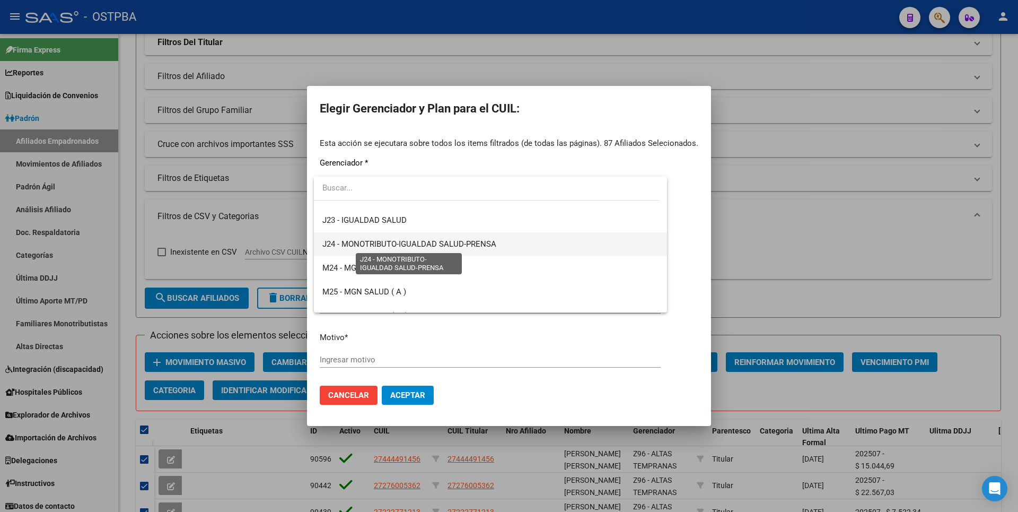
click at [426, 242] on span "J24 - MONOTRIBUTO-IGUALDAD SALUD-PRENSA" at bounding box center [409, 244] width 174 height 10
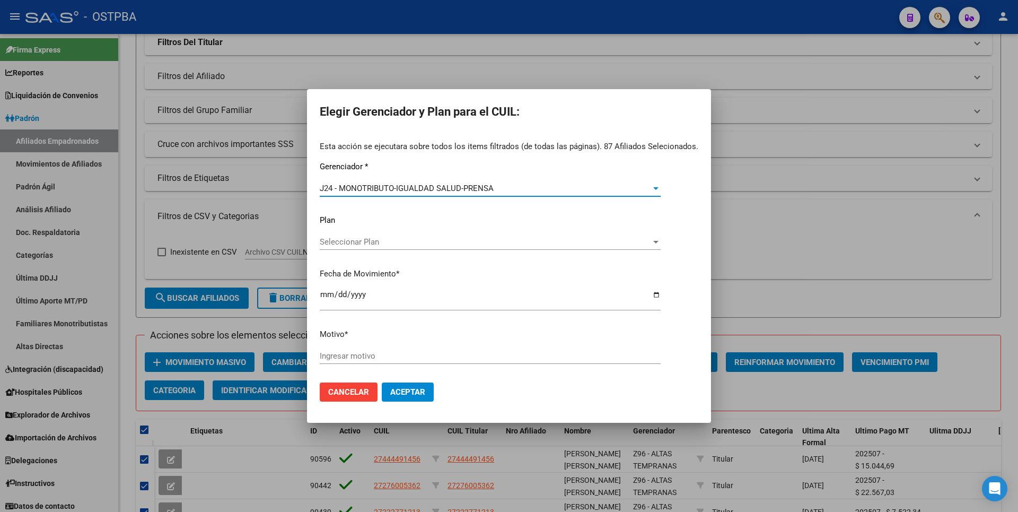
click at [407, 242] on span "Seleccionar Plan" at bounding box center [485, 242] width 331 height 10
click at [407, 242] on input "dropdown search" at bounding box center [490, 242] width 353 height 24
click at [325, 292] on div at bounding box center [509, 256] width 1018 height 512
click at [328, 293] on input "2025-08-12" at bounding box center [490, 298] width 341 height 17
type input "2025-08-01"
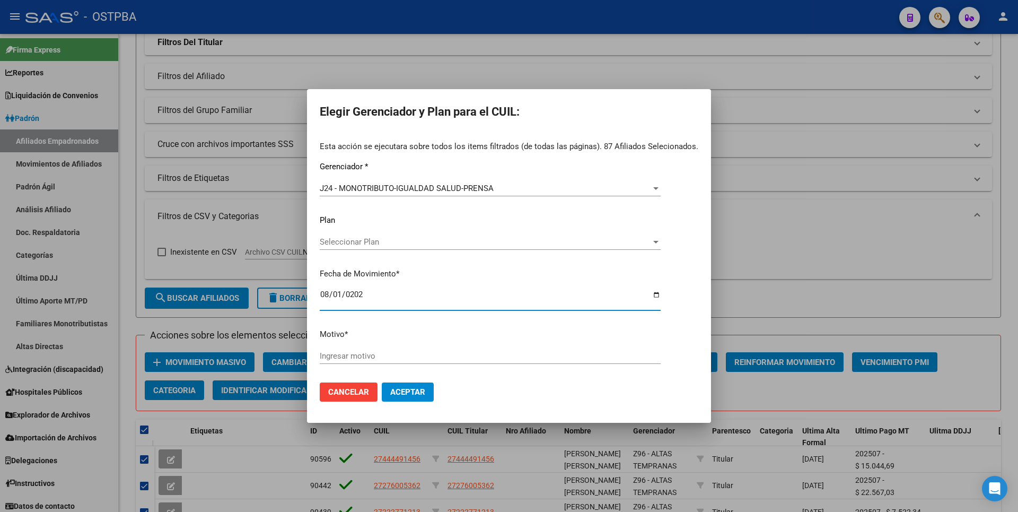
type input "2025-08-01"
click at [382, 357] on input "Ingresar motivo" at bounding box center [490, 356] width 341 height 10
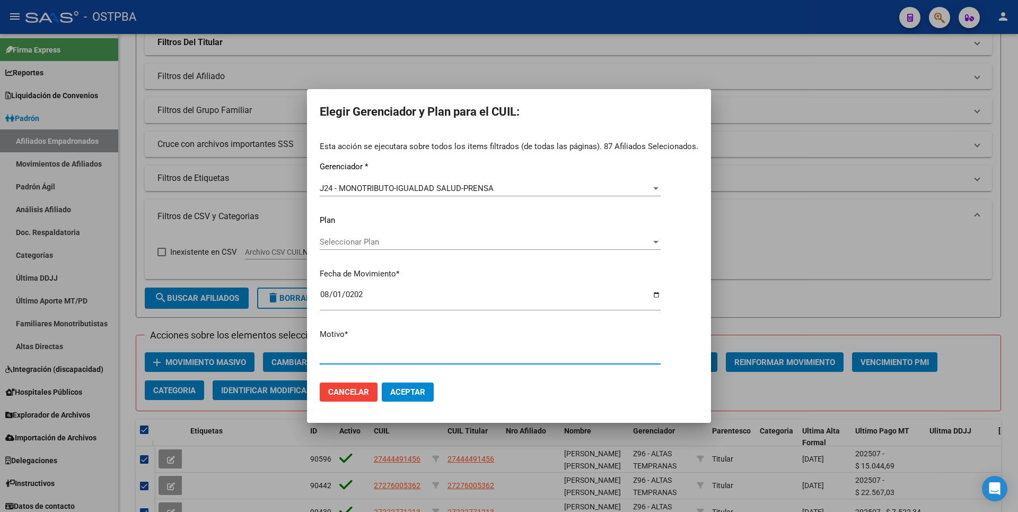
type input "RECLASIFICACION"
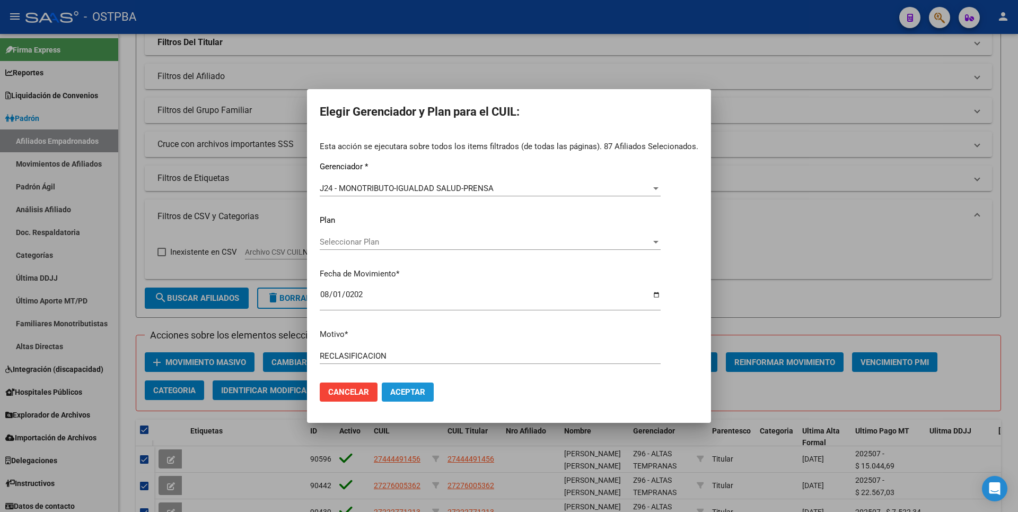
click at [403, 395] on span "Aceptar" at bounding box center [407, 392] width 35 height 10
checkbox input "false"
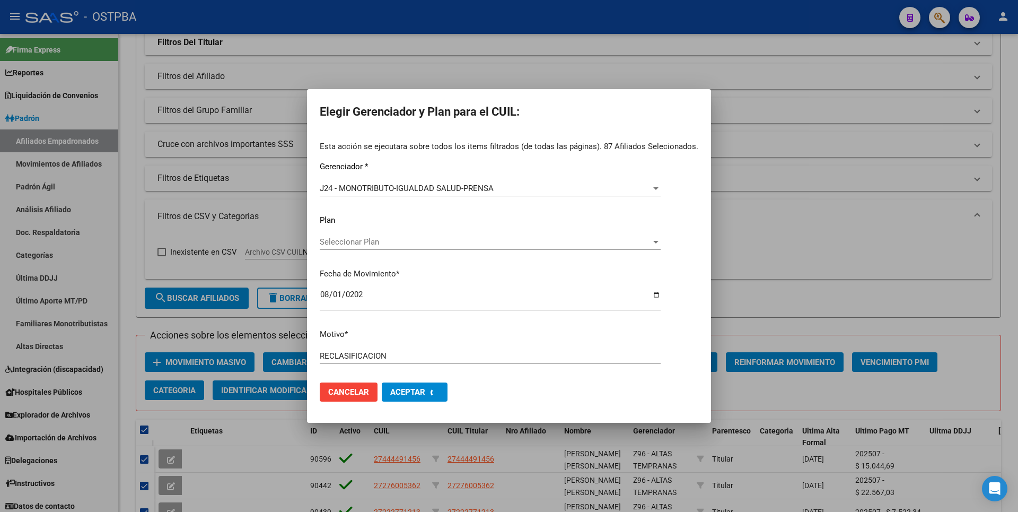
checkbox input "false"
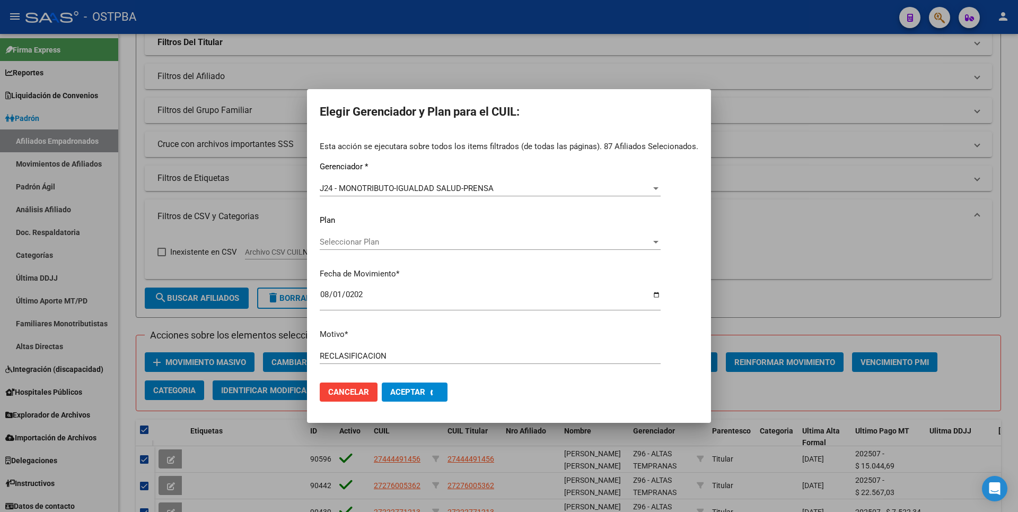
checkbox input "false"
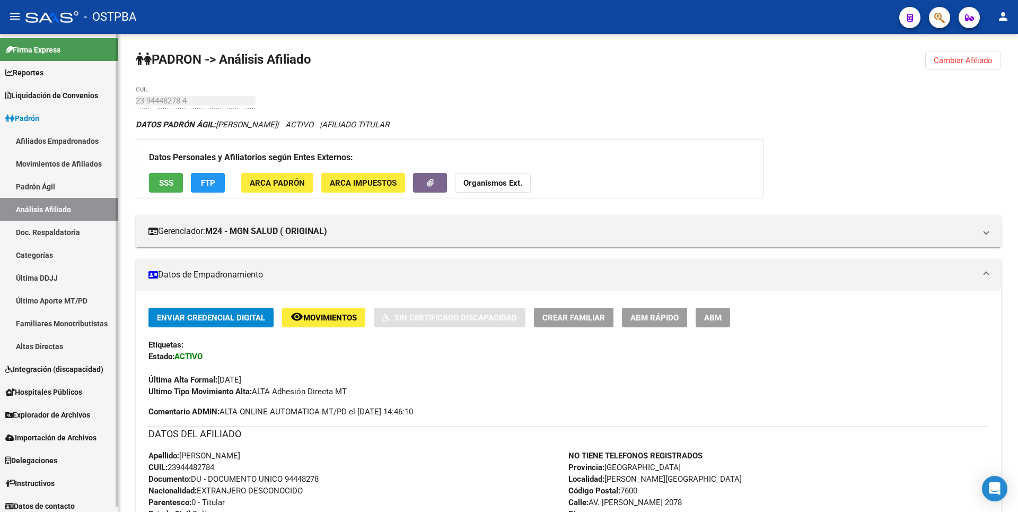
scroll to position [212, 0]
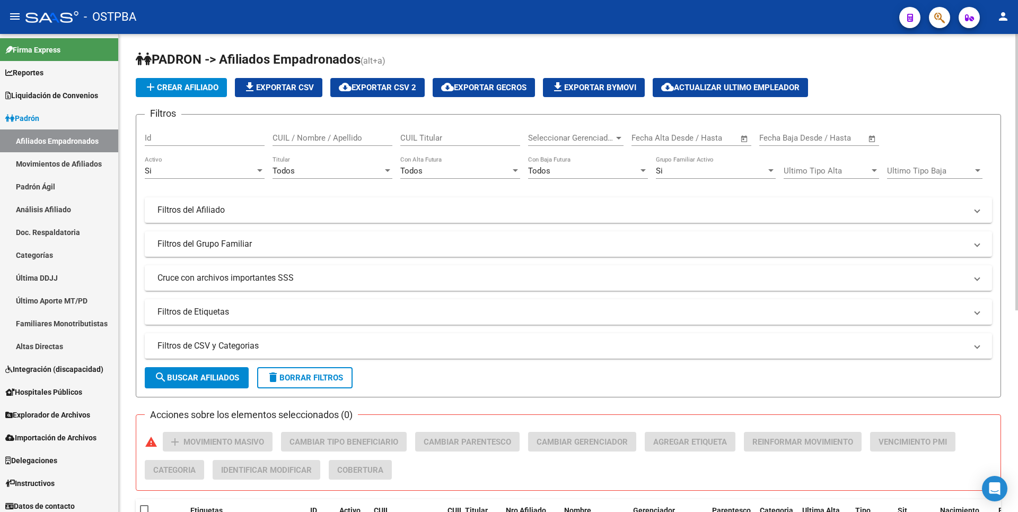
click at [619, 135] on div at bounding box center [619, 138] width 10 height 8
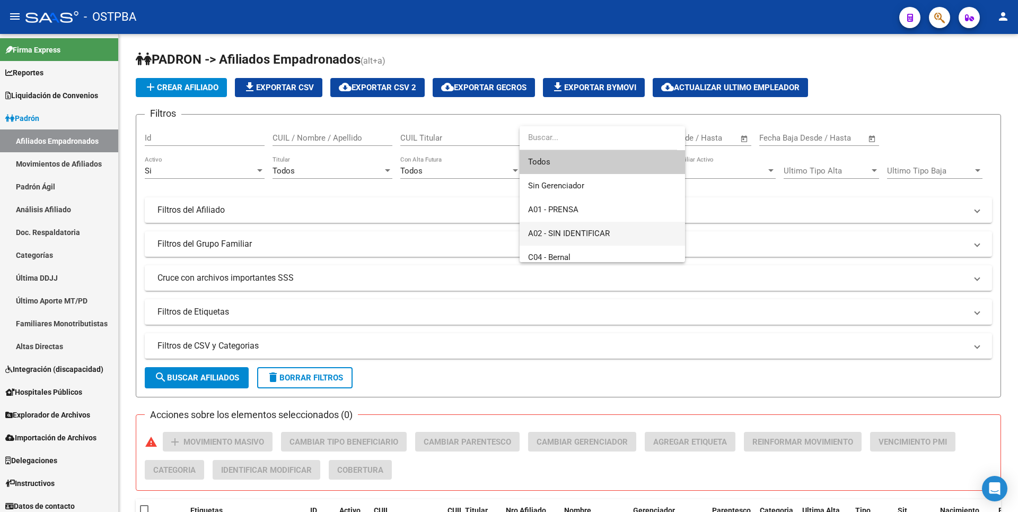
scroll to position [159, 0]
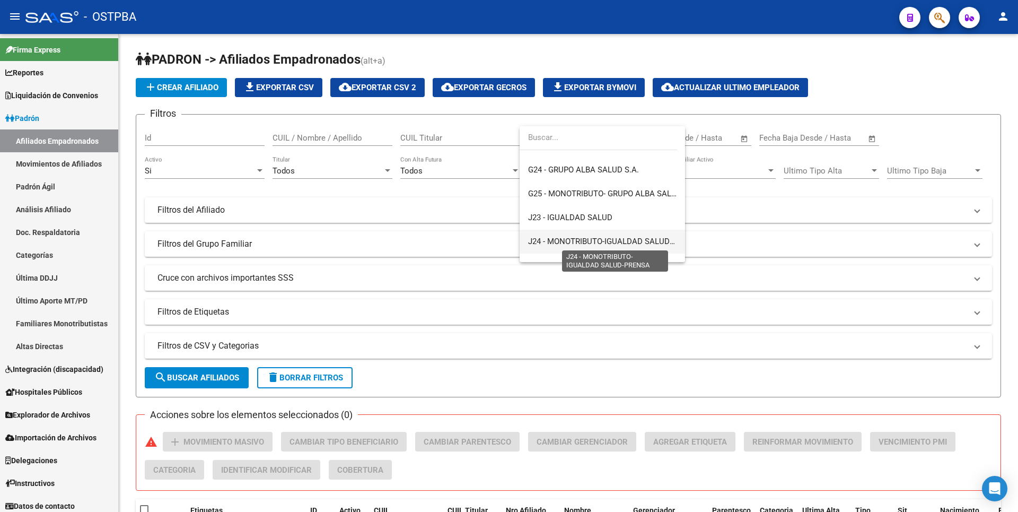
click at [579, 244] on span "J24 - MONOTRIBUTO-IGUALDAD SALUD-PRENSA" at bounding box center [615, 242] width 174 height 10
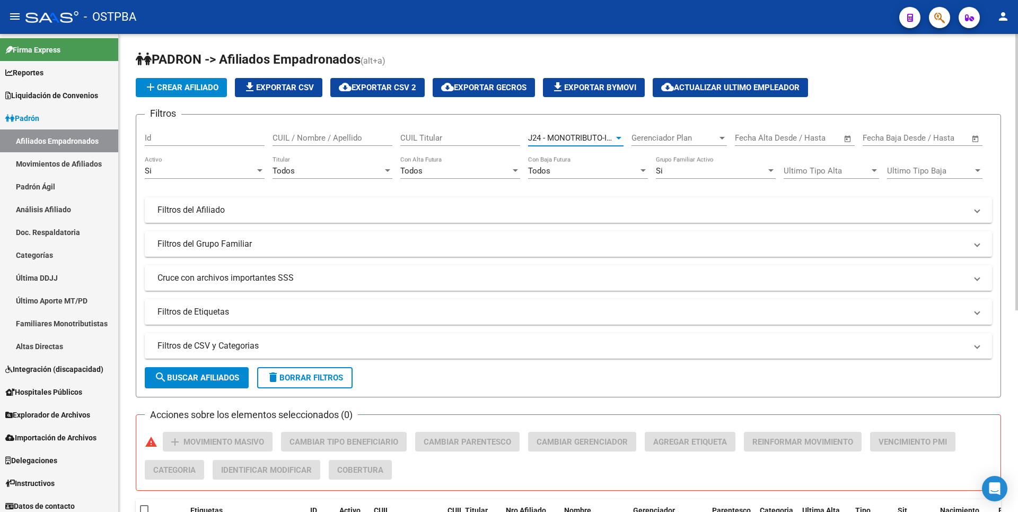
click at [179, 374] on span "search Buscar Afiliados" at bounding box center [196, 378] width 85 height 10
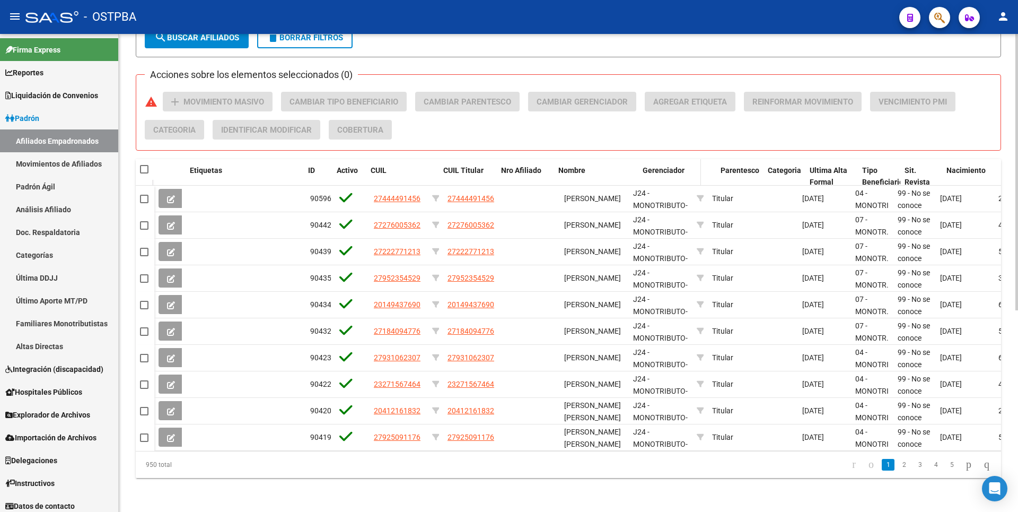
drag, startPoint x: 627, startPoint y: 164, endPoint x: 645, endPoint y: 163, distance: 17.5
click at [645, 163] on div "Etiquetas ID Activo CUIL CUIL Titular Nro Afiliado Nombre Gerenciador Parentesc…" at bounding box center [757, 176] width 1206 height 35
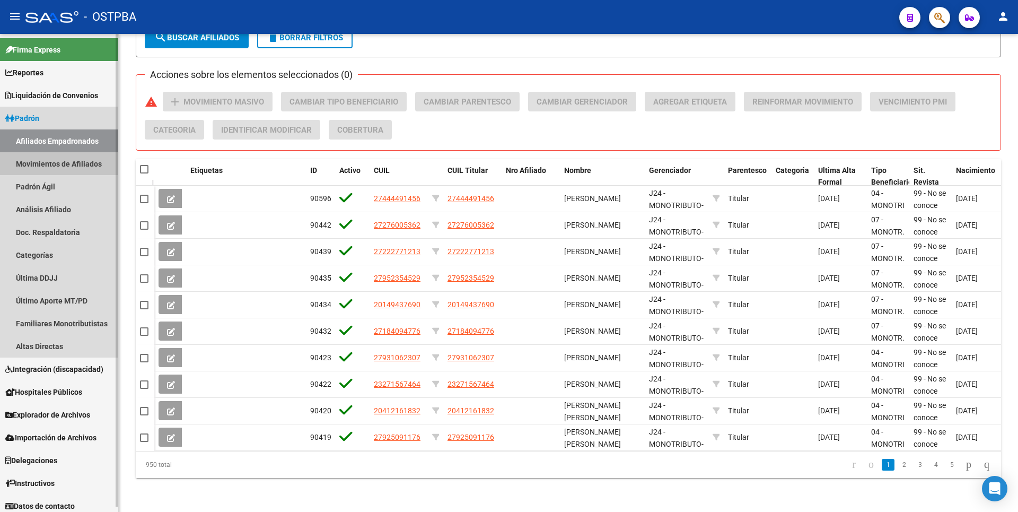
click at [43, 163] on link "Movimientos de Afiliados" at bounding box center [59, 163] width 118 height 23
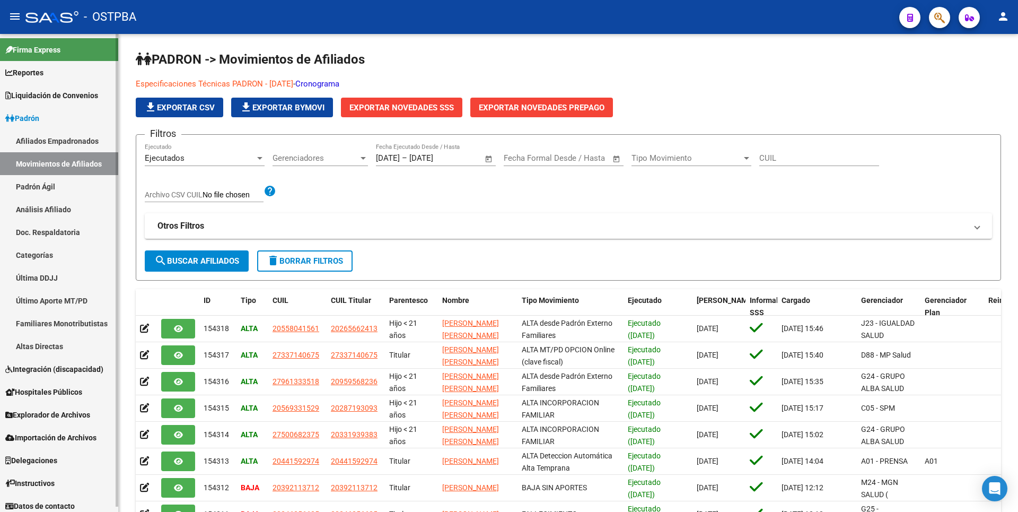
click at [59, 143] on link "Afiliados Empadronados" at bounding box center [59, 140] width 118 height 23
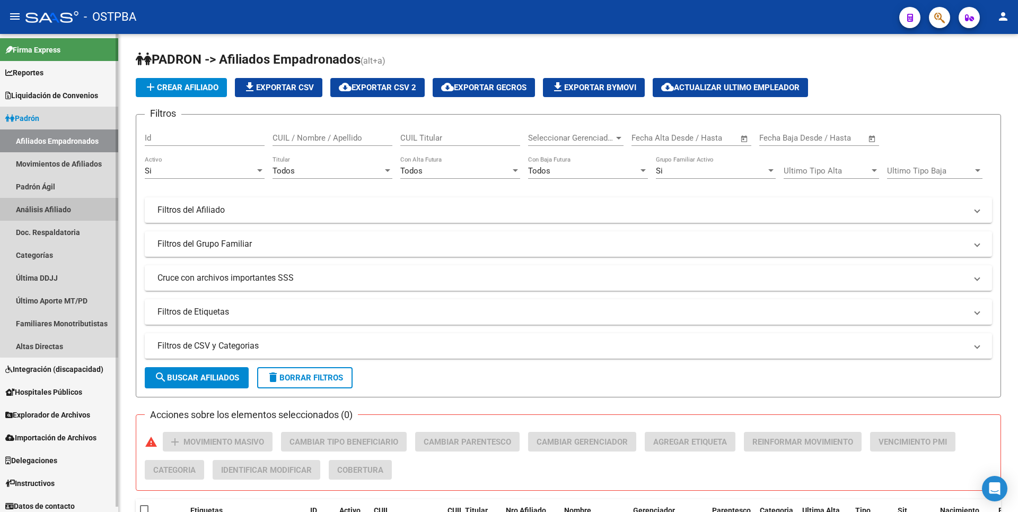
click at [71, 216] on link "Análisis Afiliado" at bounding box center [59, 209] width 118 height 23
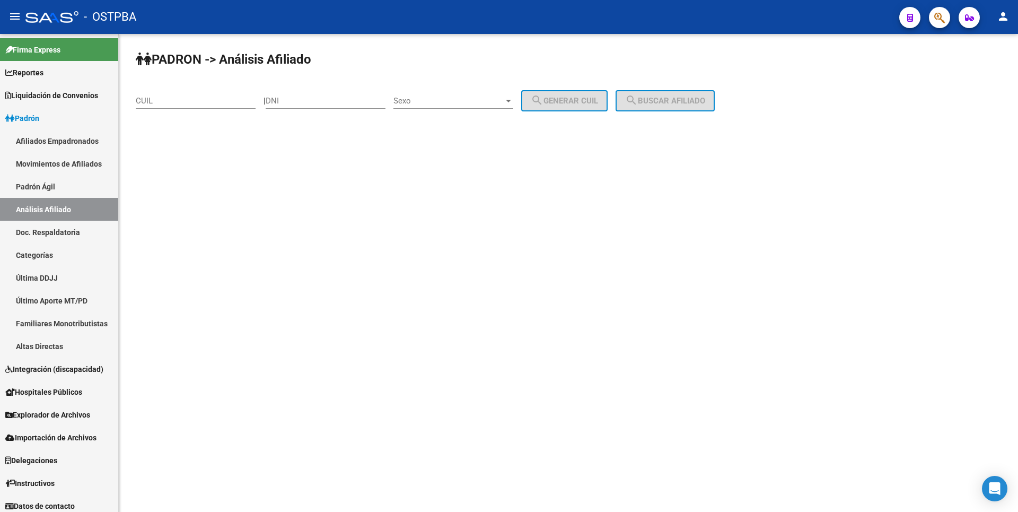
click at [179, 108] on div "CUIL" at bounding box center [196, 97] width 120 height 23
paste input "20-95364587-5"
click at [693, 106] on button "search Buscar afiliado" at bounding box center [665, 100] width 99 height 21
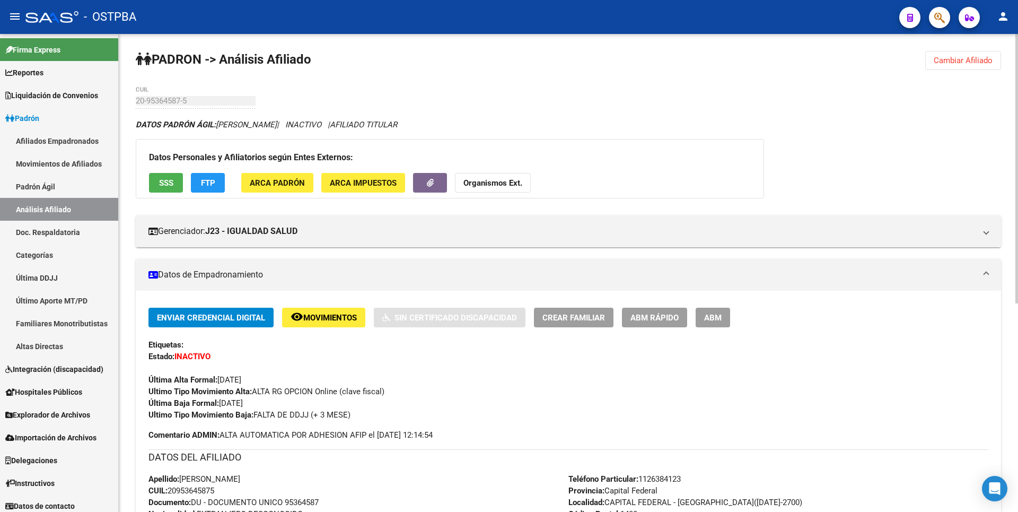
click at [167, 189] on button "SSS" at bounding box center [166, 183] width 34 height 20
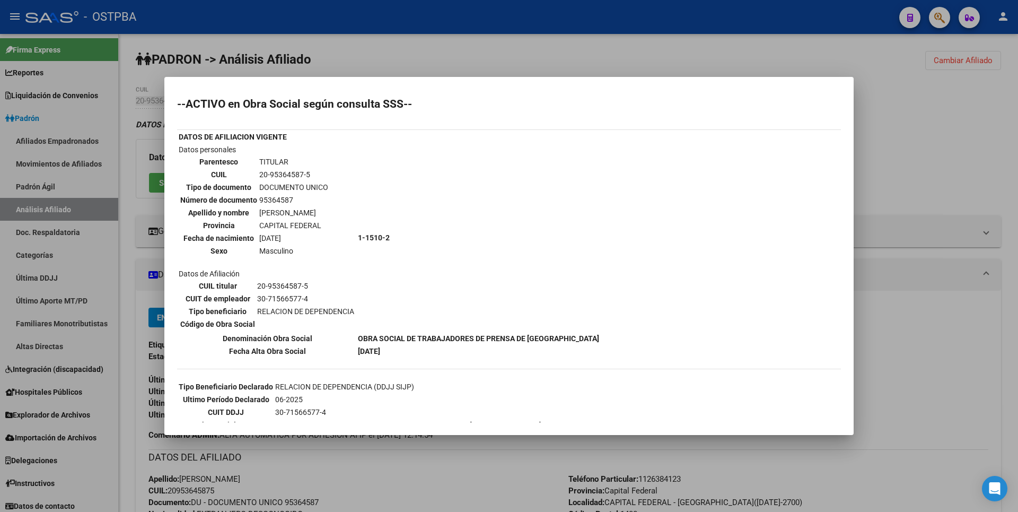
click at [949, 152] on div at bounding box center [509, 256] width 1018 height 512
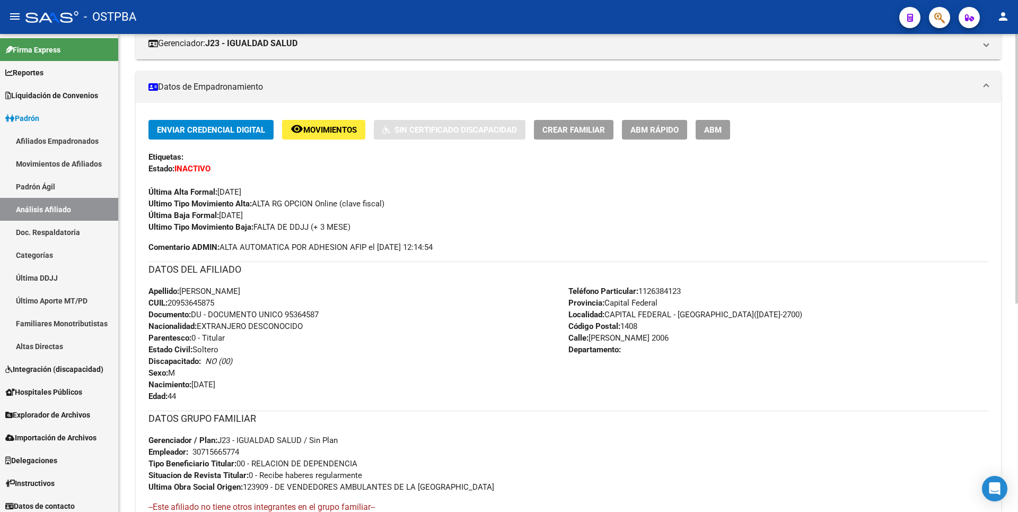
scroll to position [370, 0]
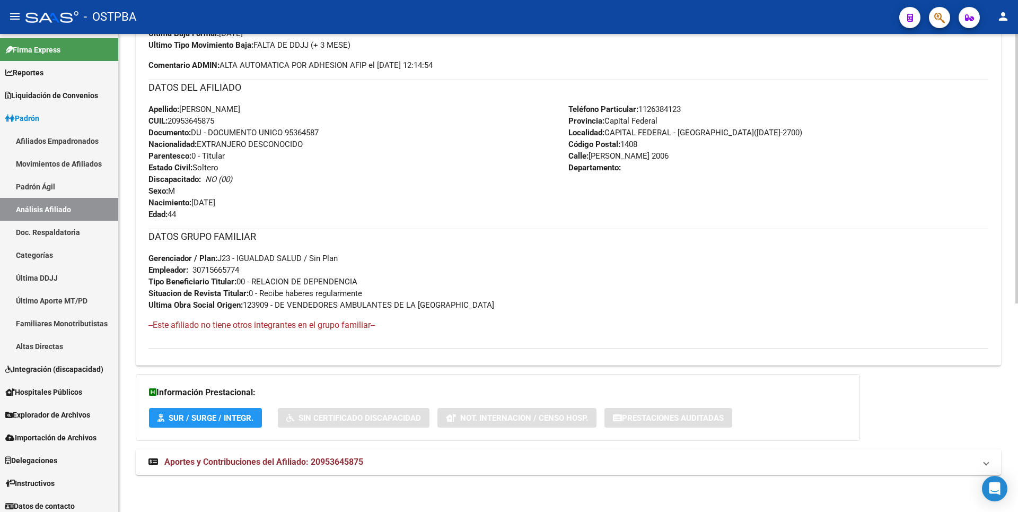
click at [344, 461] on span "Aportes y Contribuciones del Afiliado: 20953645875" at bounding box center [263, 462] width 199 height 10
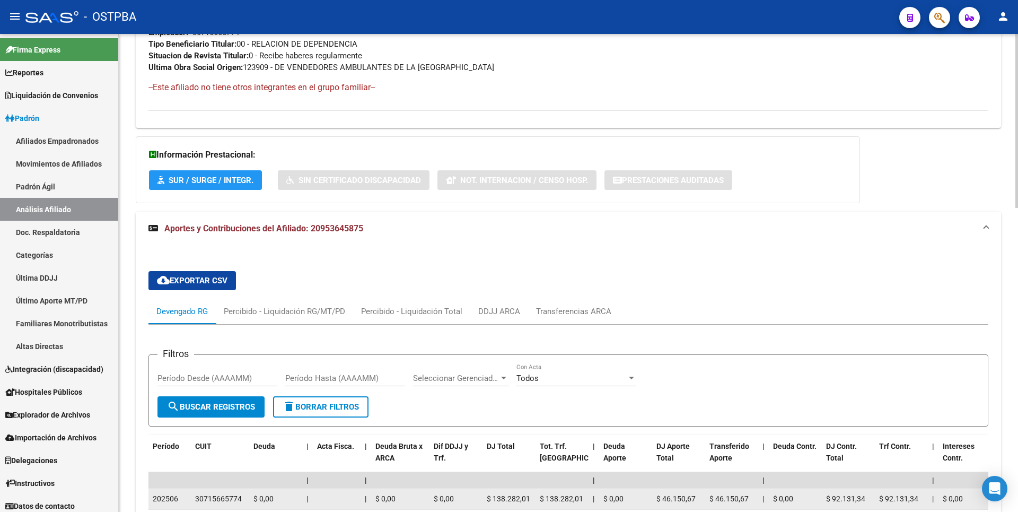
scroll to position [783, 0]
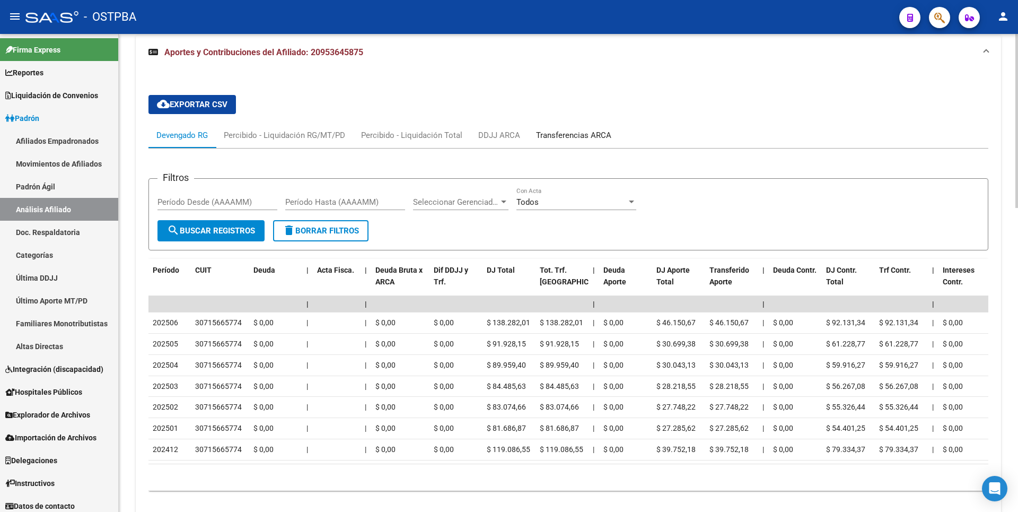
click at [597, 130] on div "Transferencias ARCA" at bounding box center [573, 135] width 75 height 12
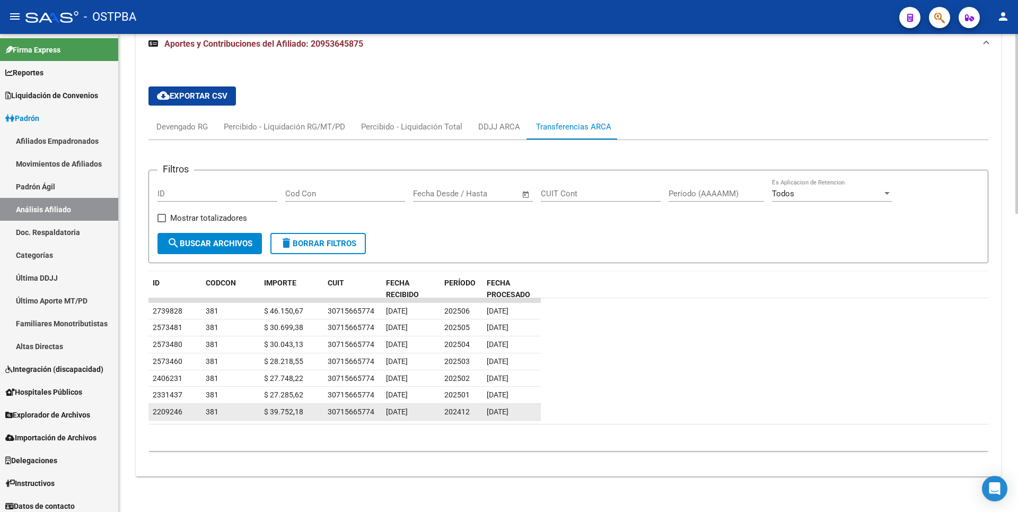
scroll to position [793, 0]
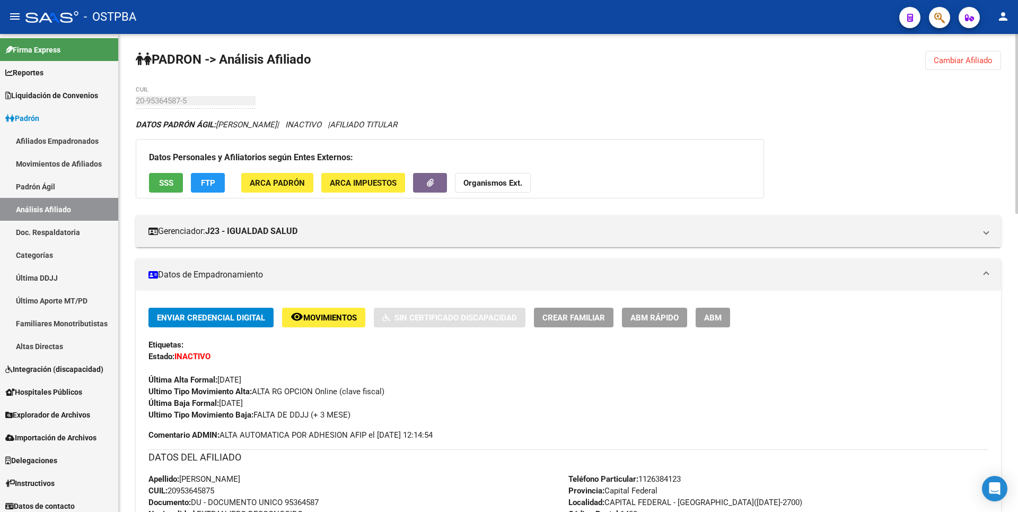
click at [497, 274] on mat-panel-title "Datos de Empadronamiento" at bounding box center [561, 275] width 827 height 12
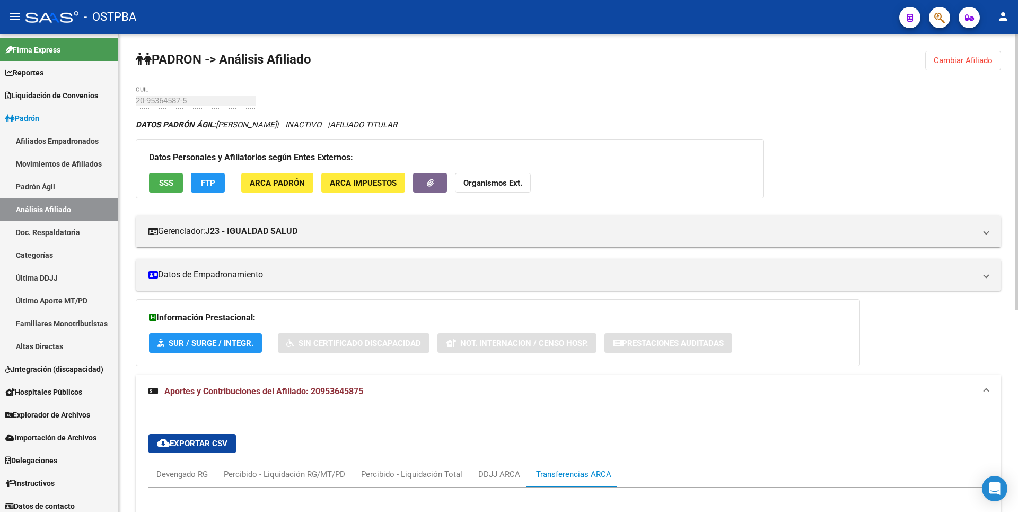
click at [290, 390] on span "Aportes y Contribuciones del Afiliado: 20953645875" at bounding box center [263, 391] width 199 height 10
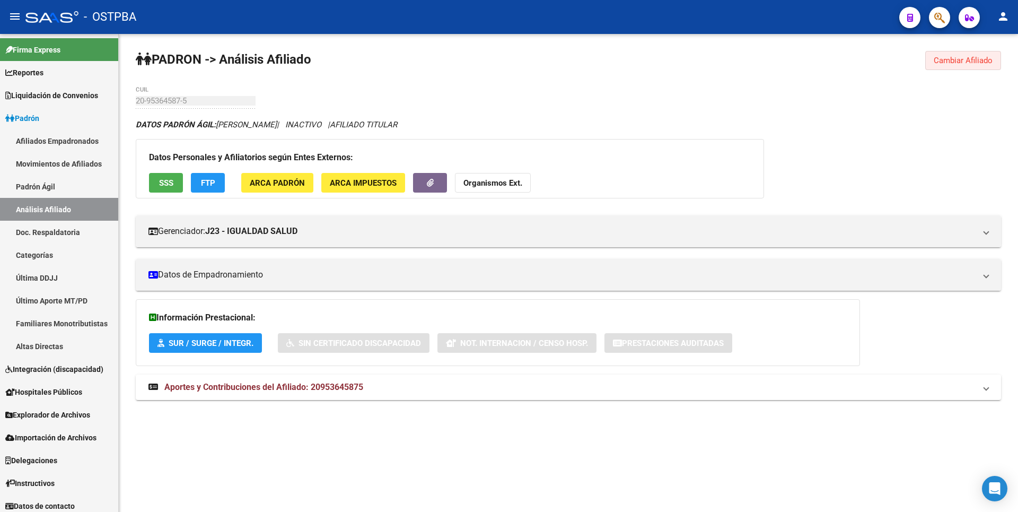
click at [961, 55] on button "Cambiar Afiliado" at bounding box center [963, 60] width 76 height 19
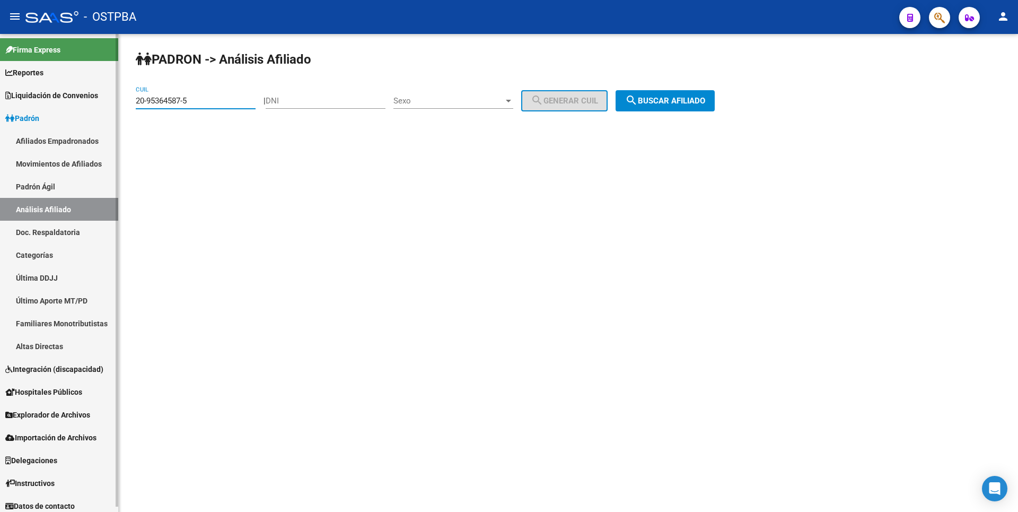
drag, startPoint x: 194, startPoint y: 104, endPoint x: 27, endPoint y: 99, distance: 167.1
click at [27, 99] on mat-sidenav-container "Firma Express Reportes Tablero de Control Ingresos Percibidos Análisis de todos…" at bounding box center [509, 273] width 1018 height 478
paste input "34968788-8"
click at [666, 106] on button "search Buscar afiliado" at bounding box center [665, 100] width 99 height 21
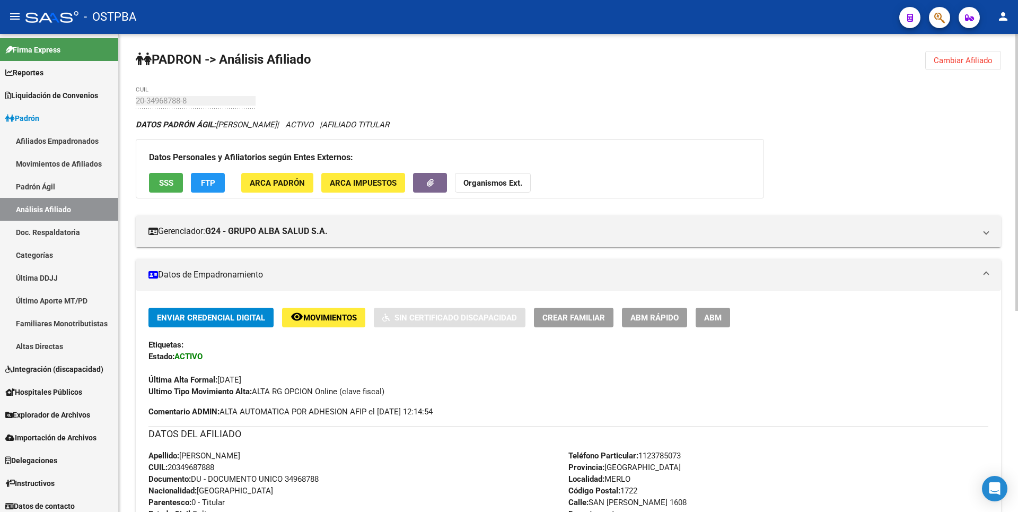
click at [175, 177] on button "SSS" at bounding box center [166, 183] width 34 height 20
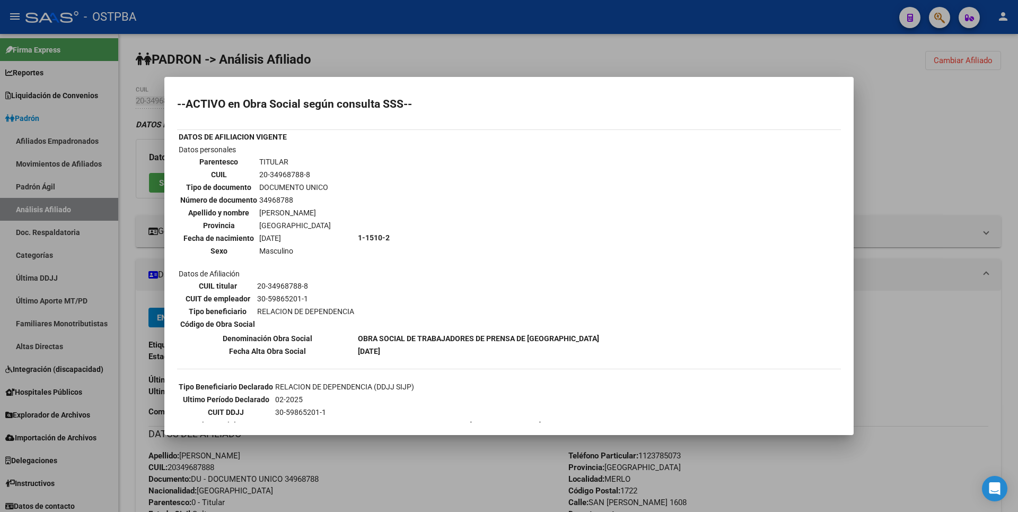
click at [948, 170] on div at bounding box center [509, 256] width 1018 height 512
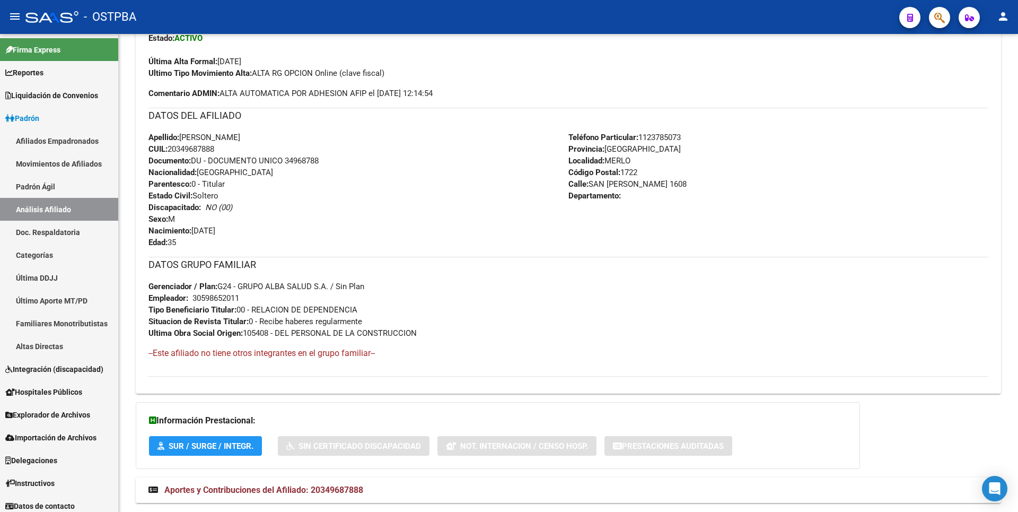
scroll to position [346, 0]
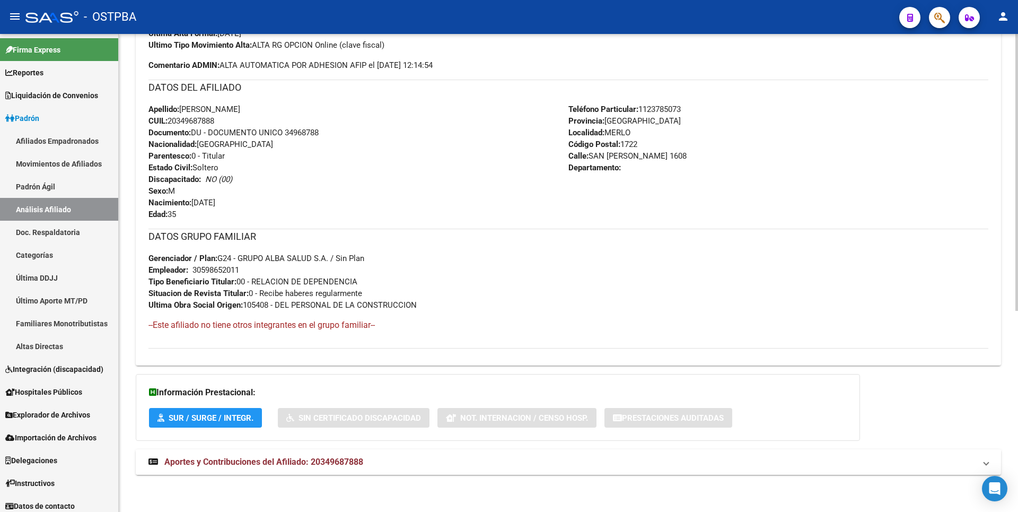
click at [365, 450] on mat-expansion-panel-header "Aportes y Contribuciones del Afiliado: 20349687888" at bounding box center [568, 461] width 865 height 25
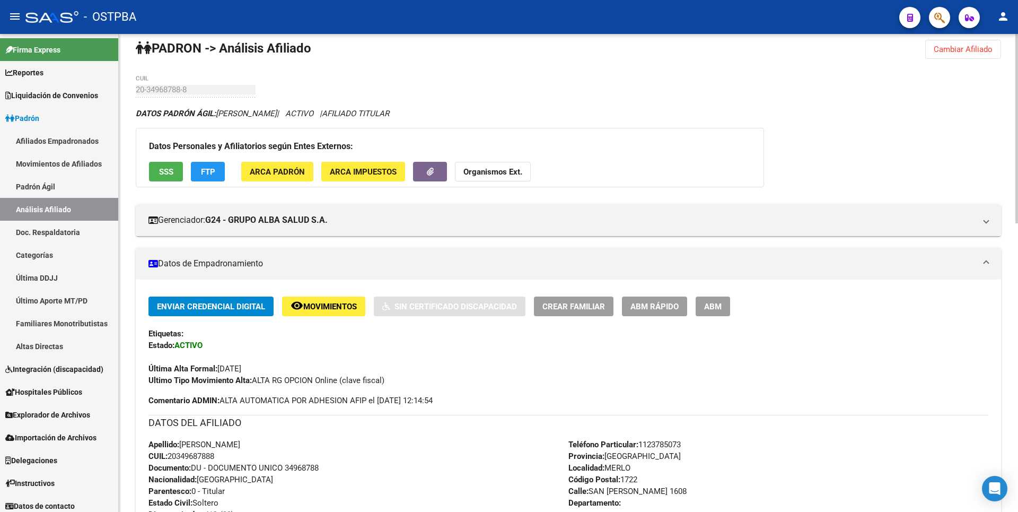
scroll to position [0, 0]
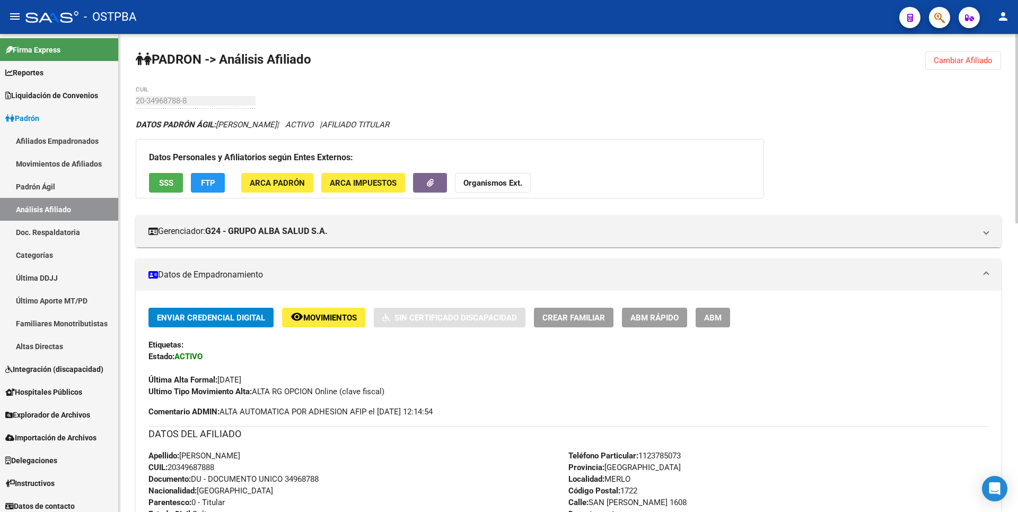
click at [976, 53] on button "Cambiar Afiliado" at bounding box center [963, 60] width 76 height 19
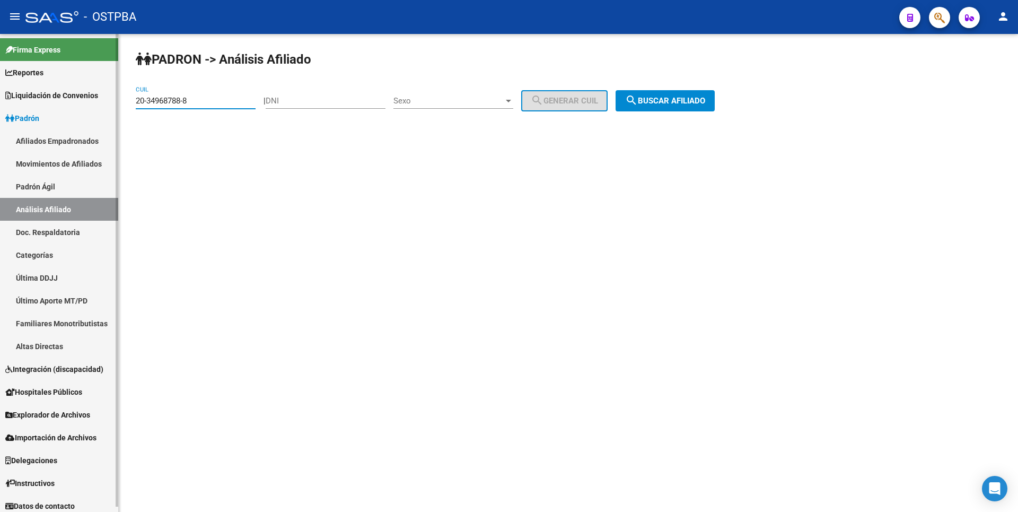
drag, startPoint x: 188, startPoint y: 98, endPoint x: 10, endPoint y: 103, distance: 178.3
click at [10, 103] on mat-sidenav-container "Firma Express Reportes Tablero de Control Ingresos Percibidos Análisis de todos…" at bounding box center [509, 273] width 1018 height 478
paste input "94886601-4"
click at [699, 103] on span "search Buscar afiliado" at bounding box center [665, 101] width 80 height 10
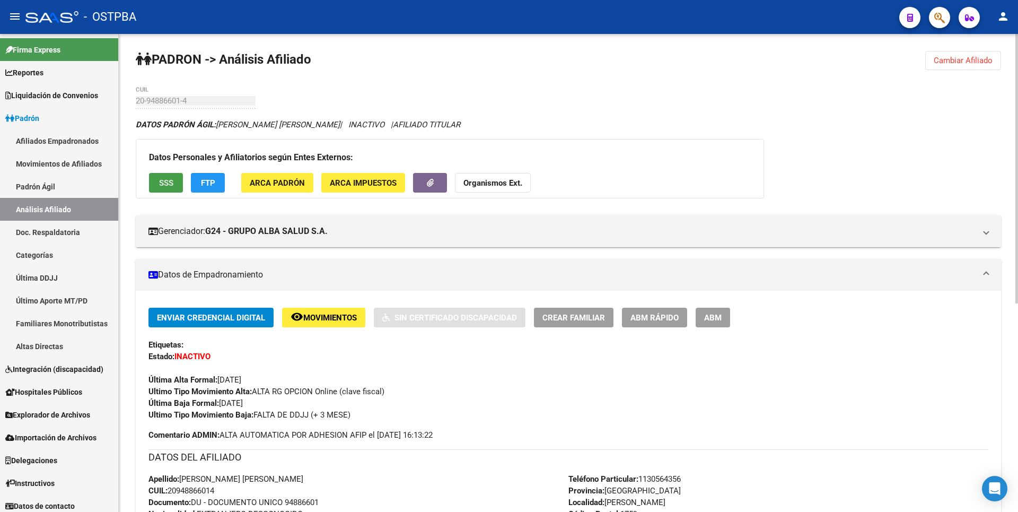
click at [164, 188] on button "SSS" at bounding box center [166, 183] width 34 height 20
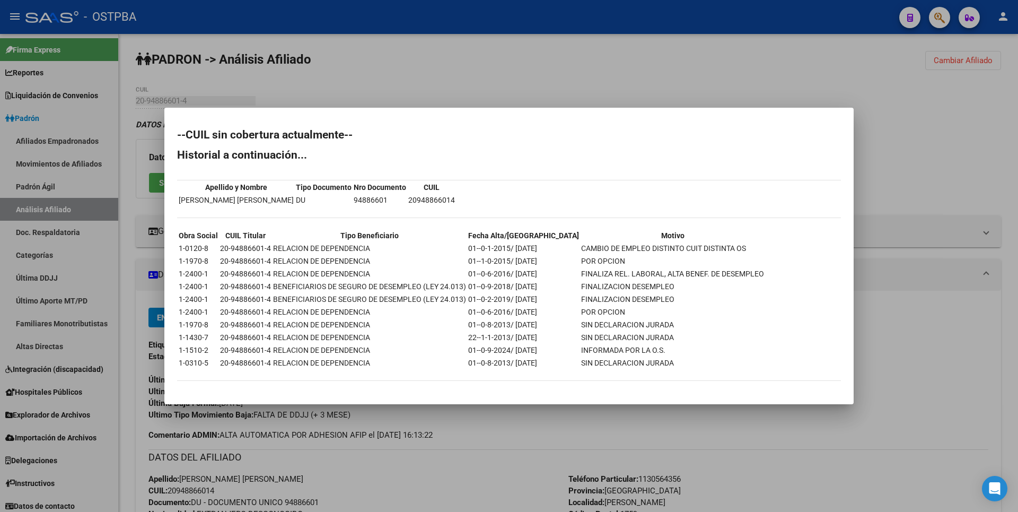
drag, startPoint x: 894, startPoint y: 180, endPoint x: 886, endPoint y: 165, distance: 16.8
click at [894, 178] on div at bounding box center [509, 256] width 1018 height 512
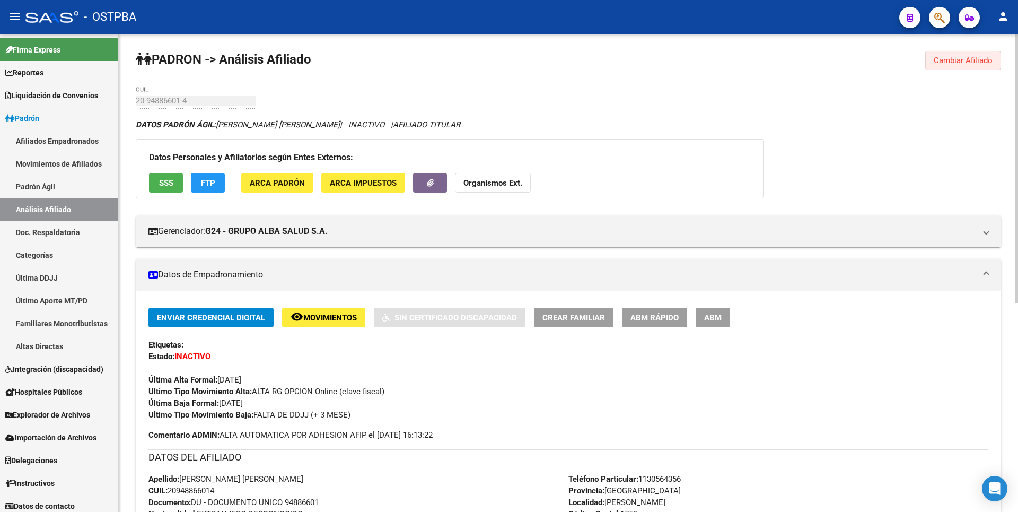
click at [971, 54] on button "Cambiar Afiliado" at bounding box center [963, 60] width 76 height 19
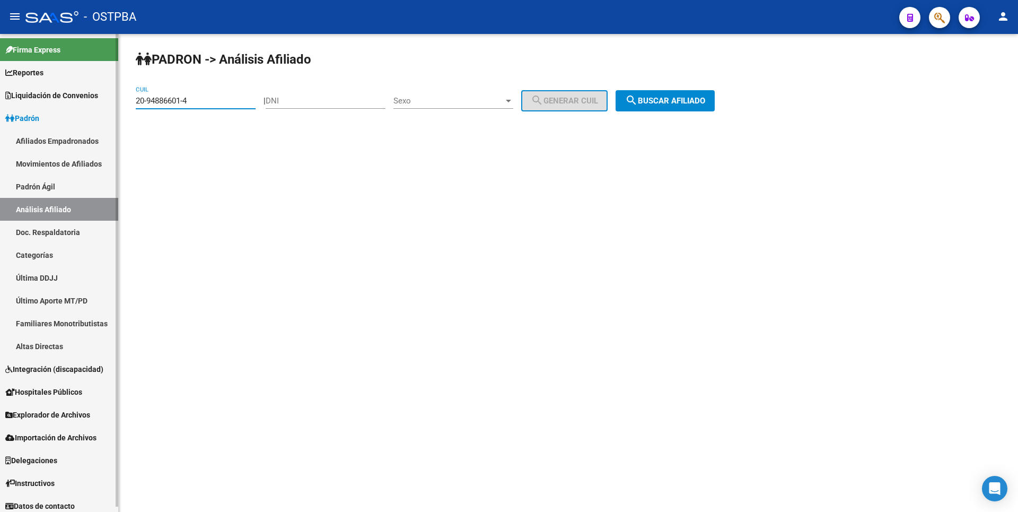
drag, startPoint x: 203, startPoint y: 103, endPoint x: 78, endPoint y: 106, distance: 124.7
click at [78, 106] on mat-sidenav-container "Firma Express Reportes Tablero de Control Ingresos Percibidos Análisis de todos…" at bounding box center [509, 273] width 1018 height 478
paste input "5364587-5"
type input "20-95364587-5"
click at [668, 91] on button "search Buscar afiliado" at bounding box center [665, 100] width 99 height 21
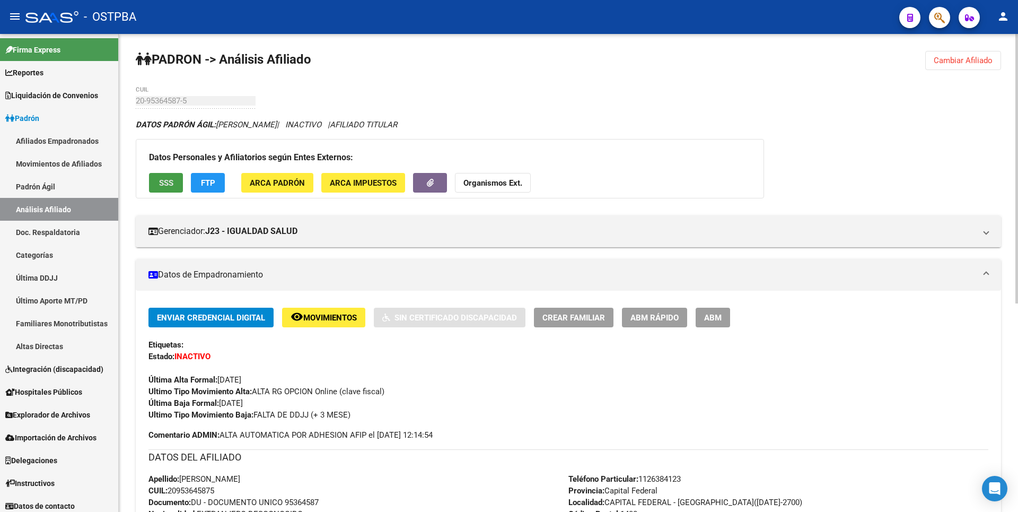
click at [178, 176] on button "SSS" at bounding box center [166, 183] width 34 height 20
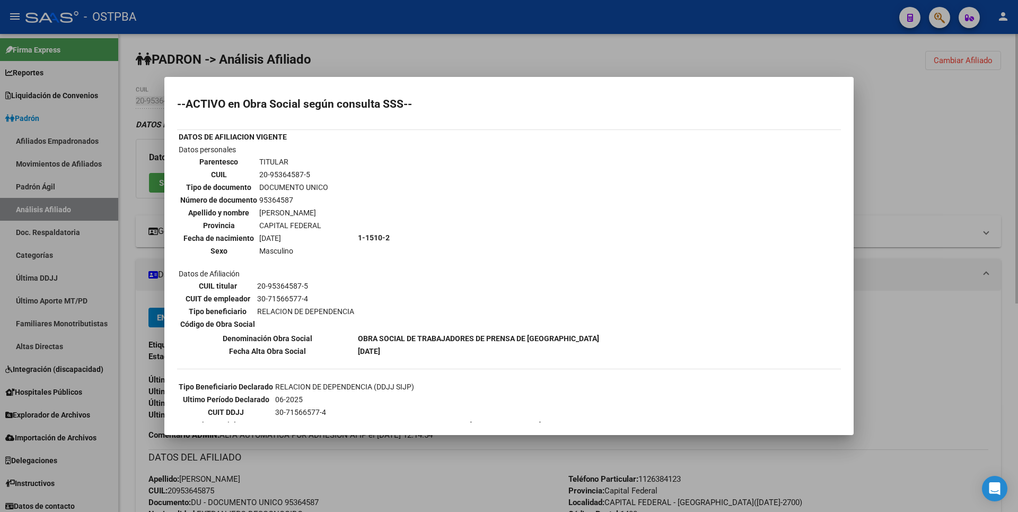
drag, startPoint x: 864, startPoint y: 154, endPoint x: 763, endPoint y: 244, distance: 134.9
click at [864, 154] on div at bounding box center [509, 256] width 1018 height 512
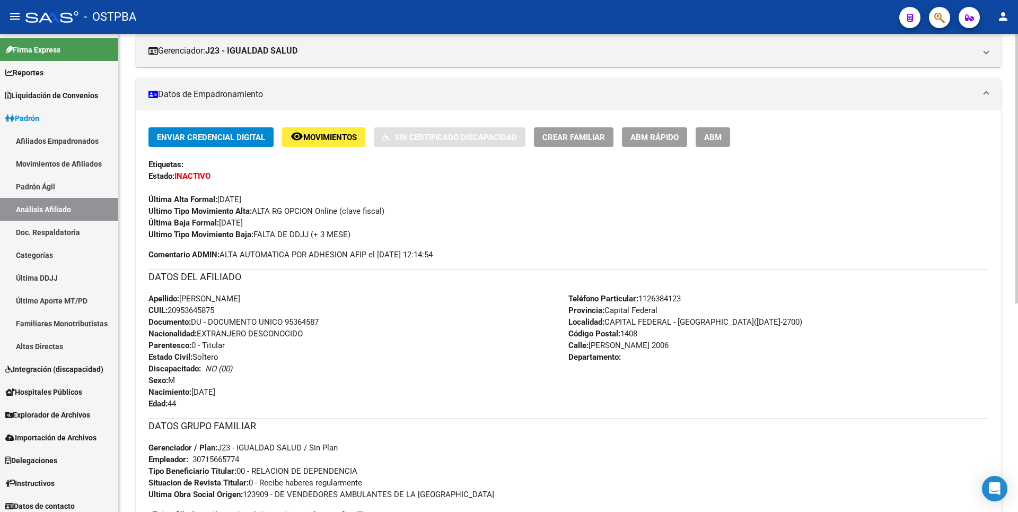
scroll to position [370, 0]
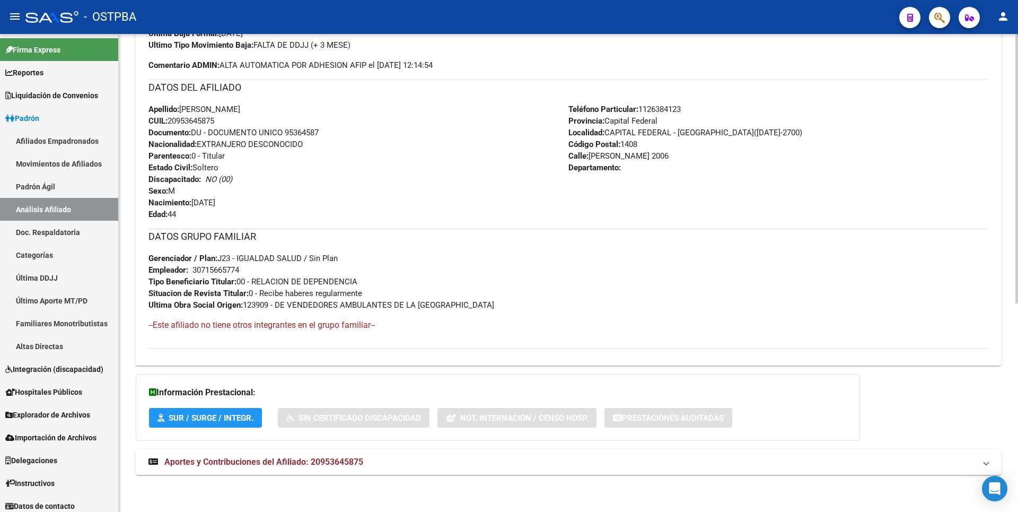
click at [349, 471] on mat-expansion-panel-header "Aportes y Contribuciones del Afiliado: 20953645875" at bounding box center [568, 461] width 865 height 25
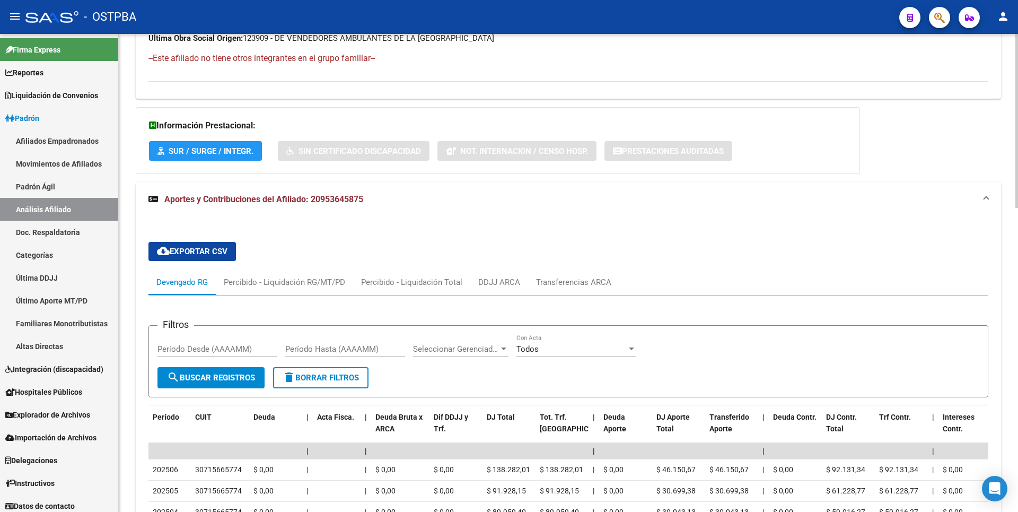
scroll to position [795, 0]
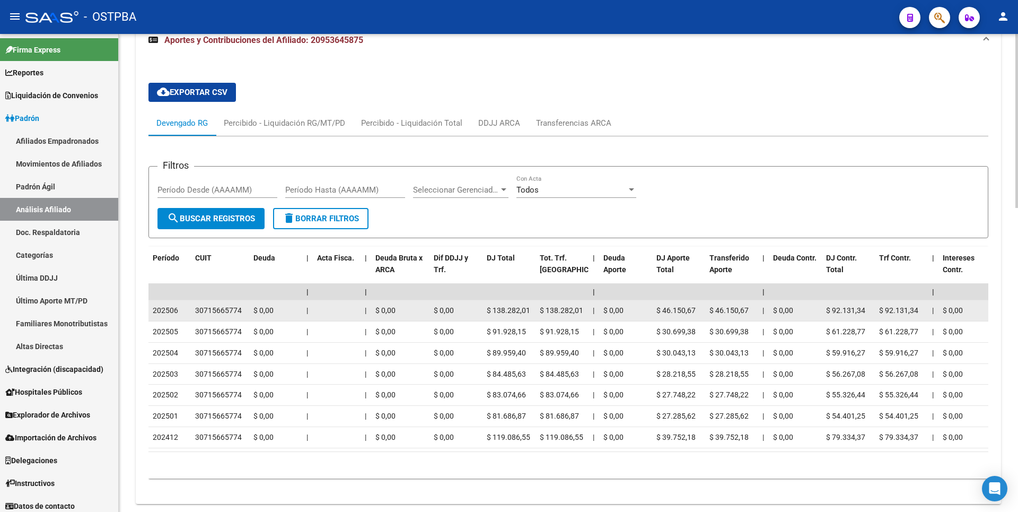
click at [182, 312] on div "202506" at bounding box center [170, 310] width 34 height 12
click at [515, 313] on span "$ 138.282,01" at bounding box center [508, 310] width 43 height 8
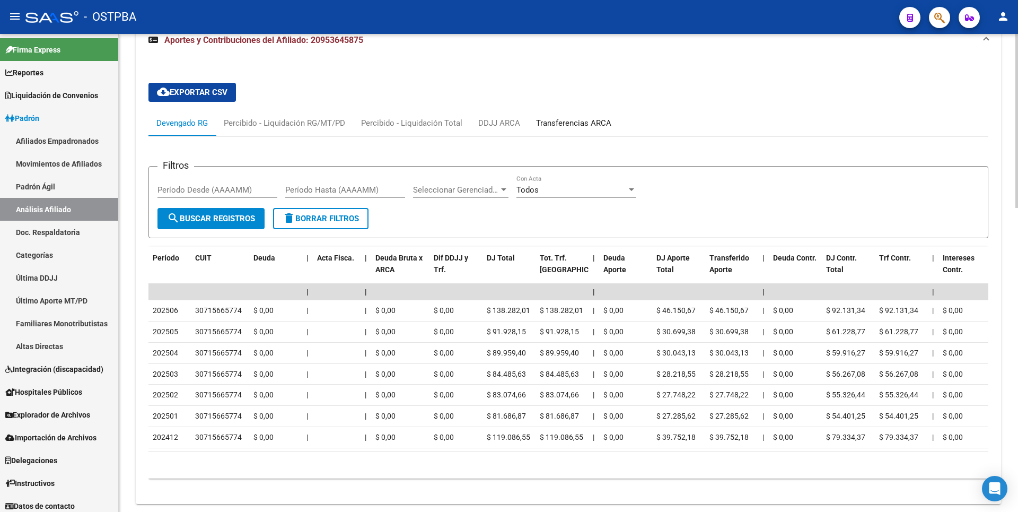
click at [558, 122] on div "Transferencias ARCA" at bounding box center [573, 123] width 75 height 12
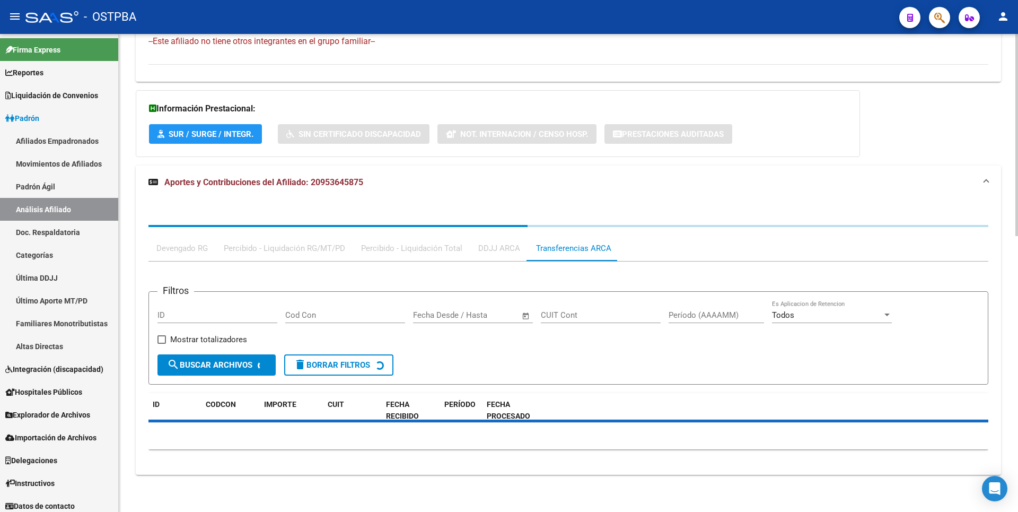
scroll to position [793, 0]
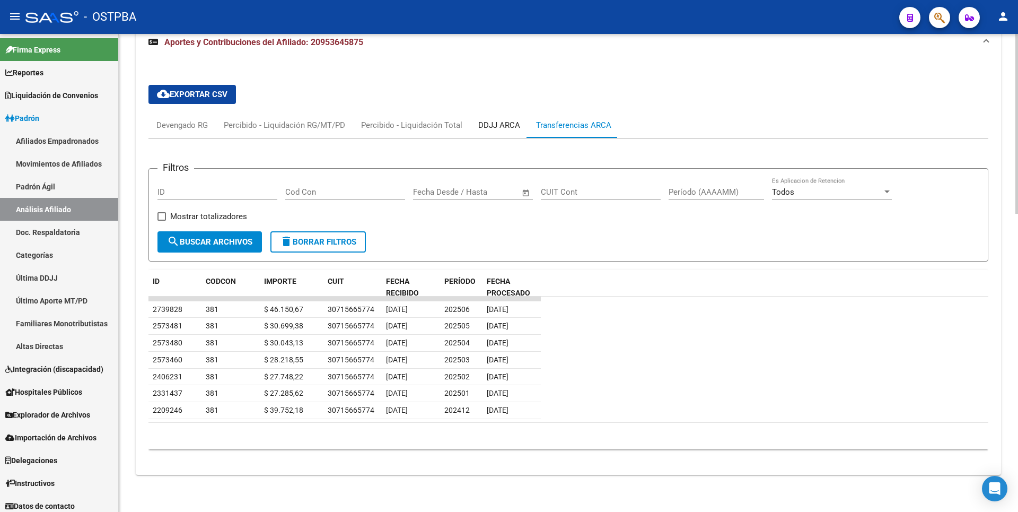
click at [502, 126] on div "DDJJ ARCA" at bounding box center [499, 125] width 42 height 12
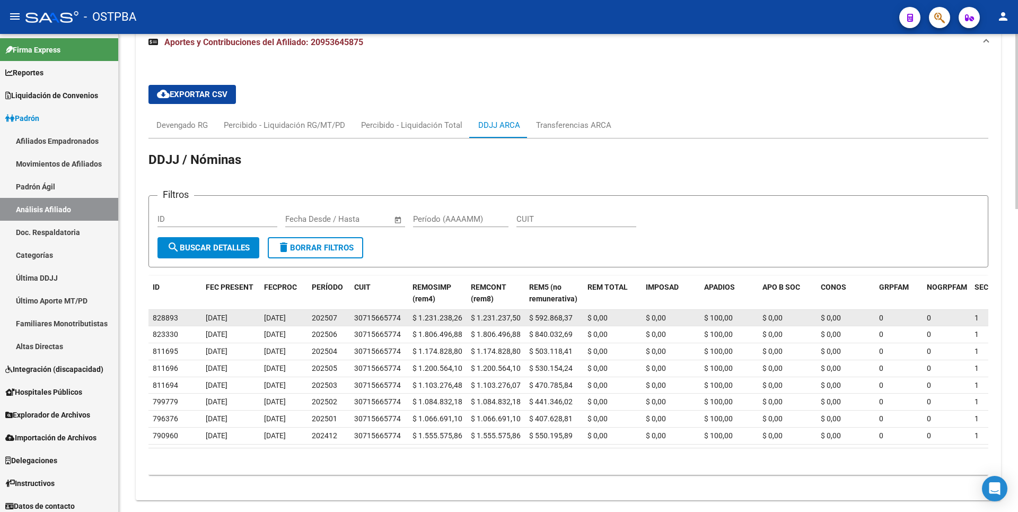
drag, startPoint x: 336, startPoint y: 316, endPoint x: 307, endPoint y: 317, distance: 29.2
click at [307, 317] on div "828893 11/08/2025 12/08/2025 202507 30715665774 $ 1.231.238,26 $ 1.231.237,50 $…" at bounding box center [893, 318] width 1490 height 17
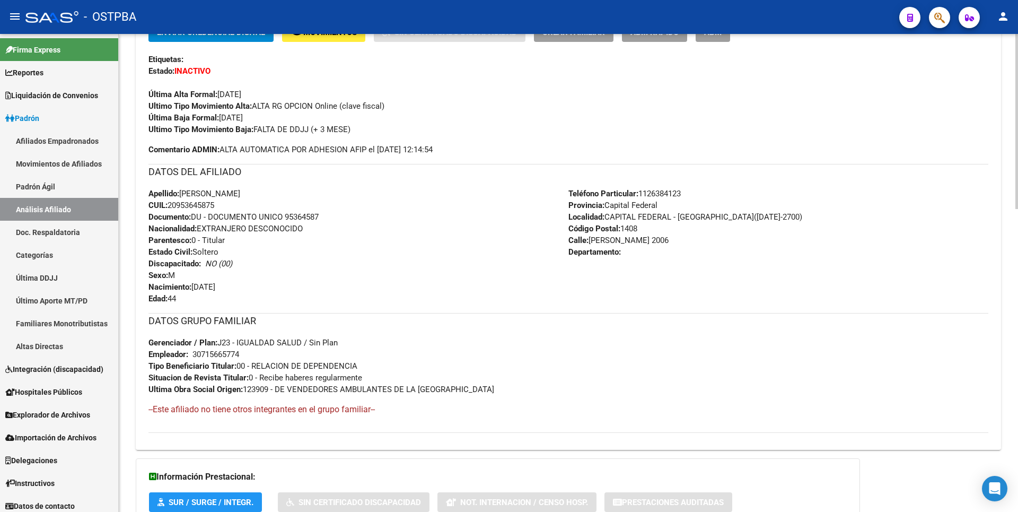
scroll to position [157, 0]
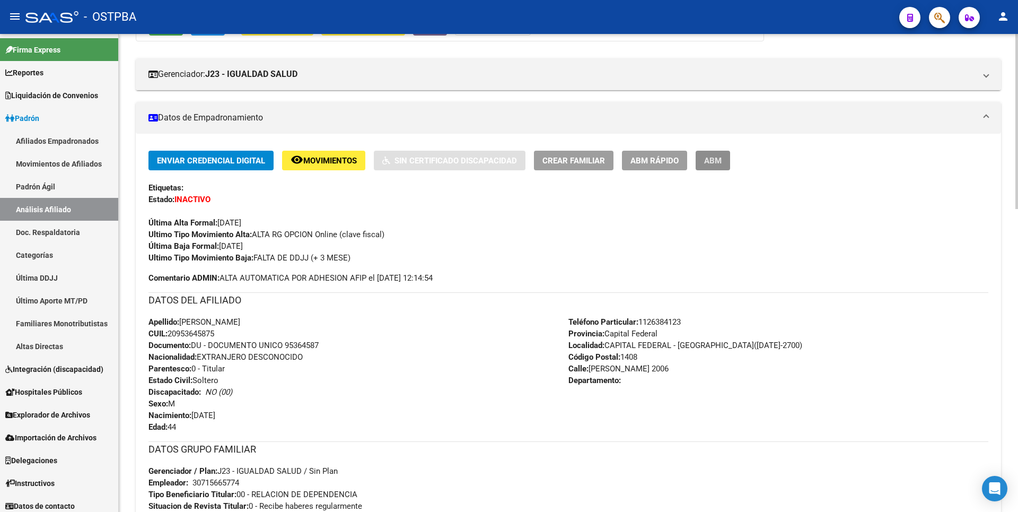
click at [711, 156] on span "ABM" at bounding box center [713, 161] width 18 height 10
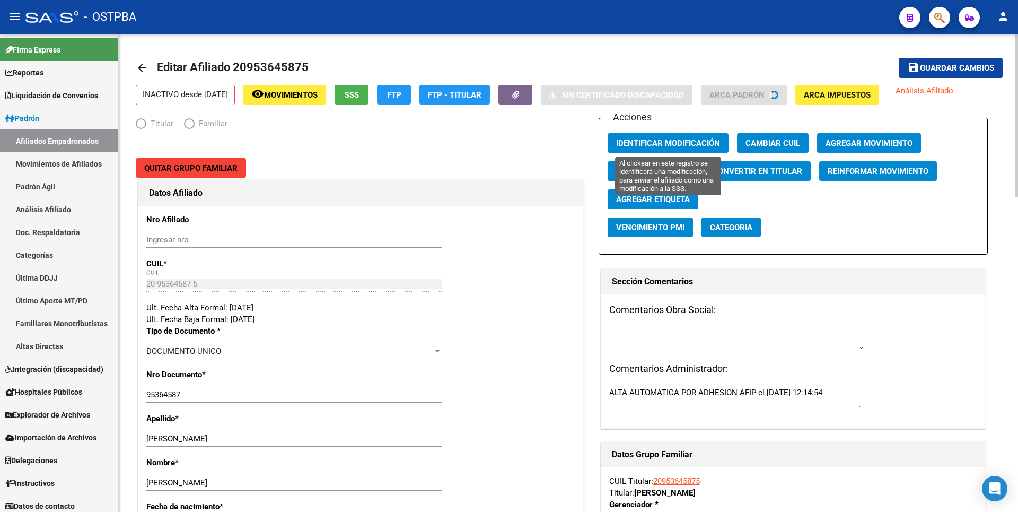
radio input "true"
type input "30-71566577-4"
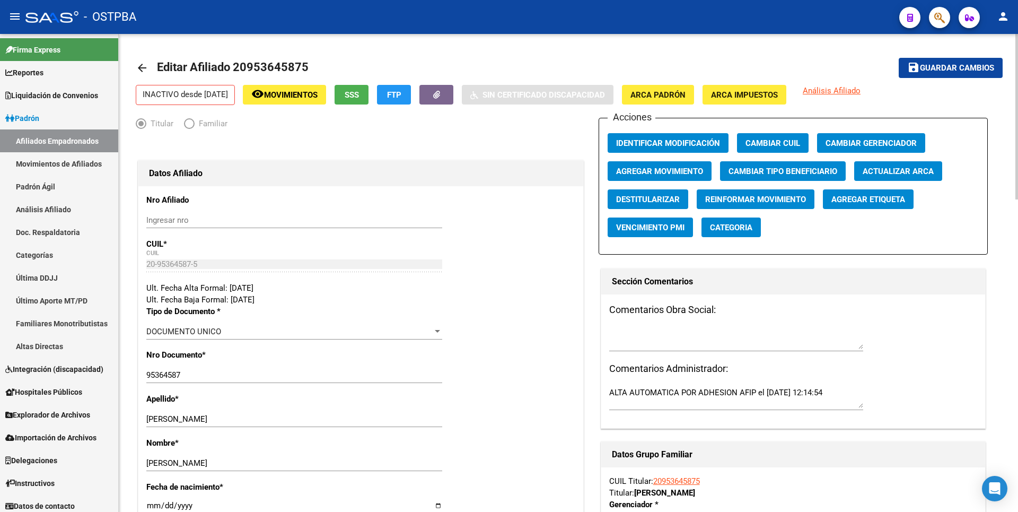
click at [657, 168] on span "Agregar Movimiento" at bounding box center [659, 172] width 87 height 10
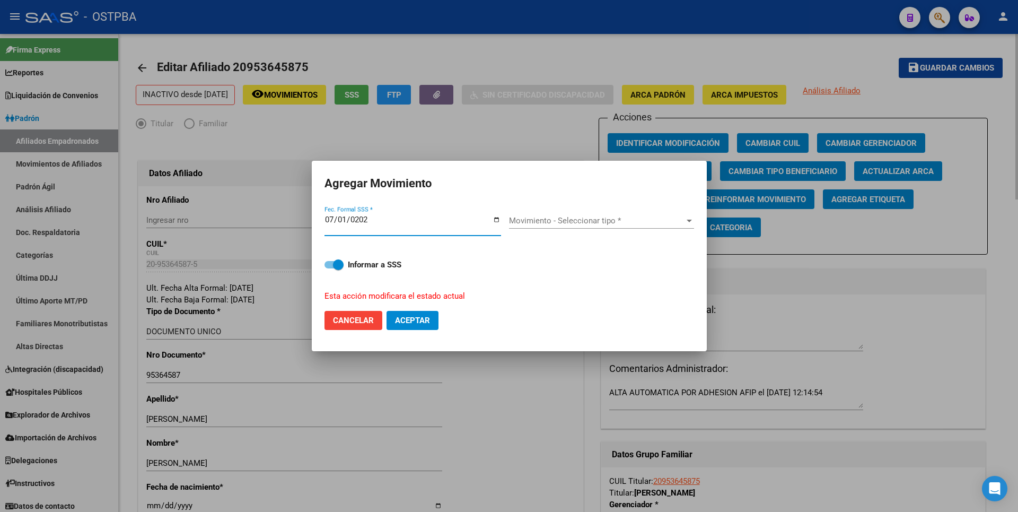
type input "2025-07-01"
click at [690, 223] on div at bounding box center [690, 220] width 10 height 8
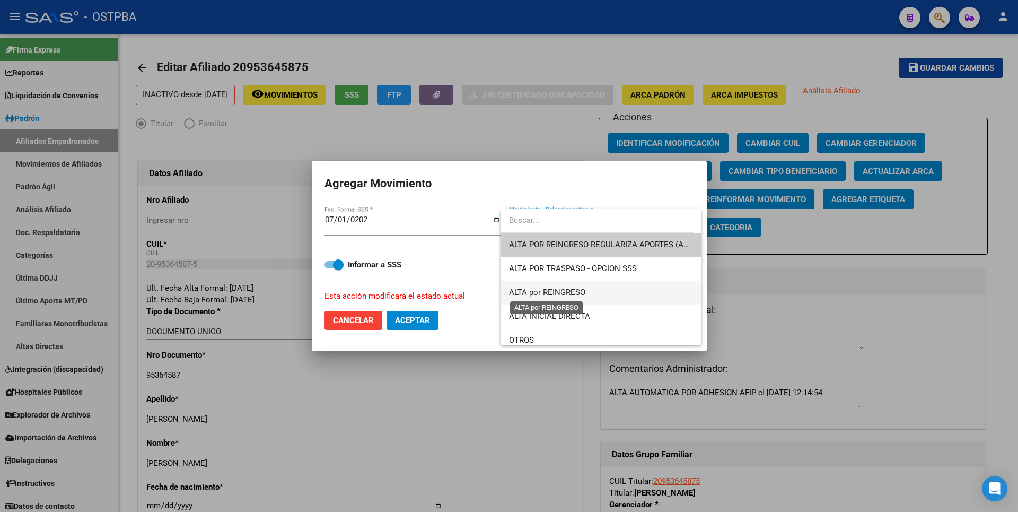
click at [570, 291] on span "ALTA por REINGRESO" at bounding box center [547, 292] width 76 height 10
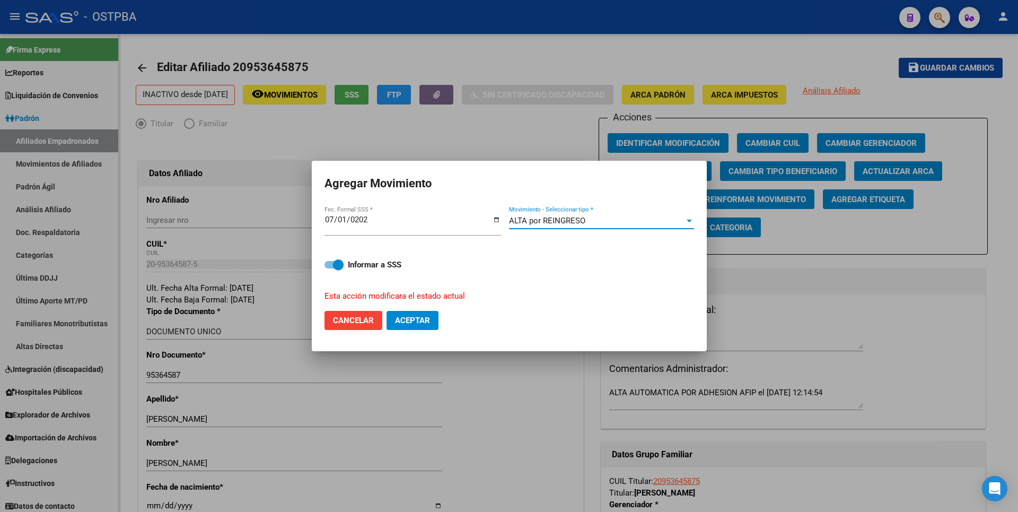
click at [409, 313] on button "Aceptar" at bounding box center [413, 320] width 52 height 19
checkbox input "false"
